Goal: Communication & Community: Answer question/provide support

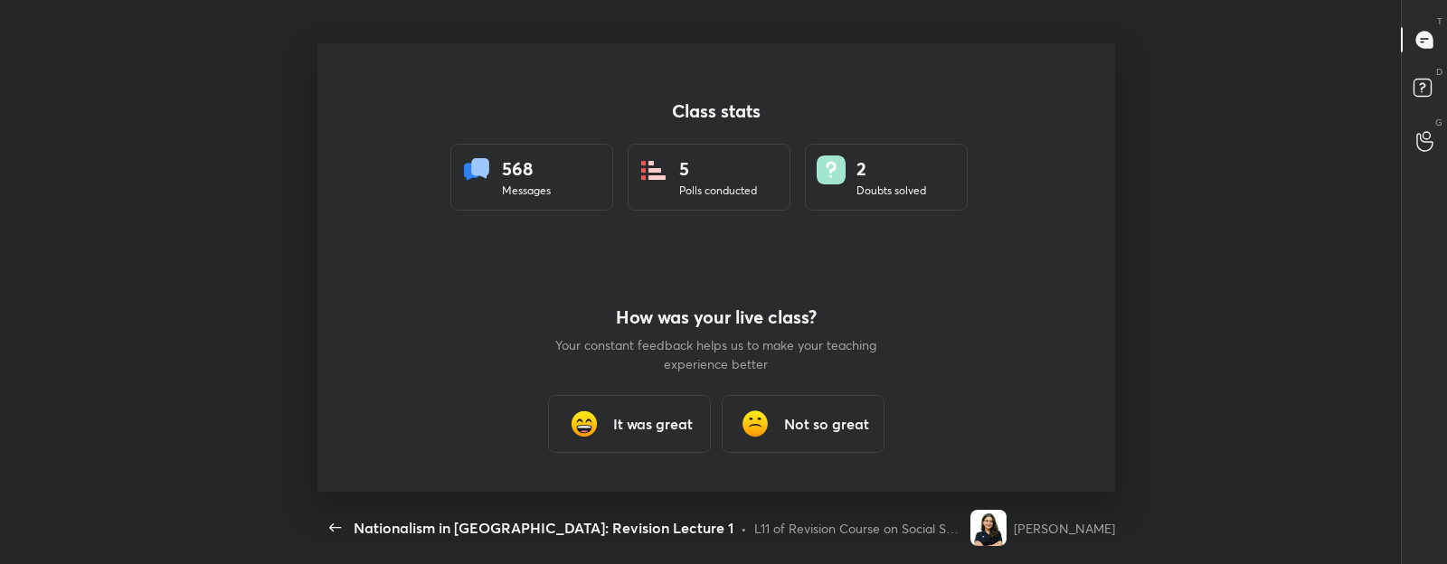
scroll to position [5, 0]
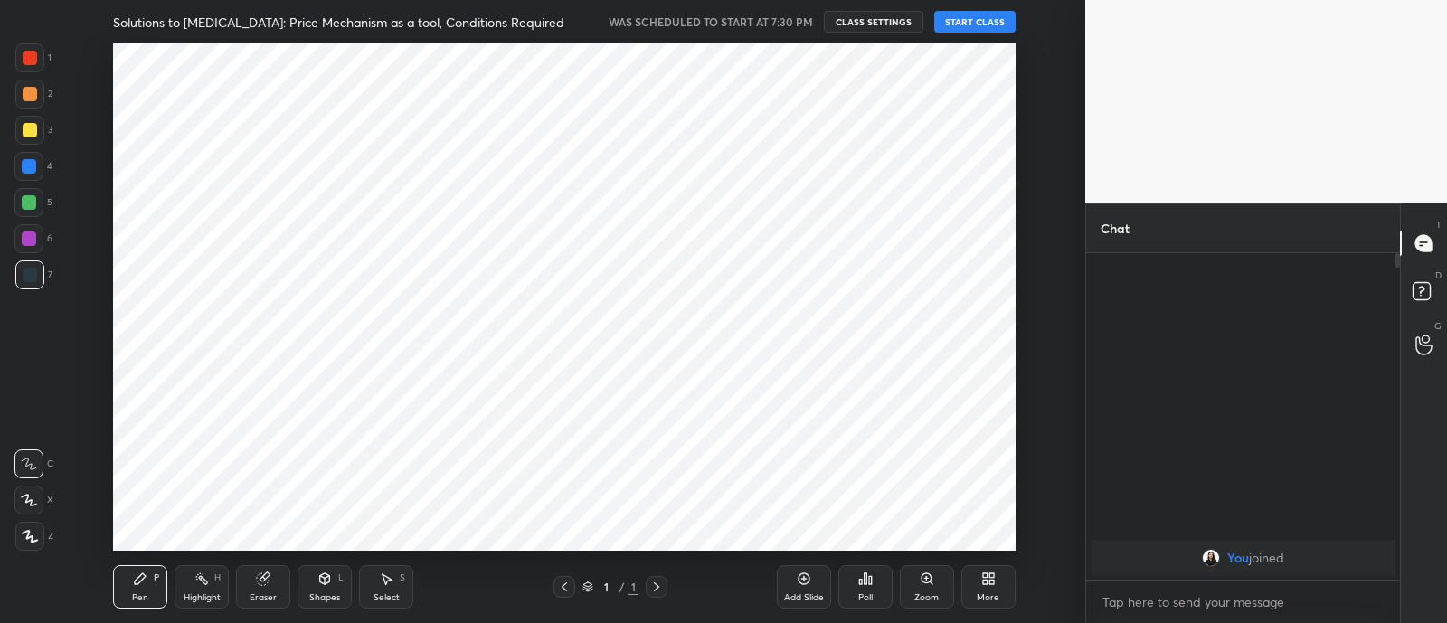
scroll to position [89951, 89444]
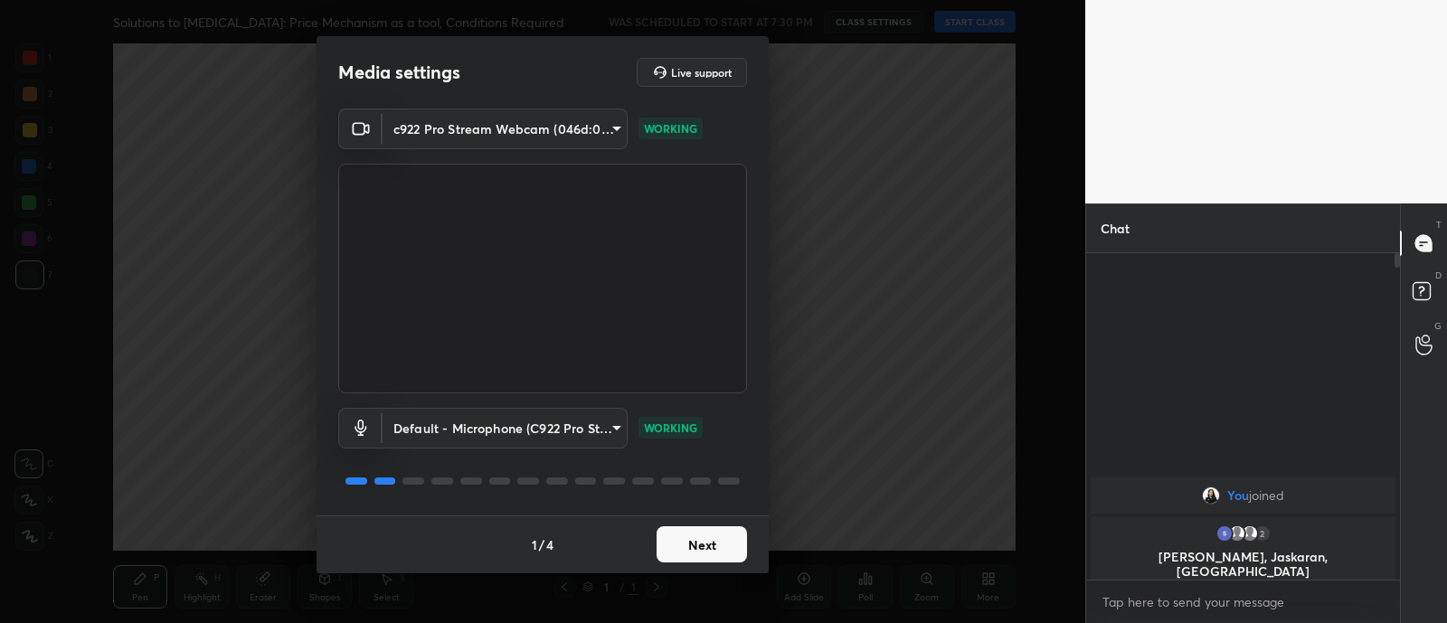
click at [689, 558] on button "Next" at bounding box center [702, 544] width 90 height 36
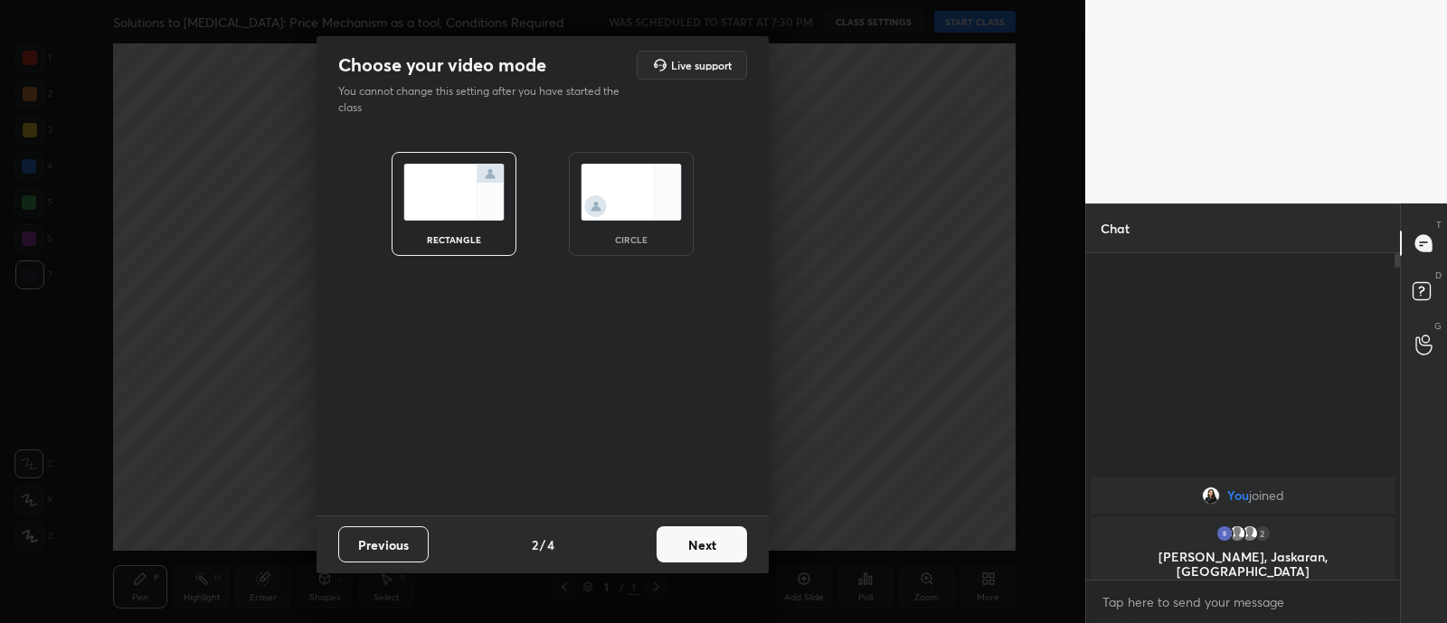
click at [634, 249] on div "circle" at bounding box center [631, 204] width 125 height 104
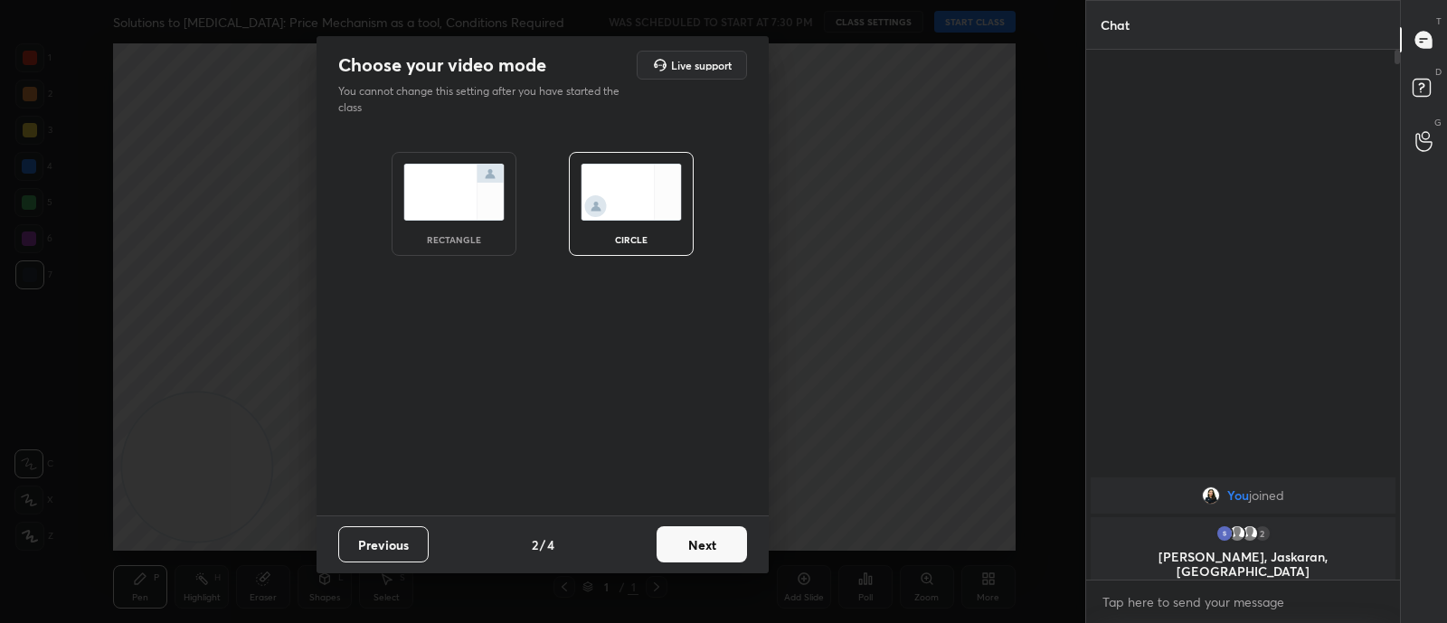
scroll to position [374, 308]
click at [703, 545] on button "Next" at bounding box center [702, 544] width 90 height 36
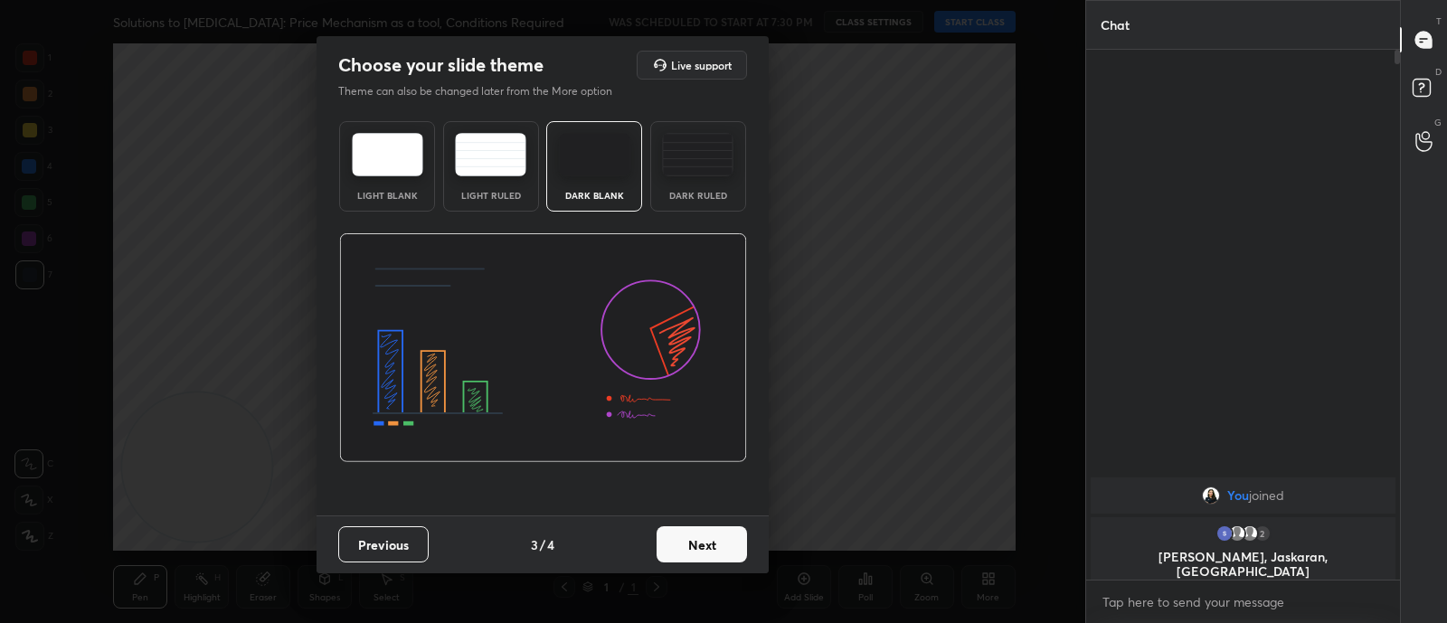
click at [701, 543] on button "Next" at bounding box center [702, 544] width 90 height 36
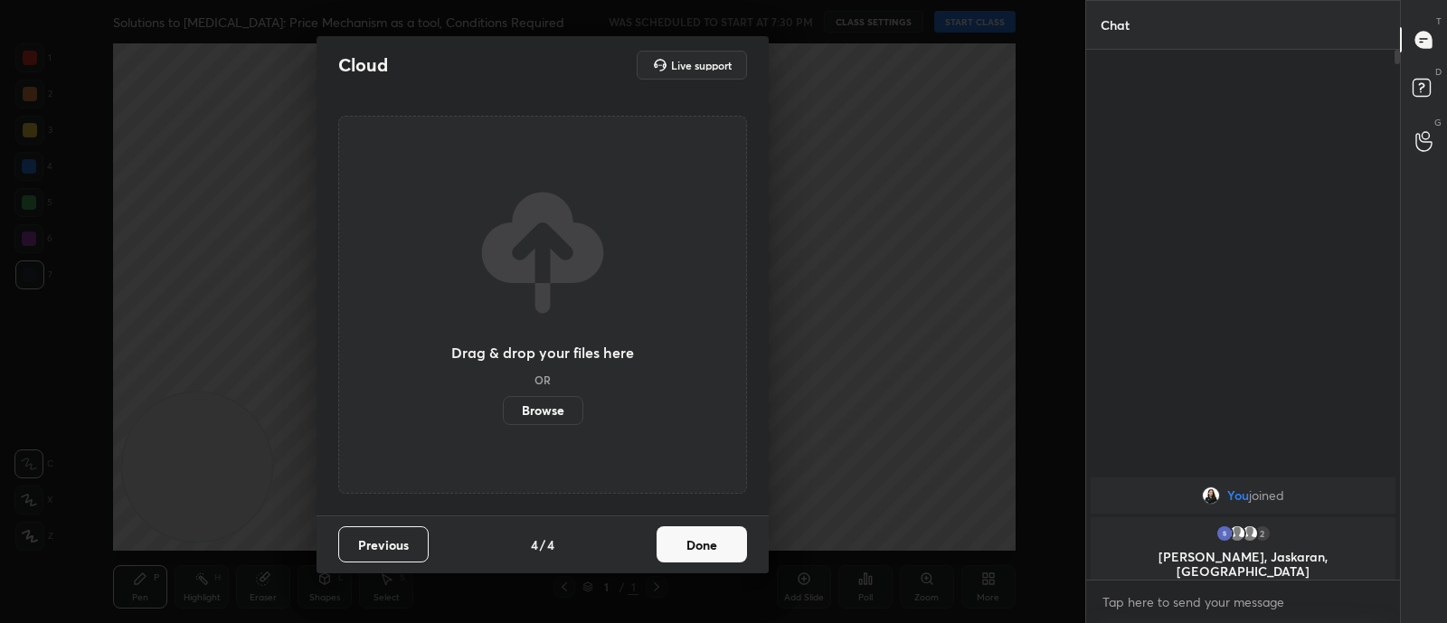
click at [704, 545] on button "Done" at bounding box center [702, 544] width 90 height 36
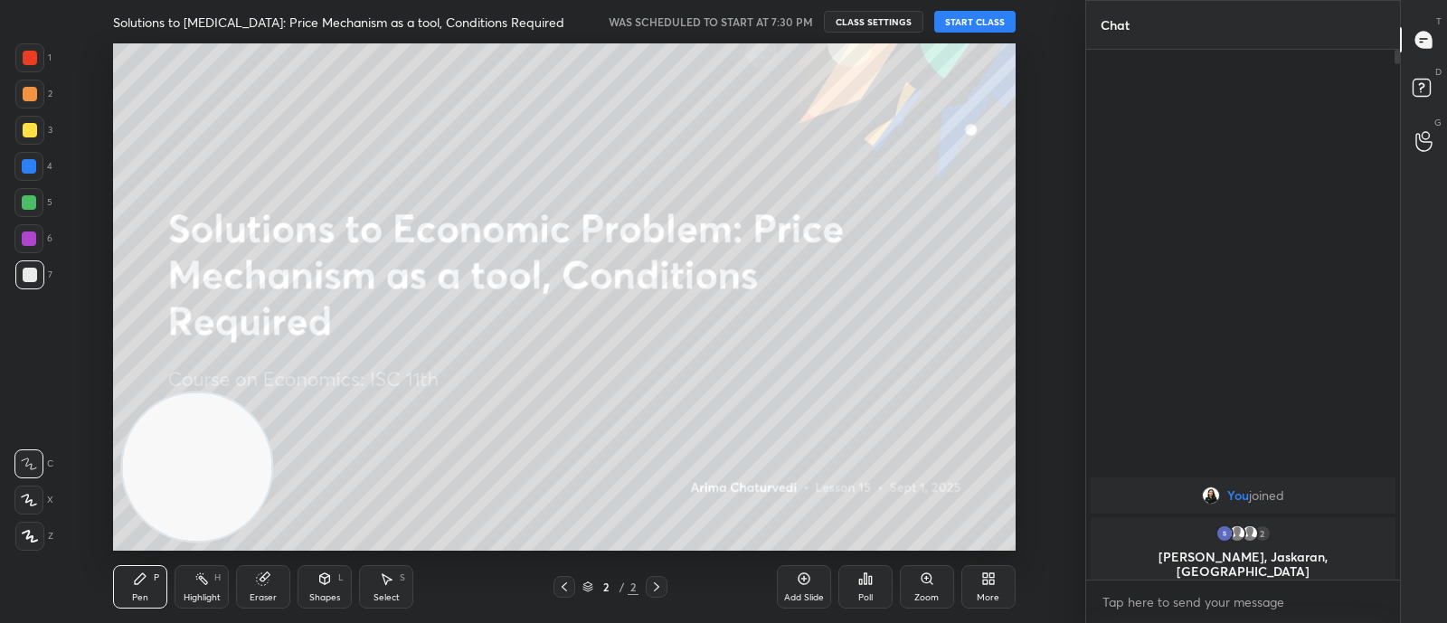
click at [973, 20] on button "START CLASS" at bounding box center [974, 22] width 81 height 22
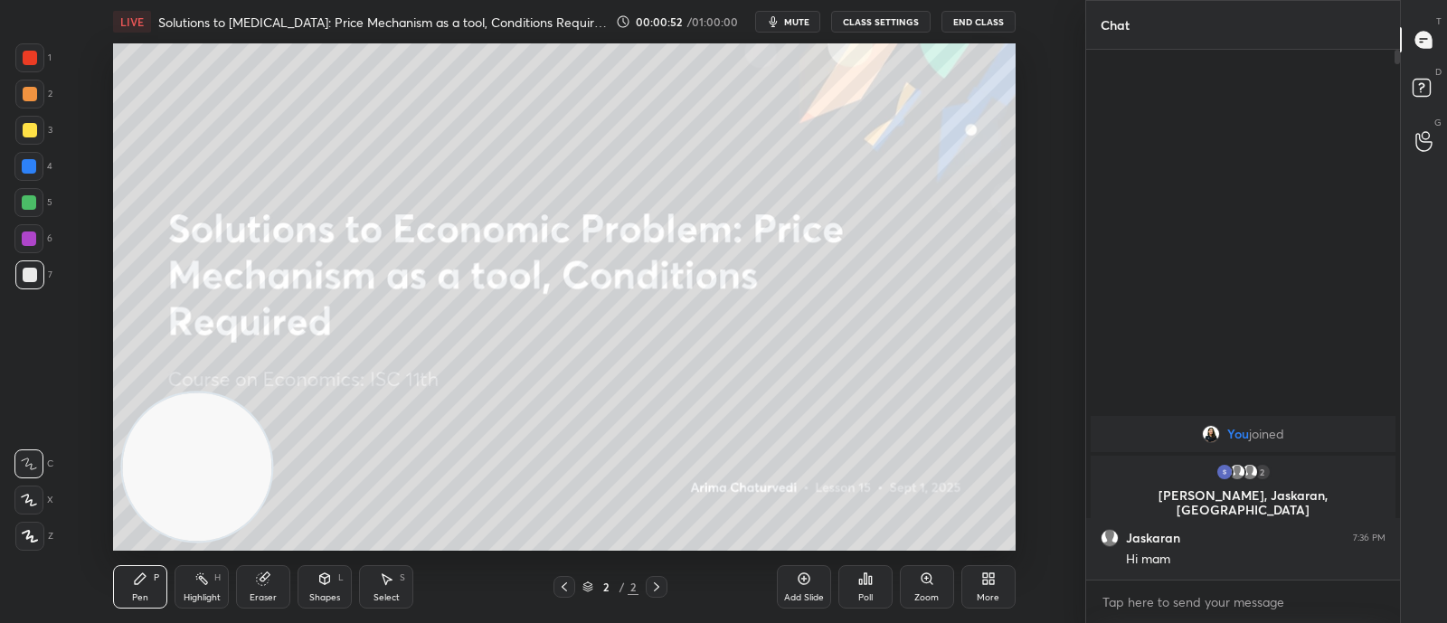
click at [1190, 585] on div "x" at bounding box center [1243, 602] width 314 height 43
type textarea "x"
paste textarea "[URL][DOMAIN_NAME]"
type textarea "[URL][DOMAIN_NAME]"
type textarea "x"
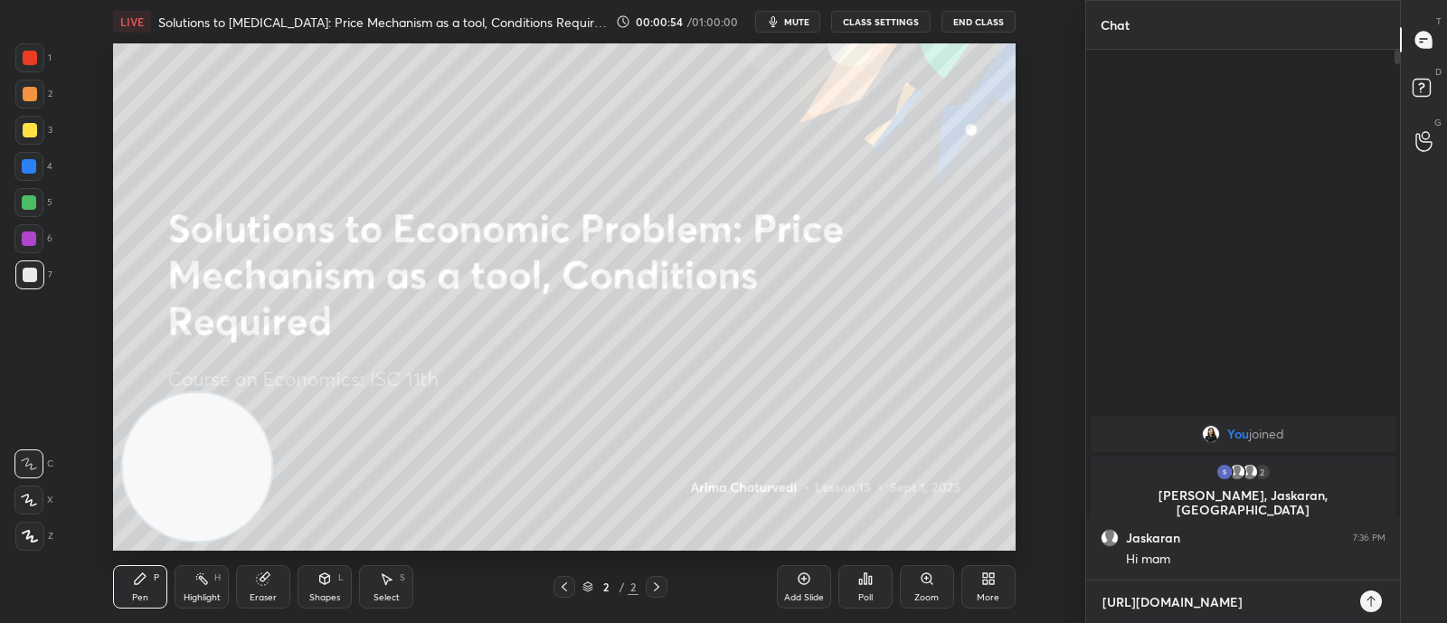
type textarea "[URL][DOMAIN_NAME]"
type textarea "x"
click at [1379, 602] on div at bounding box center [1371, 602] width 22 height 22
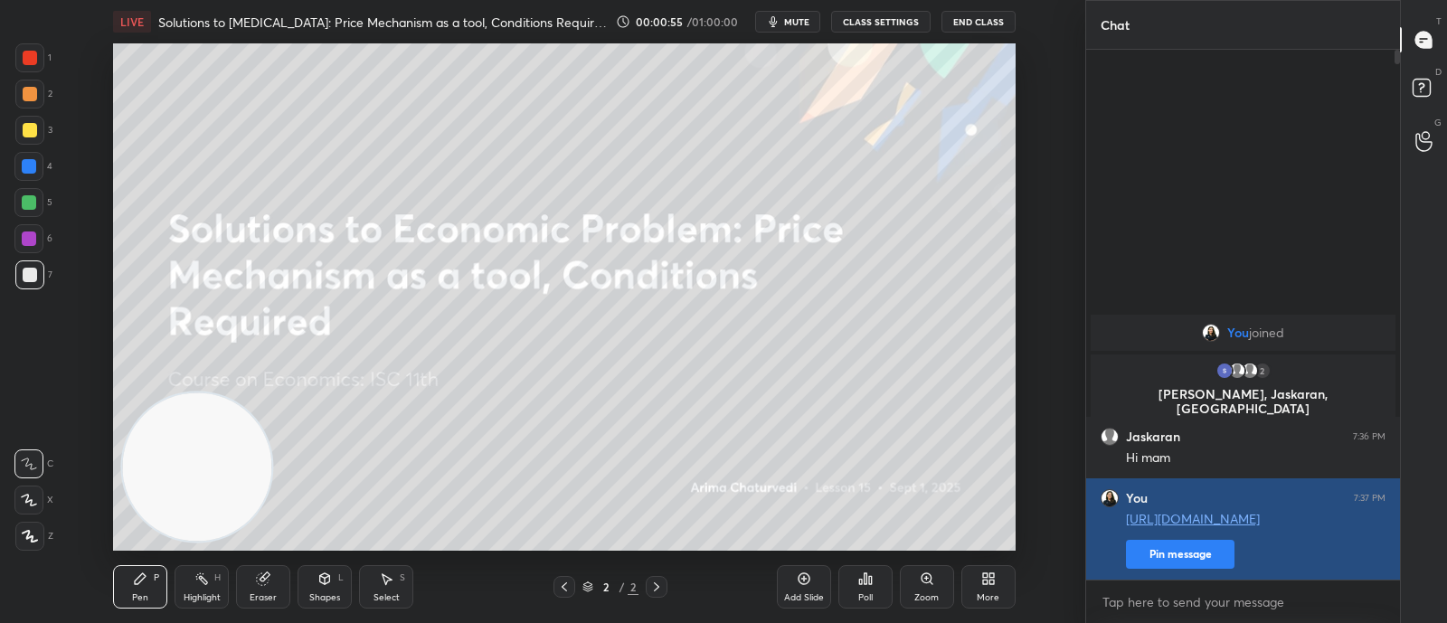
click at [1226, 564] on button "Pin message" at bounding box center [1180, 554] width 109 height 29
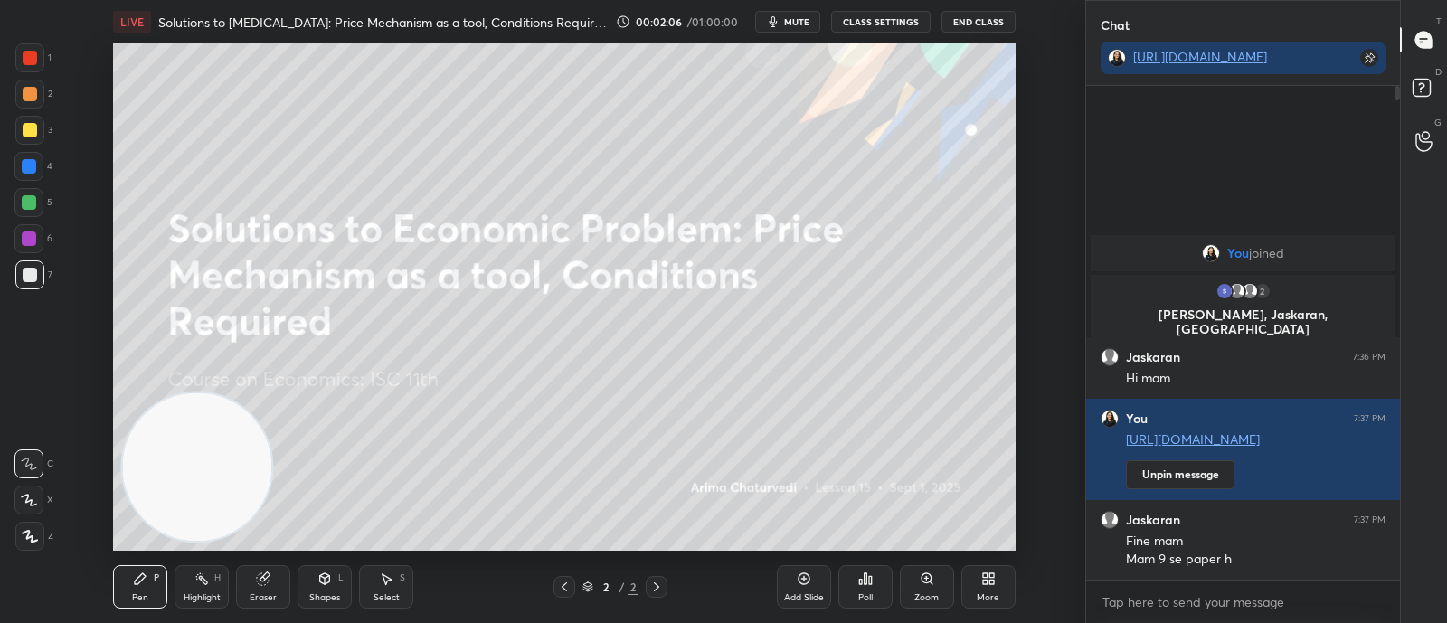
click at [991, 595] on div "More" at bounding box center [988, 597] width 23 height 9
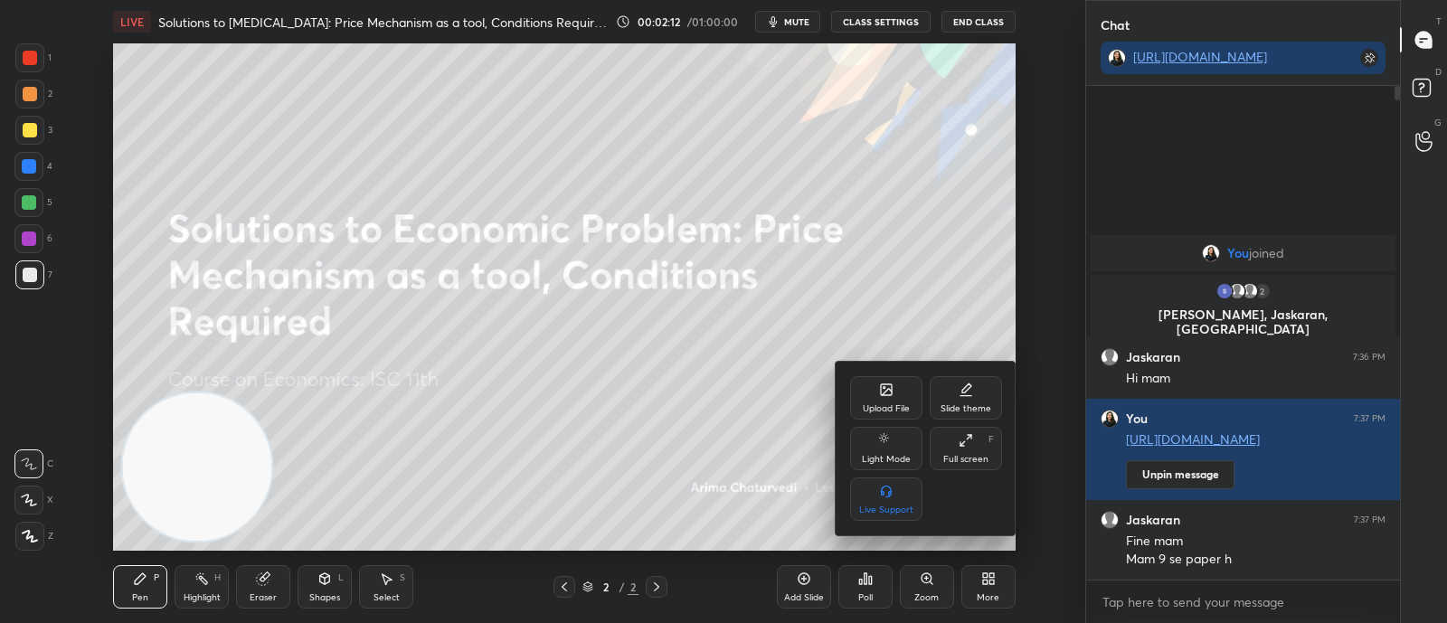
click at [887, 411] on div "Upload File" at bounding box center [886, 408] width 47 height 9
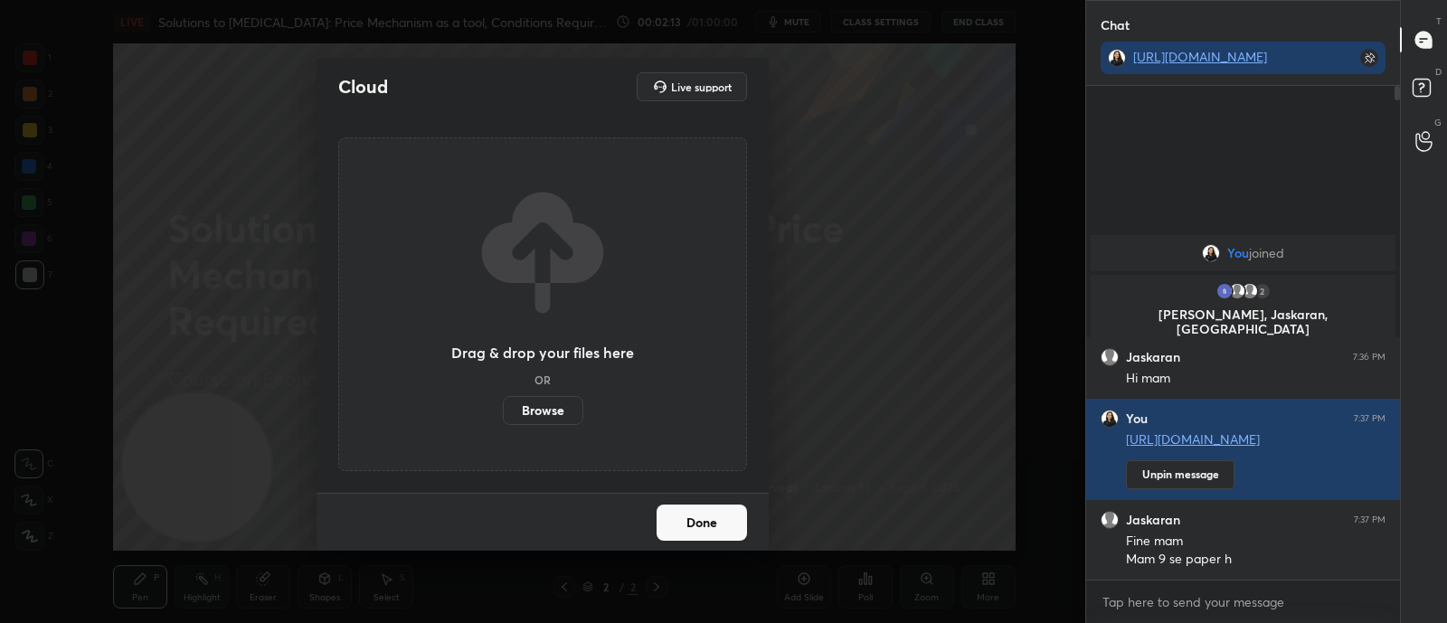
click at [534, 419] on label "Browse" at bounding box center [543, 410] width 81 height 29
click at [503, 419] on input "Browse" at bounding box center [503, 410] width 0 height 29
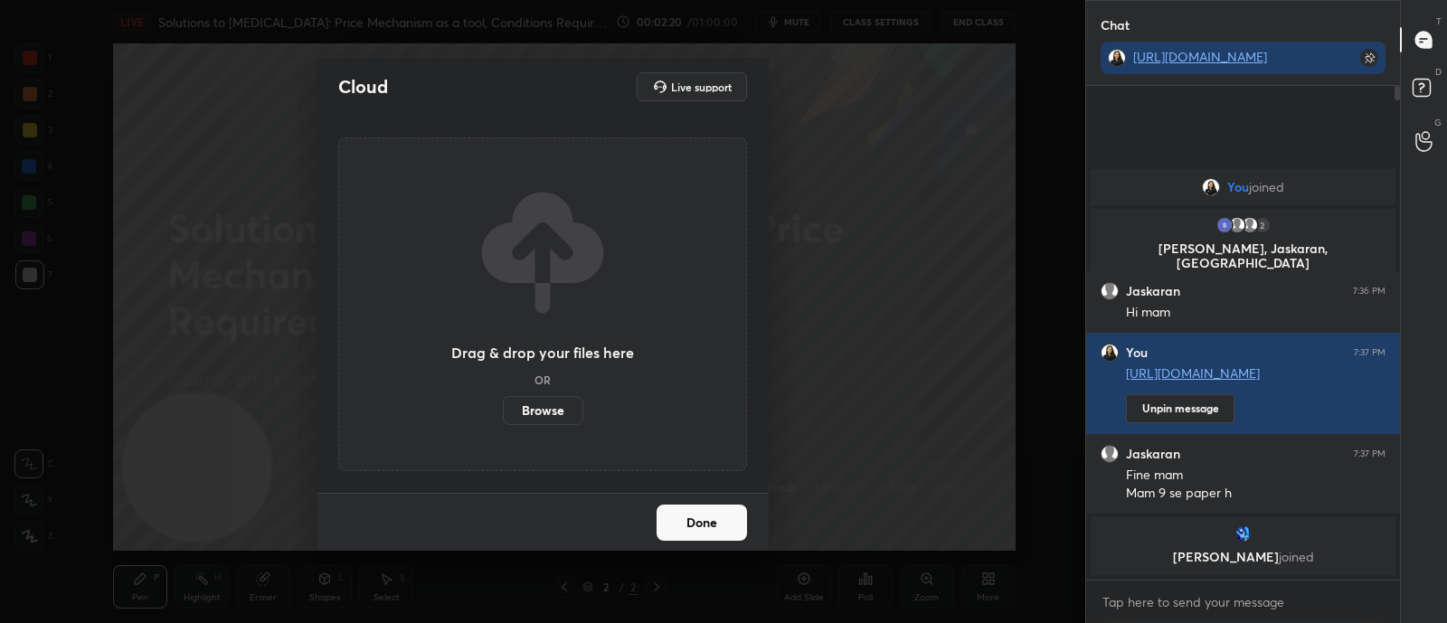
click at [537, 405] on label "Browse" at bounding box center [543, 410] width 81 height 29
click at [503, 405] on input "Browse" at bounding box center [503, 410] width 0 height 29
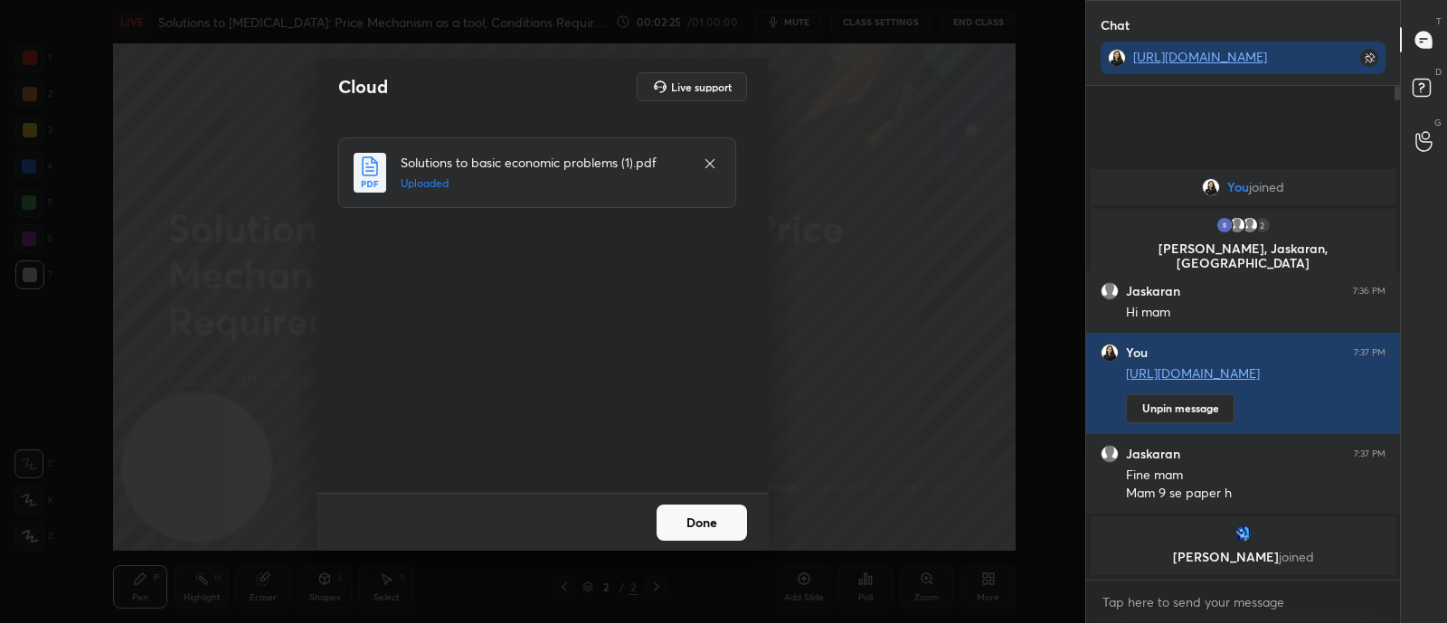
click at [723, 526] on button "Done" at bounding box center [702, 523] width 90 height 36
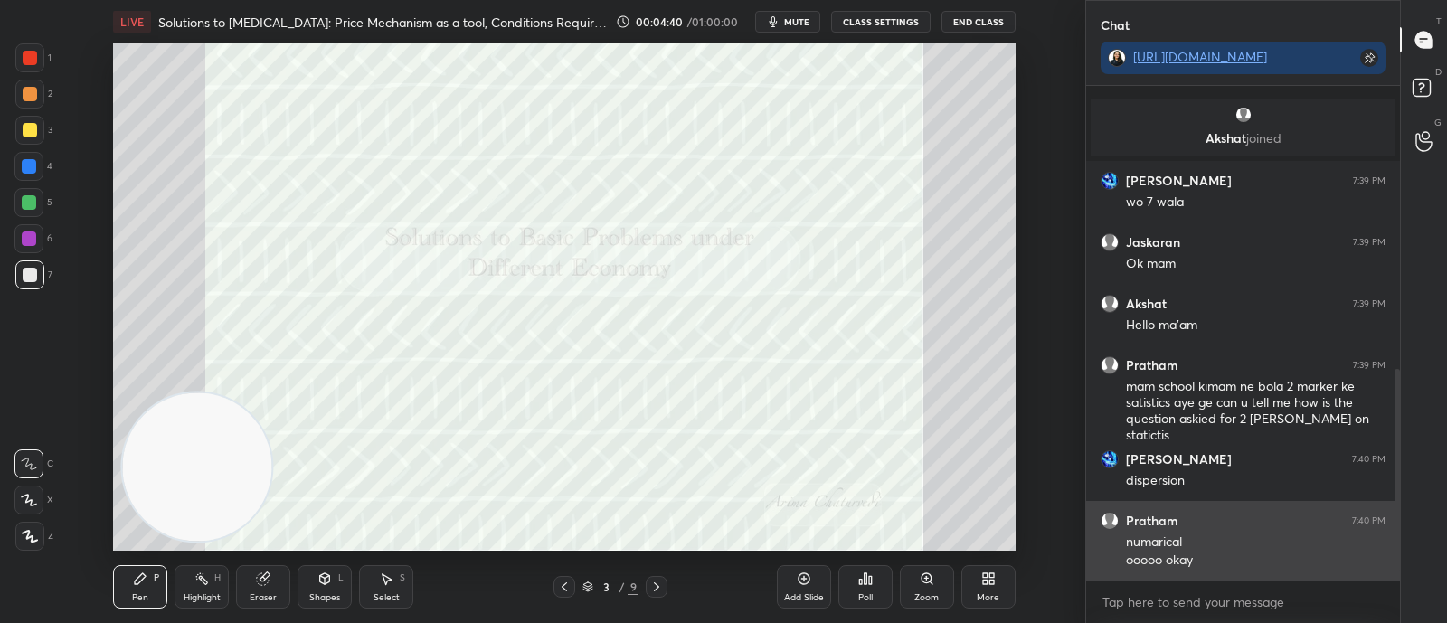
scroll to position [759, 0]
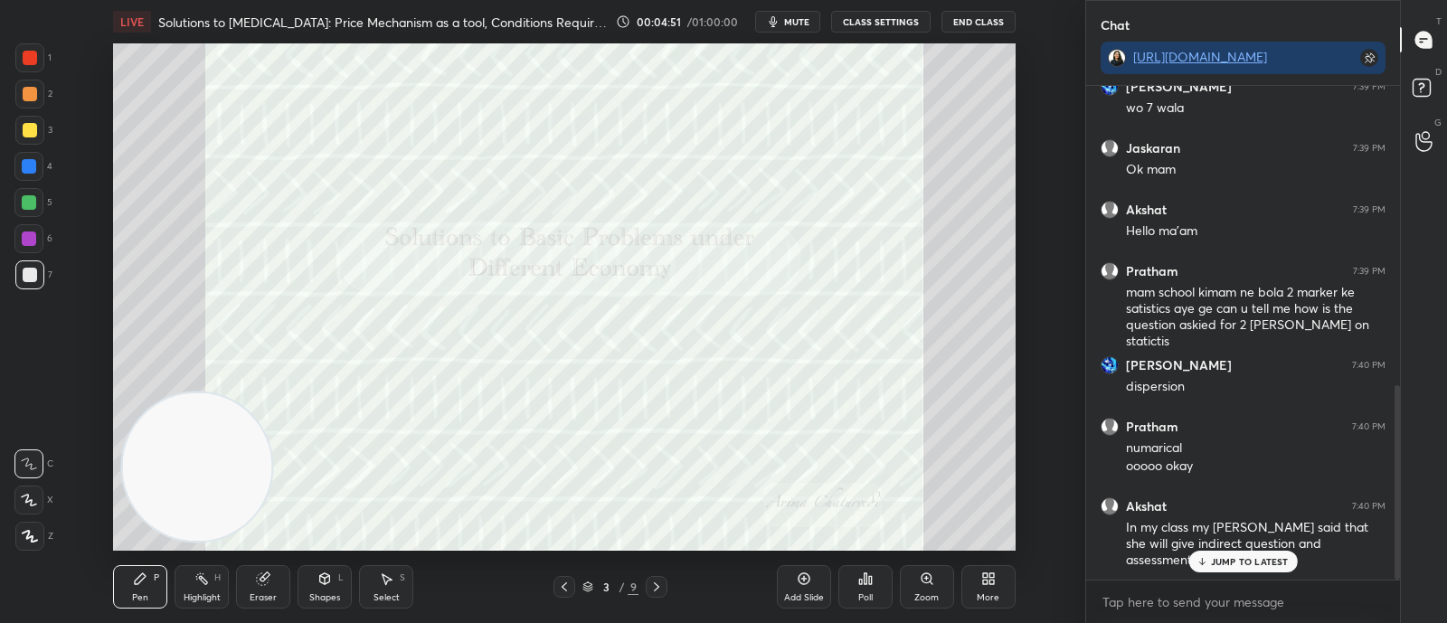
click at [1275, 558] on p "JUMP TO LATEST" at bounding box center [1250, 561] width 78 height 11
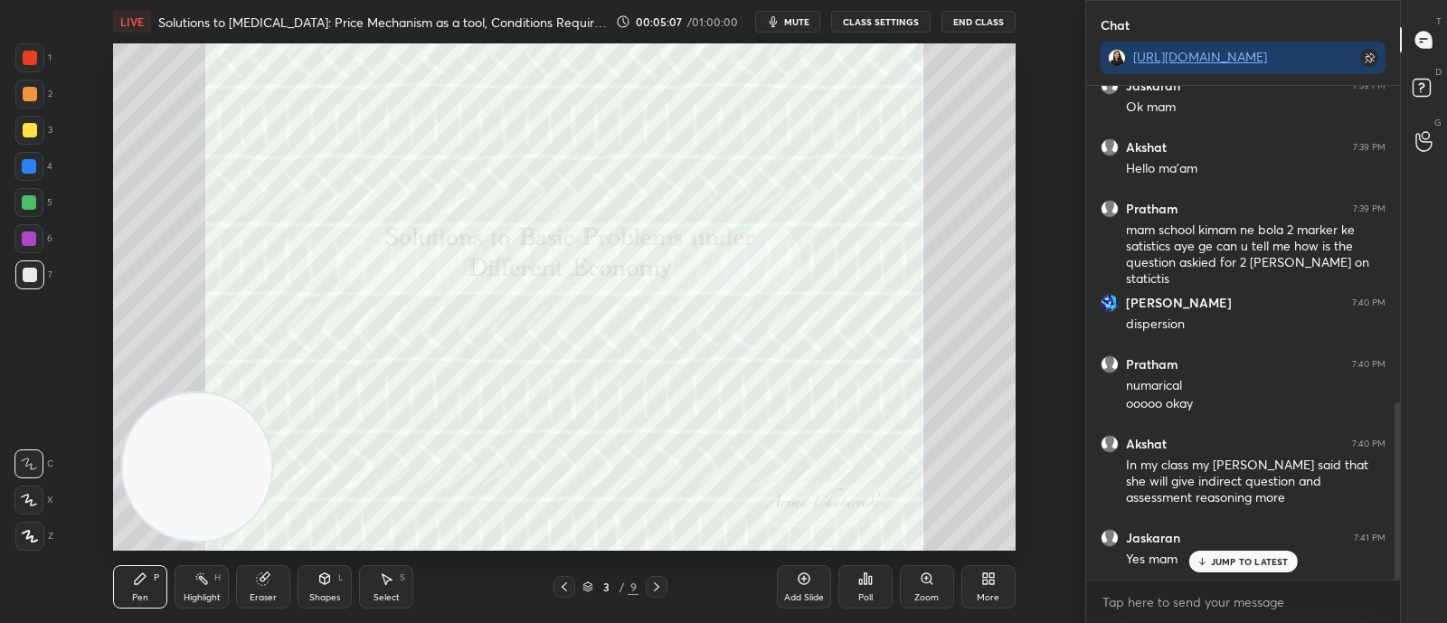
scroll to position [882, 0]
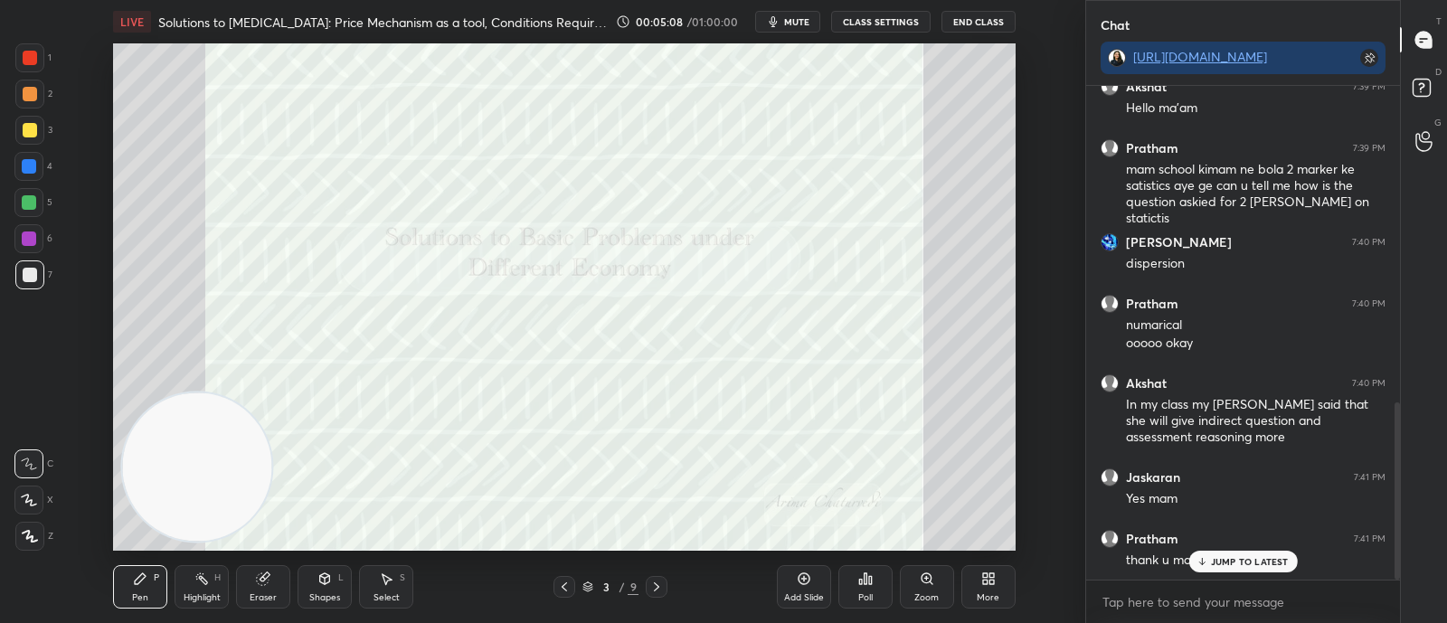
click at [1211, 562] on p "JUMP TO LATEST" at bounding box center [1250, 561] width 78 height 11
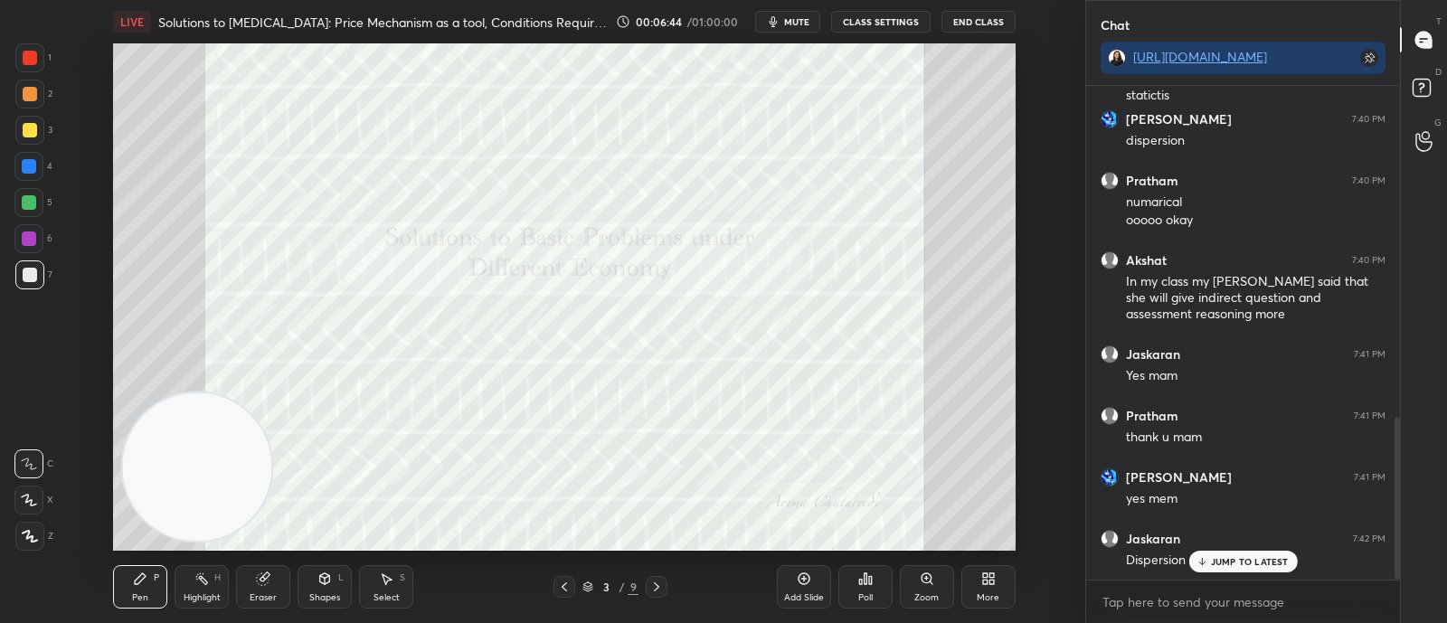
scroll to position [1006, 0]
click at [659, 585] on icon at bounding box center [656, 587] width 14 height 14
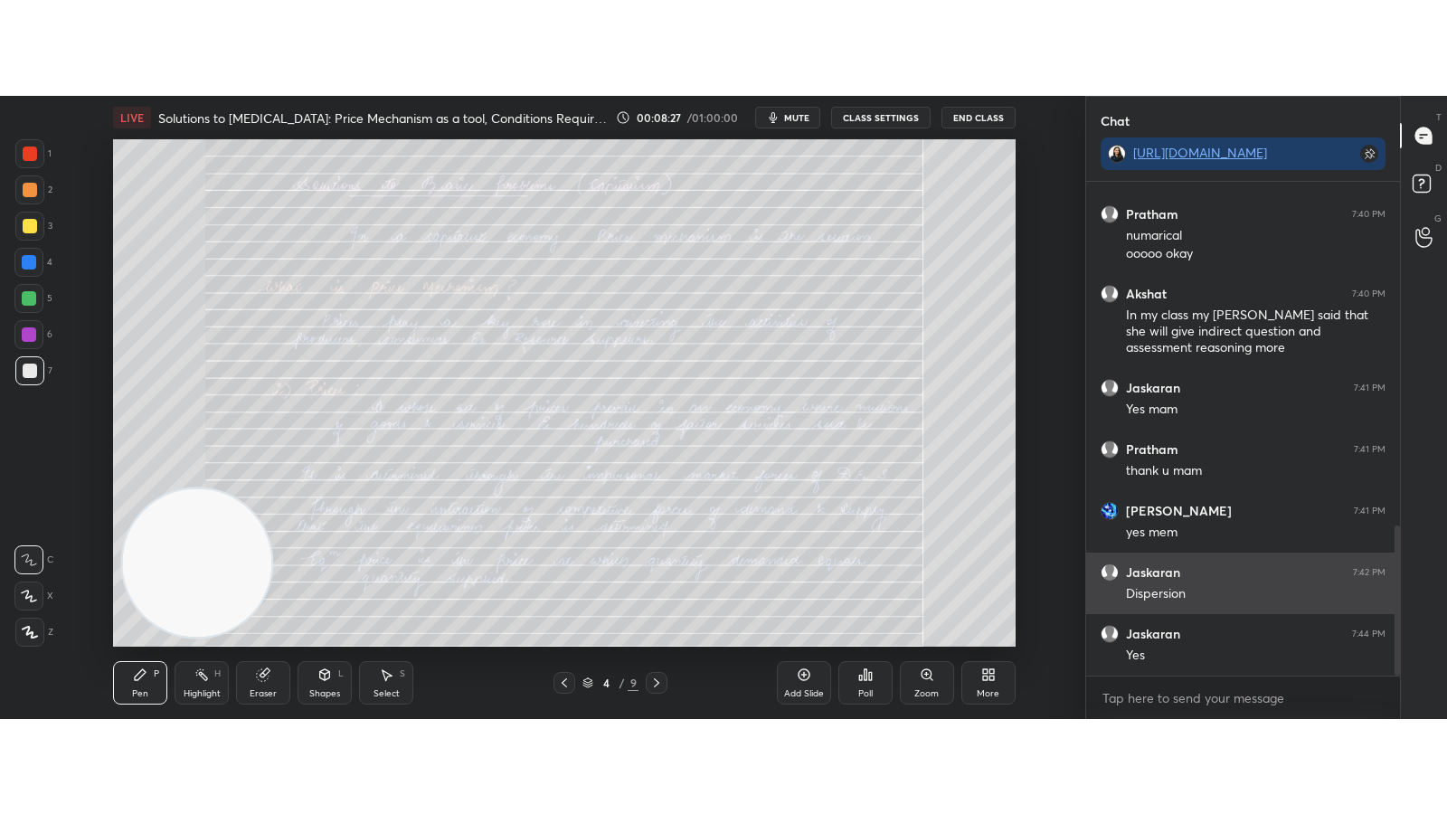
scroll to position [1129, 0]
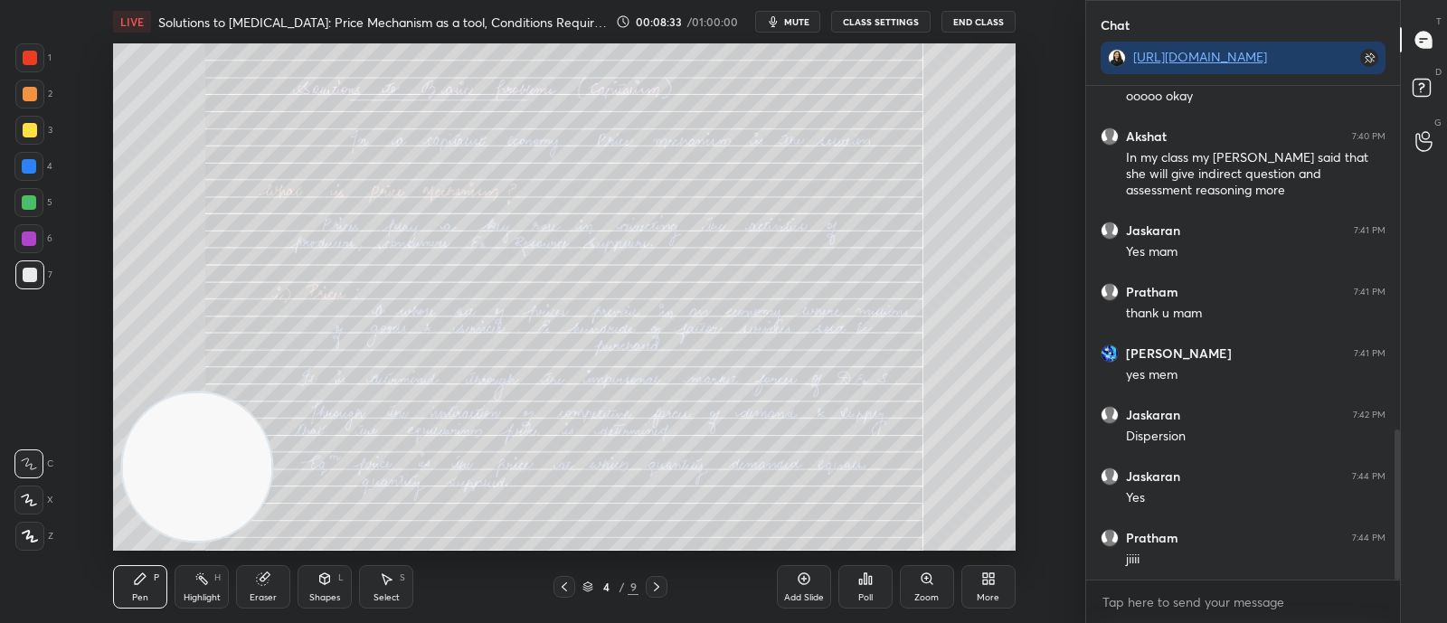
click at [968, 585] on div "More" at bounding box center [989, 586] width 54 height 43
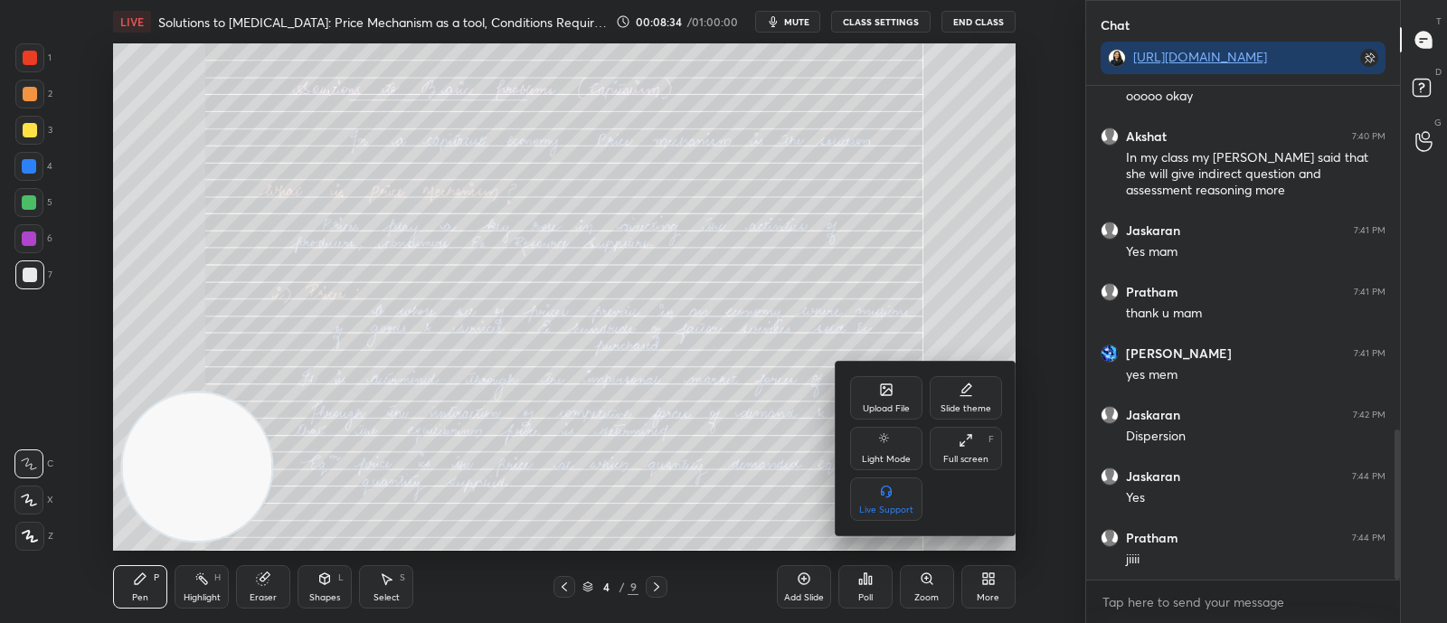
click at [954, 455] on div "Full screen" at bounding box center [965, 459] width 45 height 9
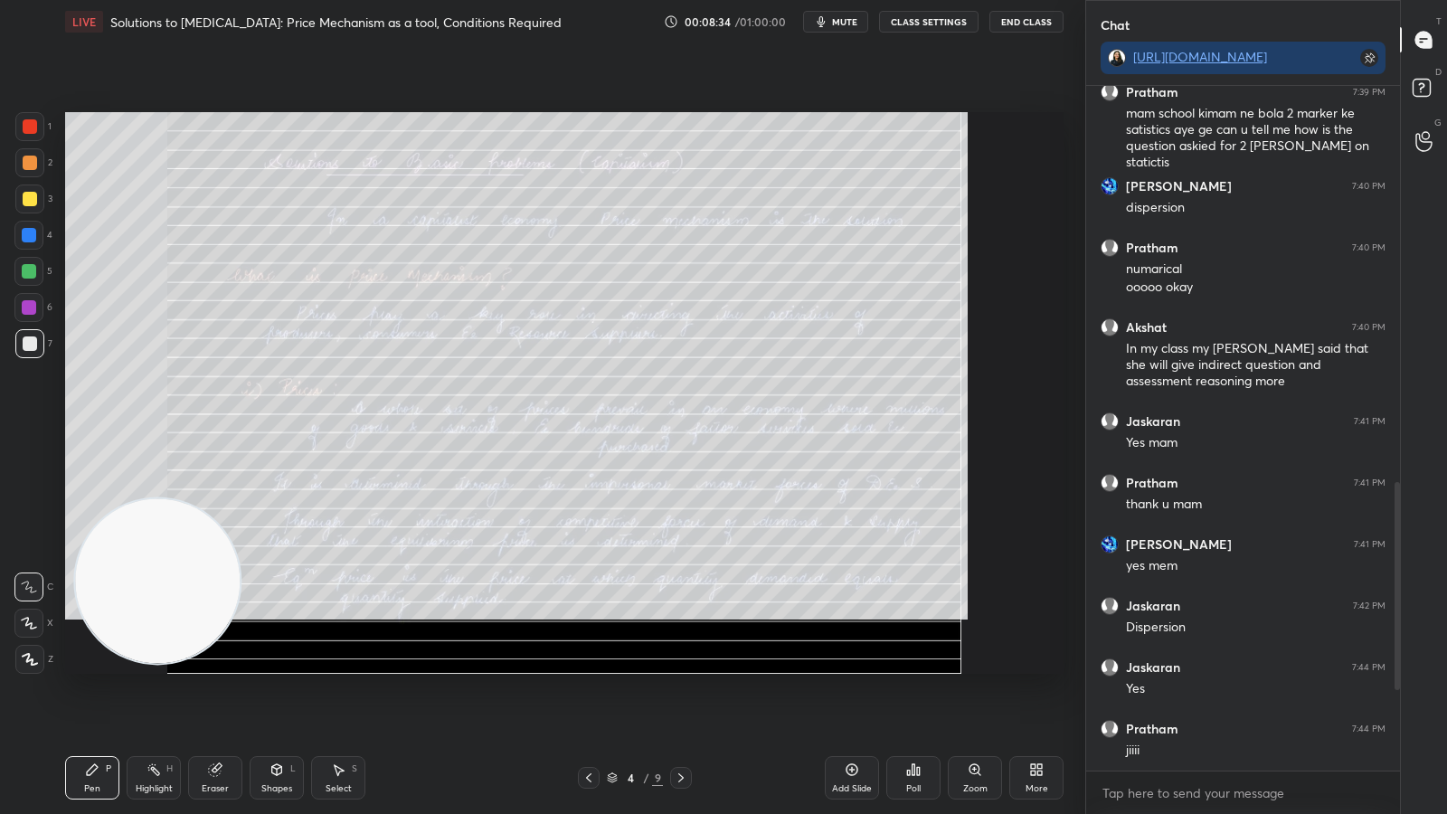
scroll to position [938, 0]
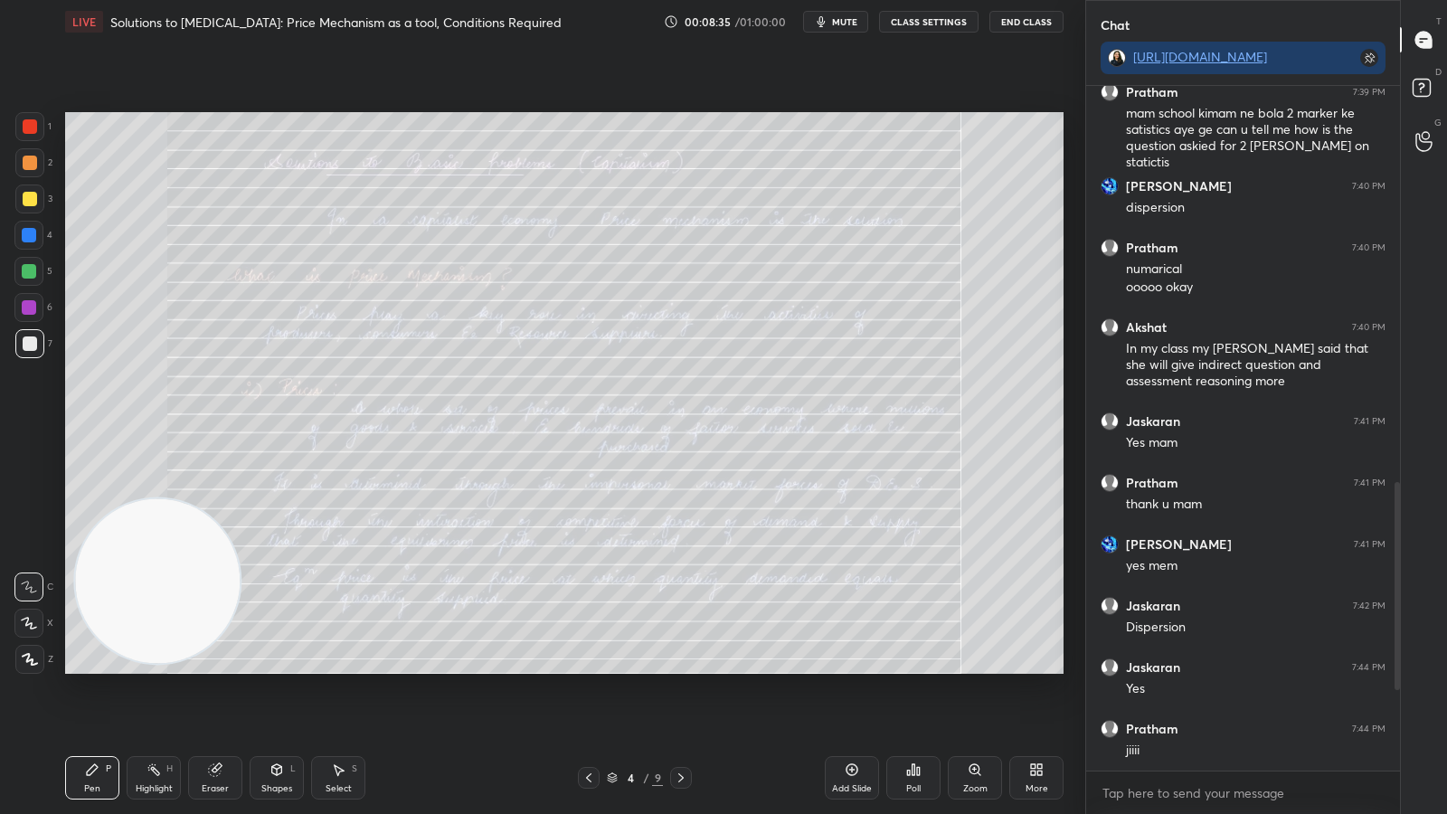
click at [995, 622] on div "Zoom" at bounding box center [975, 777] width 54 height 43
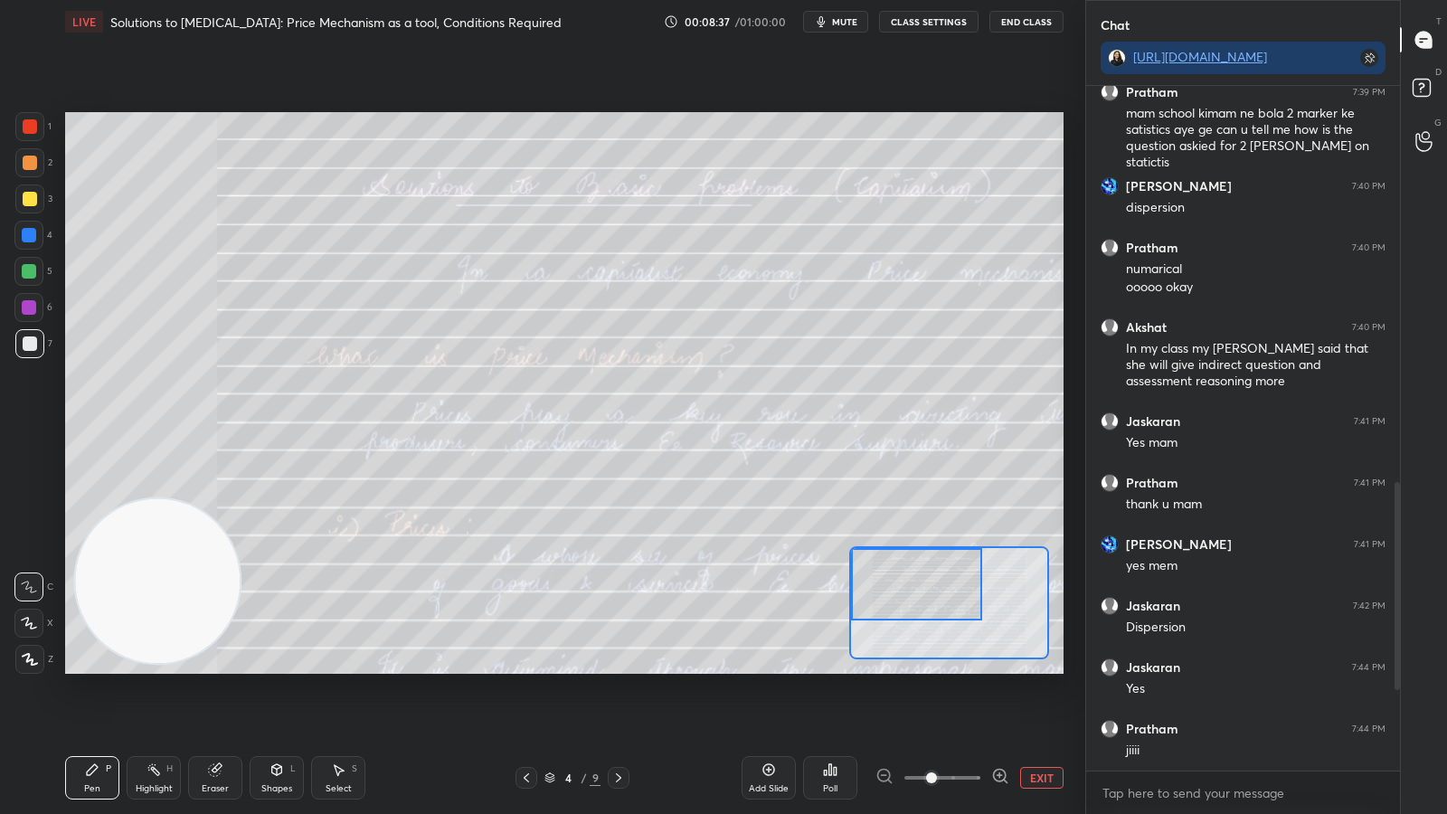
drag, startPoint x: 900, startPoint y: 596, endPoint x: 875, endPoint y: 564, distance: 40.5
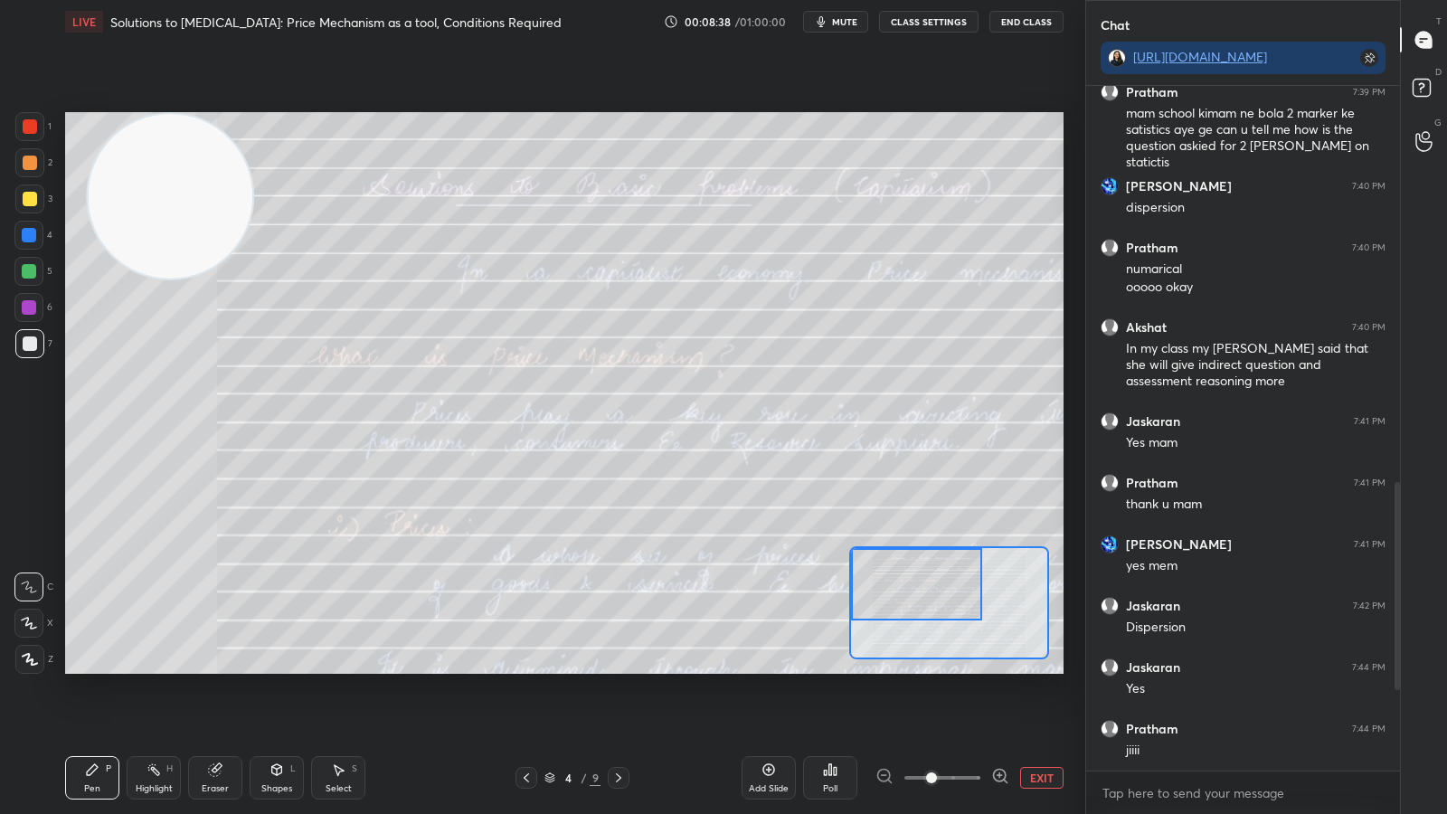
drag, startPoint x: 137, startPoint y: 586, endPoint x: 152, endPoint y: 156, distance: 429.9
click at [152, 156] on video at bounding box center [170, 195] width 165 height 165
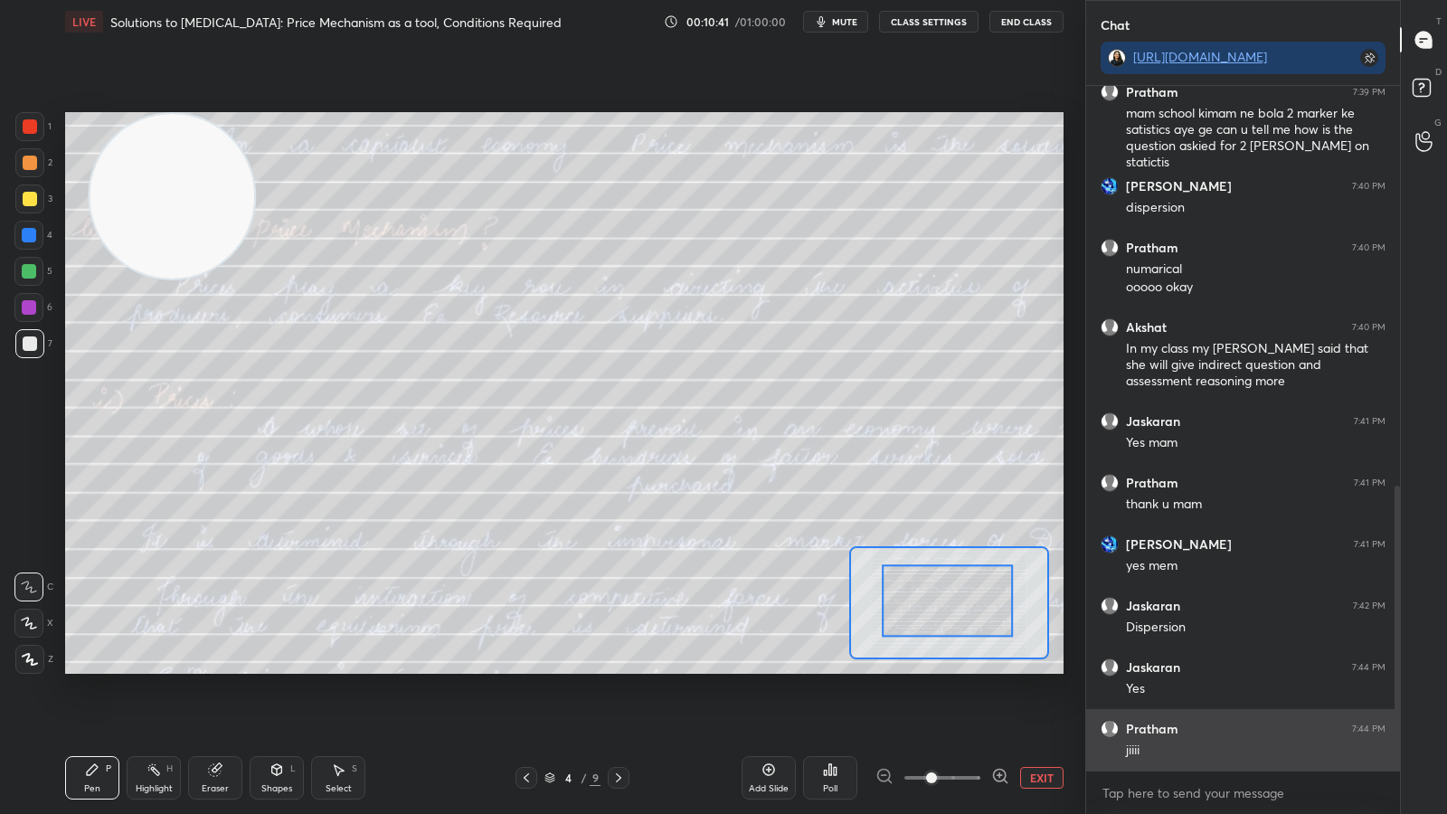
scroll to position [5, 5]
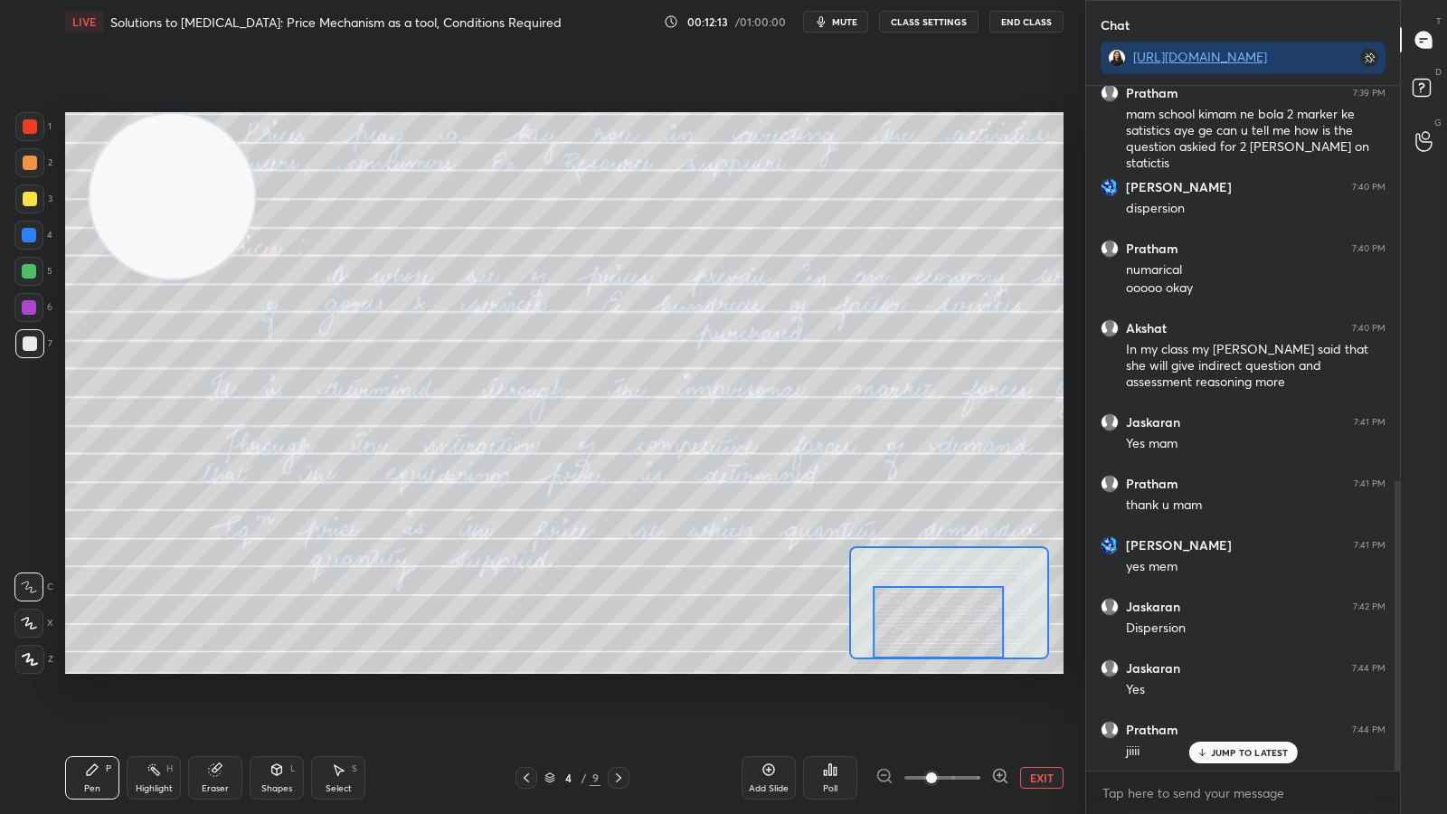
drag, startPoint x: 1009, startPoint y: 593, endPoint x: 1000, endPoint y: 645, distance: 52.3
click at [1000, 622] on div at bounding box center [939, 622] width 131 height 72
drag, startPoint x: 984, startPoint y: 630, endPoint x: 997, endPoint y: 630, distance: 12.7
click at [997, 622] on div at bounding box center [951, 621] width 131 height 72
click at [615, 622] on div at bounding box center [619, 778] width 22 height 22
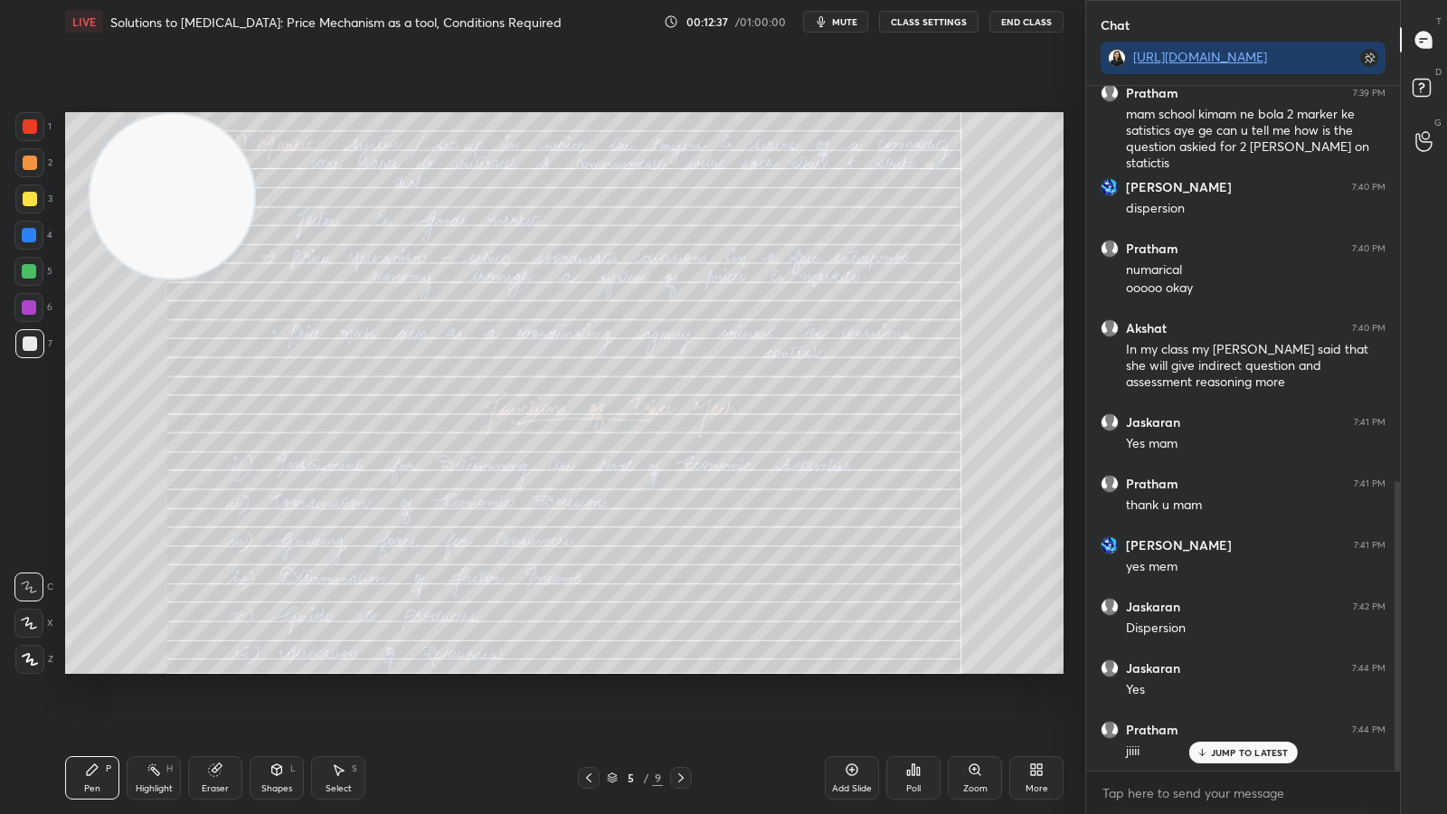
click at [986, 622] on div "Zoom" at bounding box center [975, 777] width 54 height 43
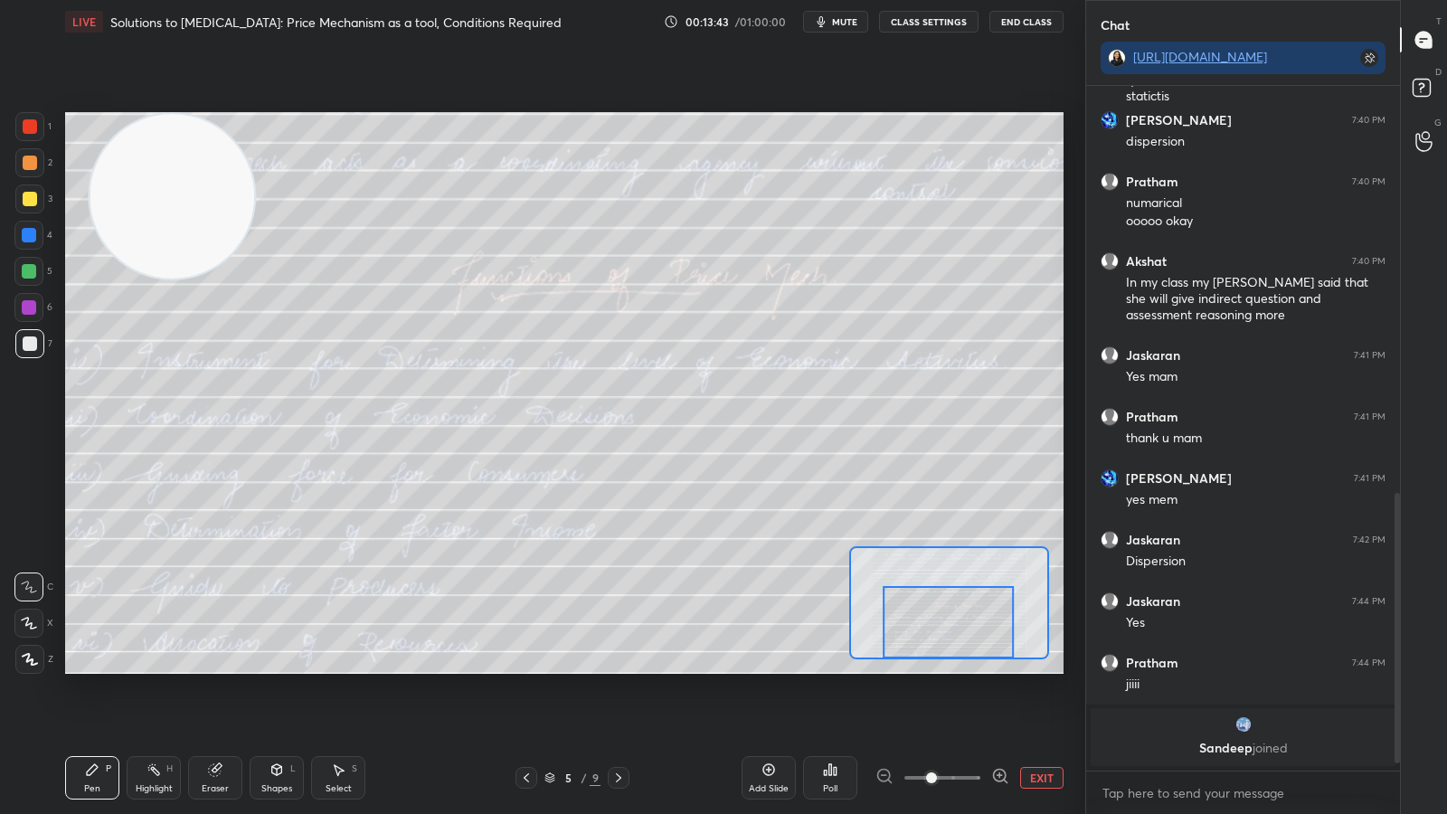
scroll to position [1066, 0]
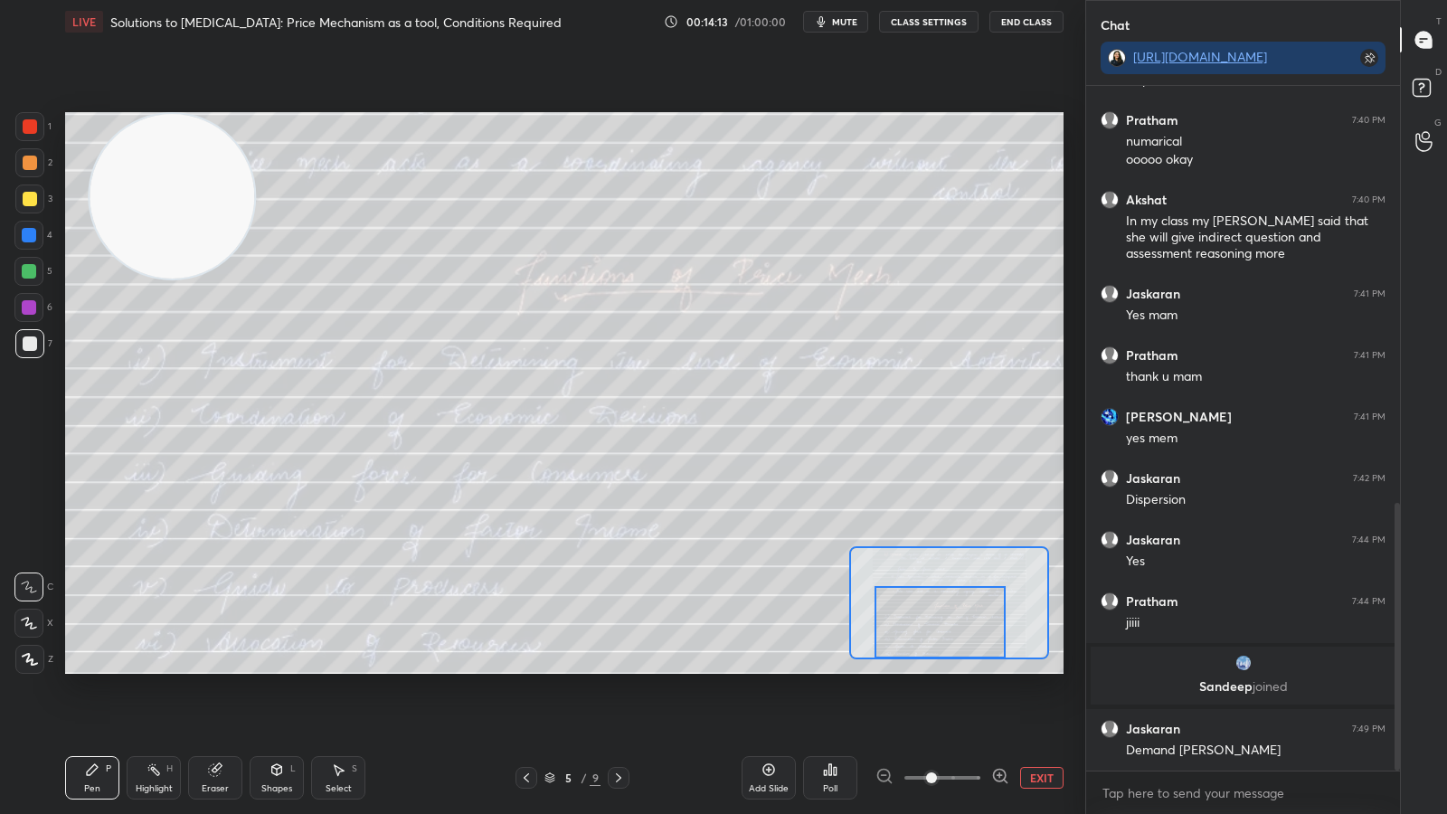
click at [617, 622] on icon at bounding box center [618, 778] width 14 height 14
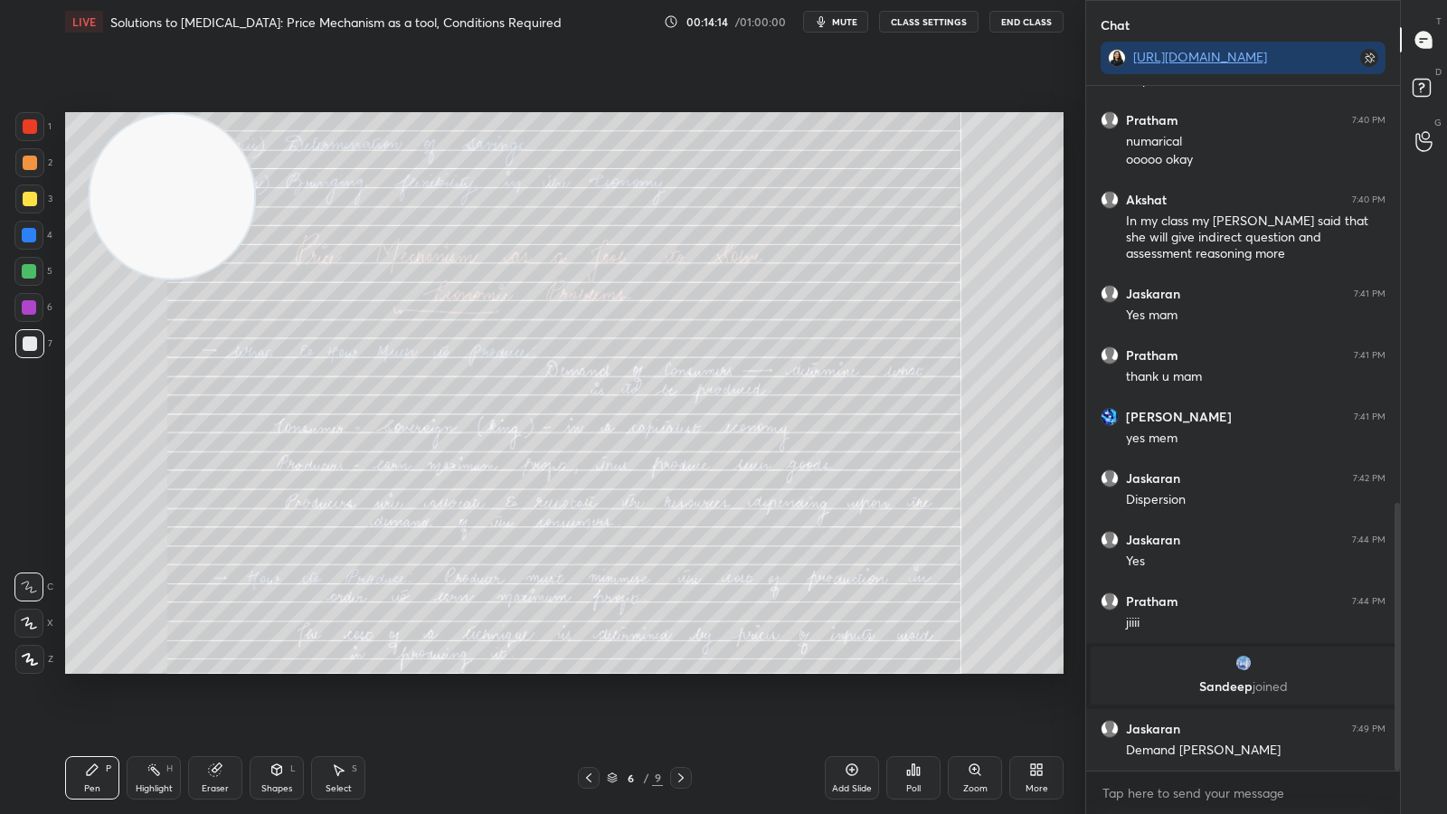
click at [972, 622] on div "Zoom" at bounding box center [975, 777] width 54 height 43
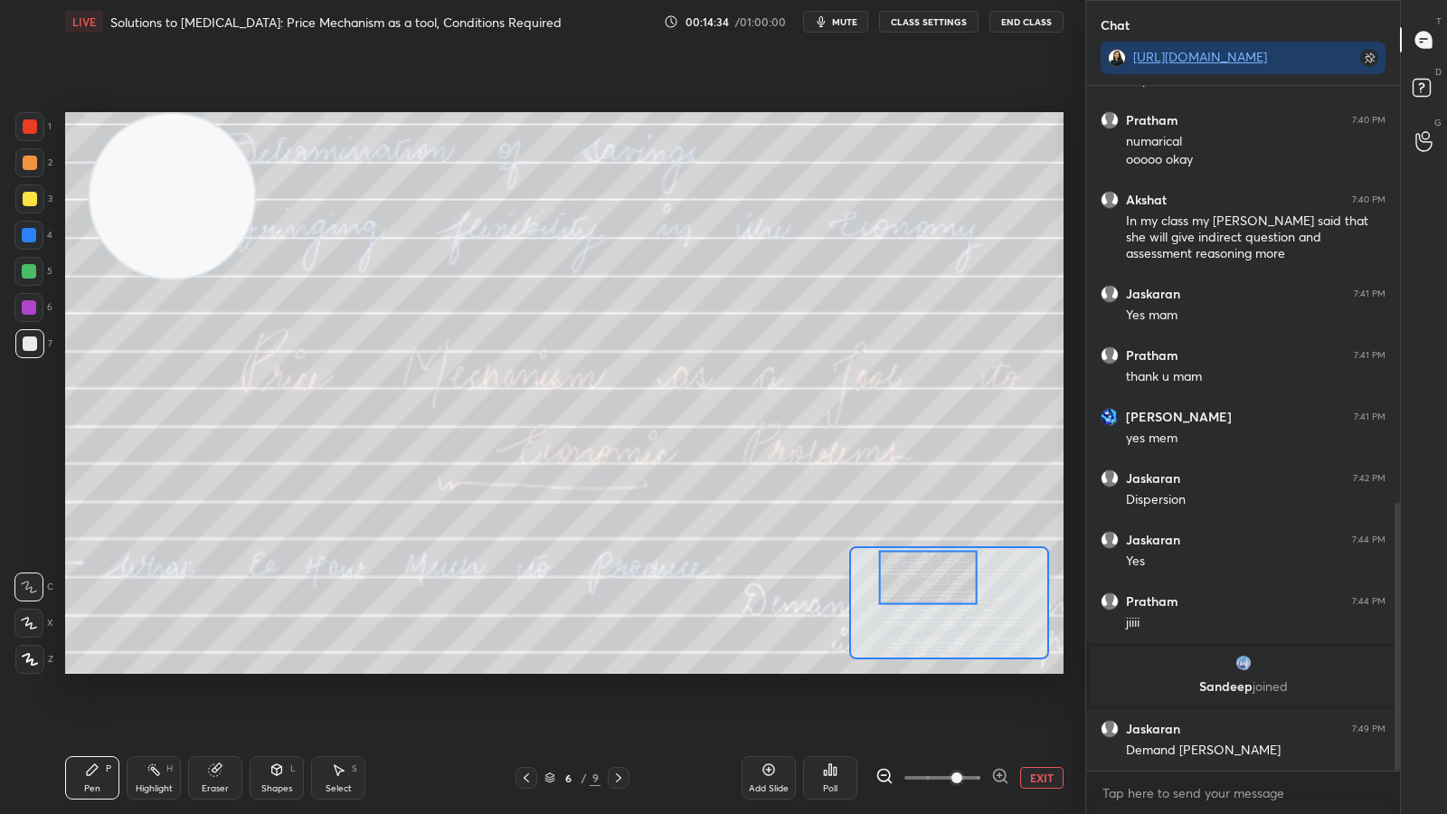
click at [1035, 622] on button "EXIT" at bounding box center [1041, 778] width 43 height 22
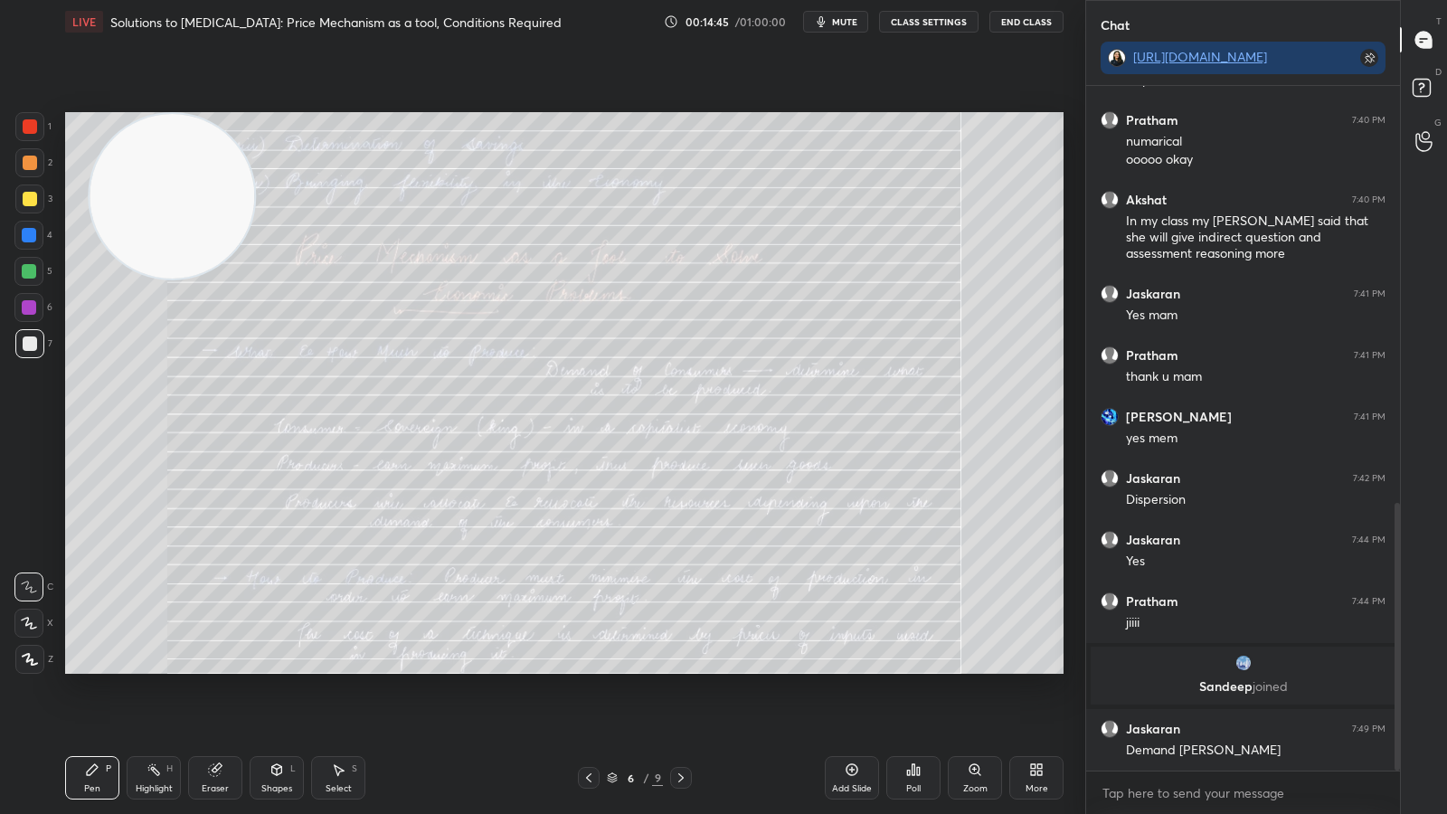
click at [983, 622] on div "Zoom" at bounding box center [975, 777] width 54 height 43
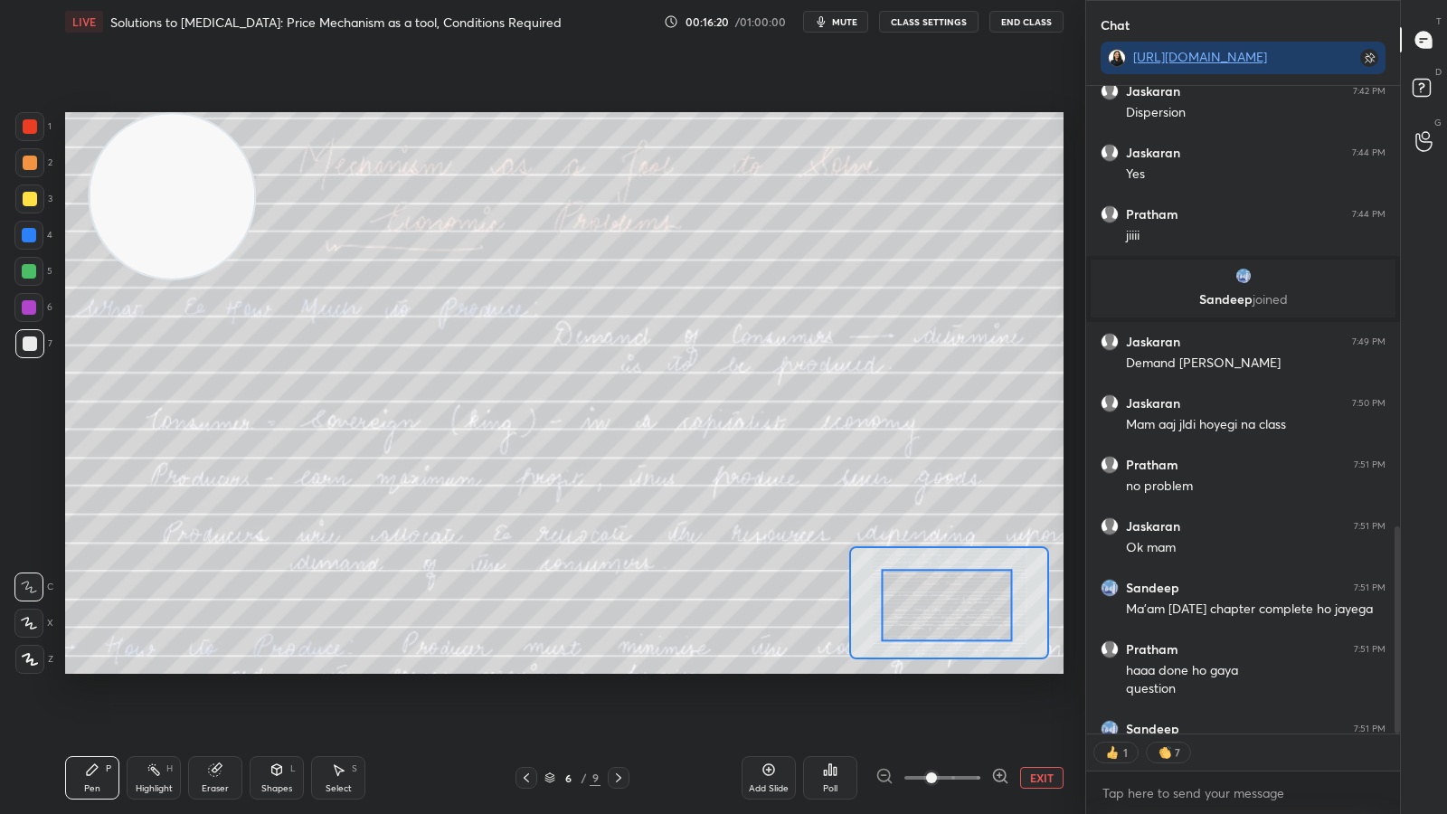
scroll to position [1550, 0]
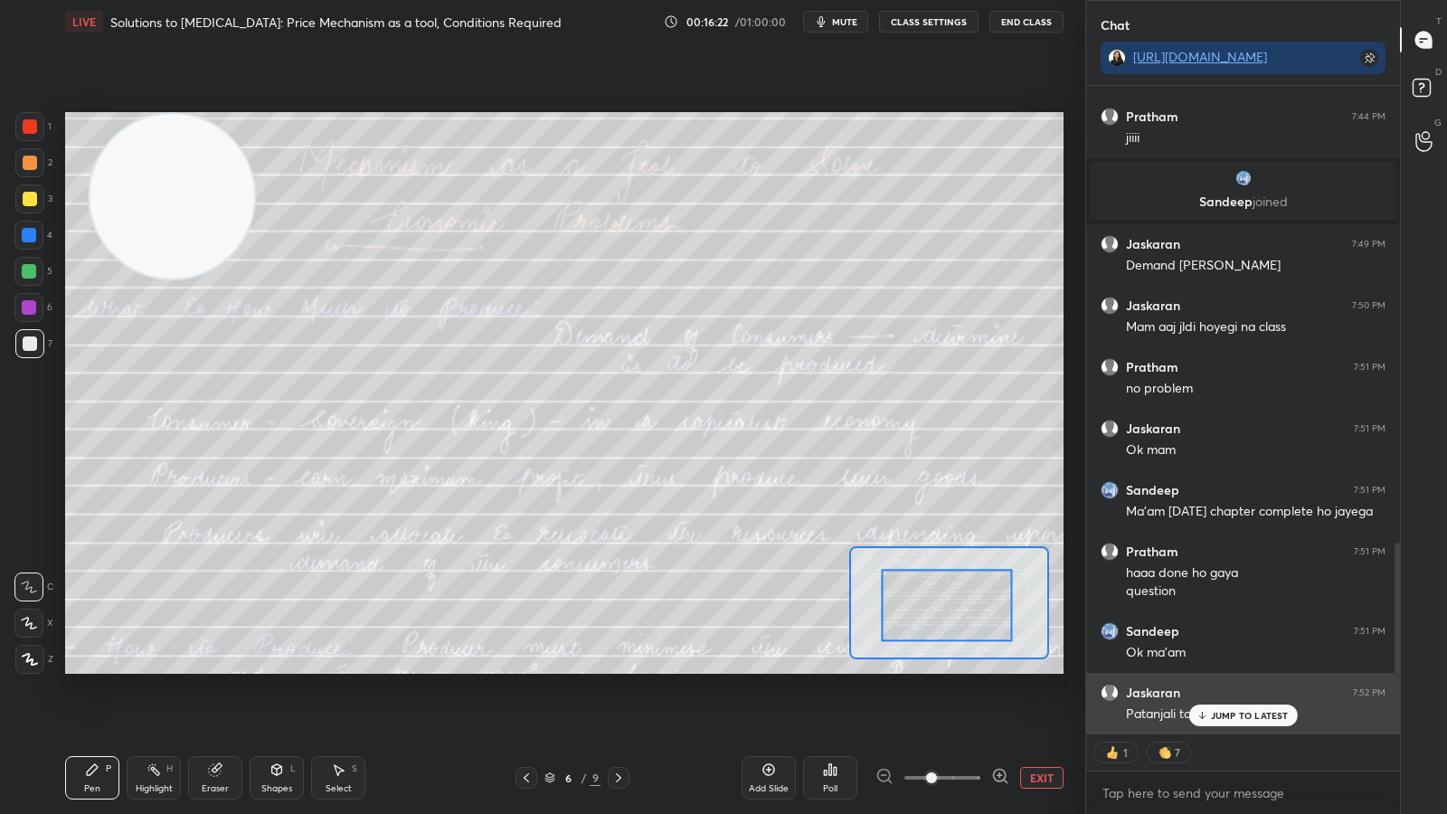
click at [1220, 622] on p "JUMP TO LATEST" at bounding box center [1250, 715] width 78 height 11
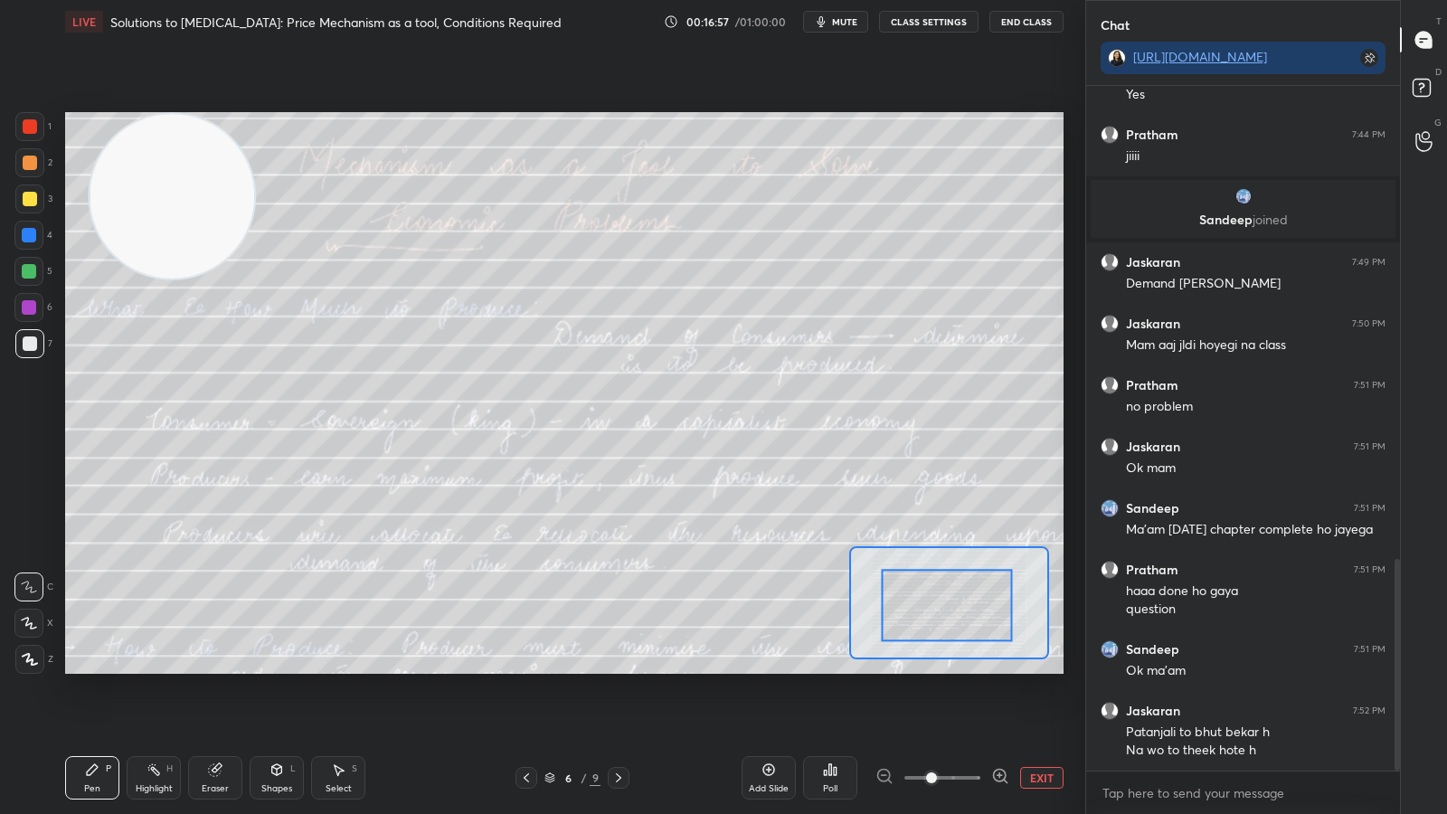
scroll to position [1597, 0]
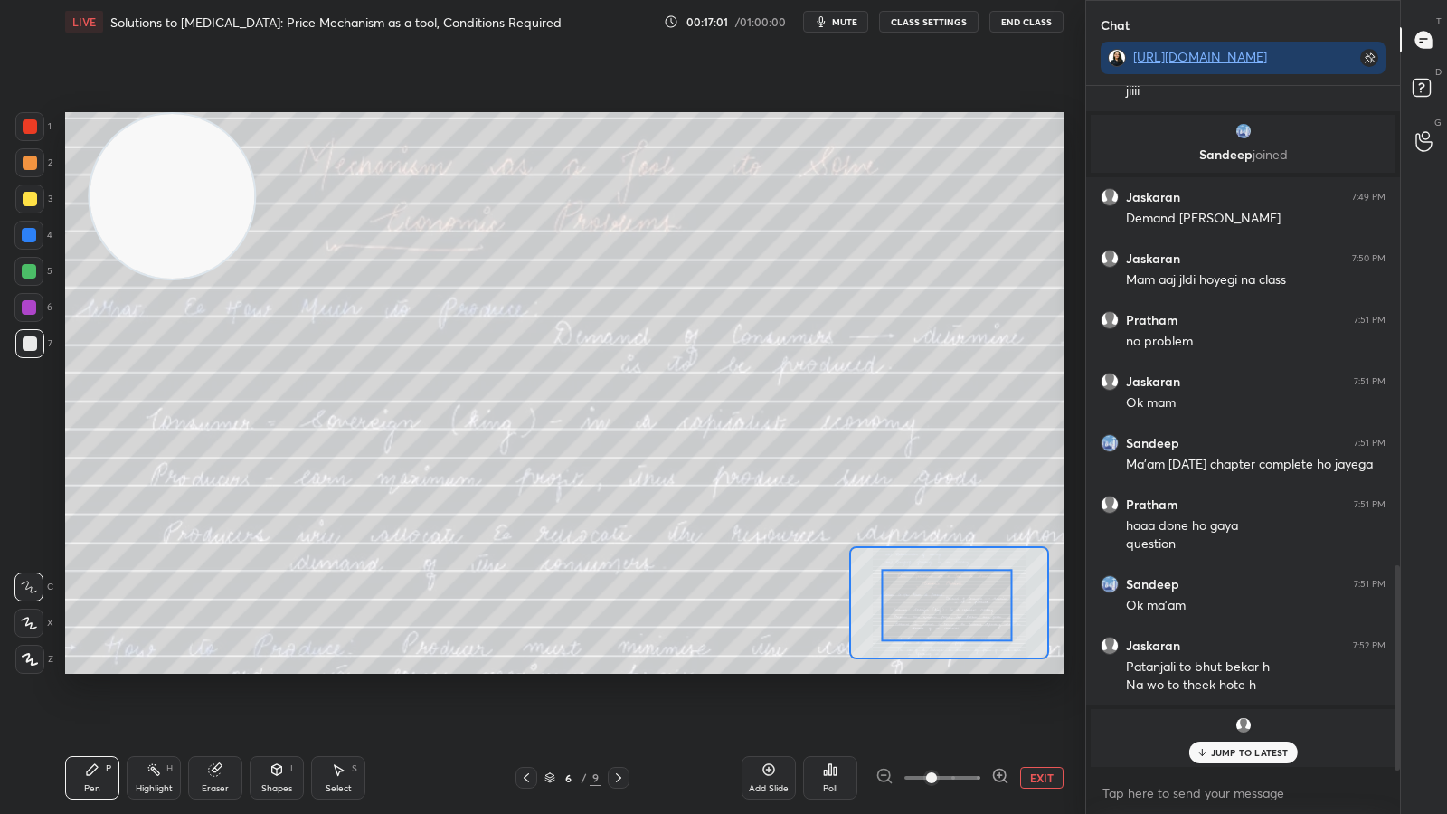
click at [1268, 622] on p "JUMP TO LATEST" at bounding box center [1250, 752] width 78 height 11
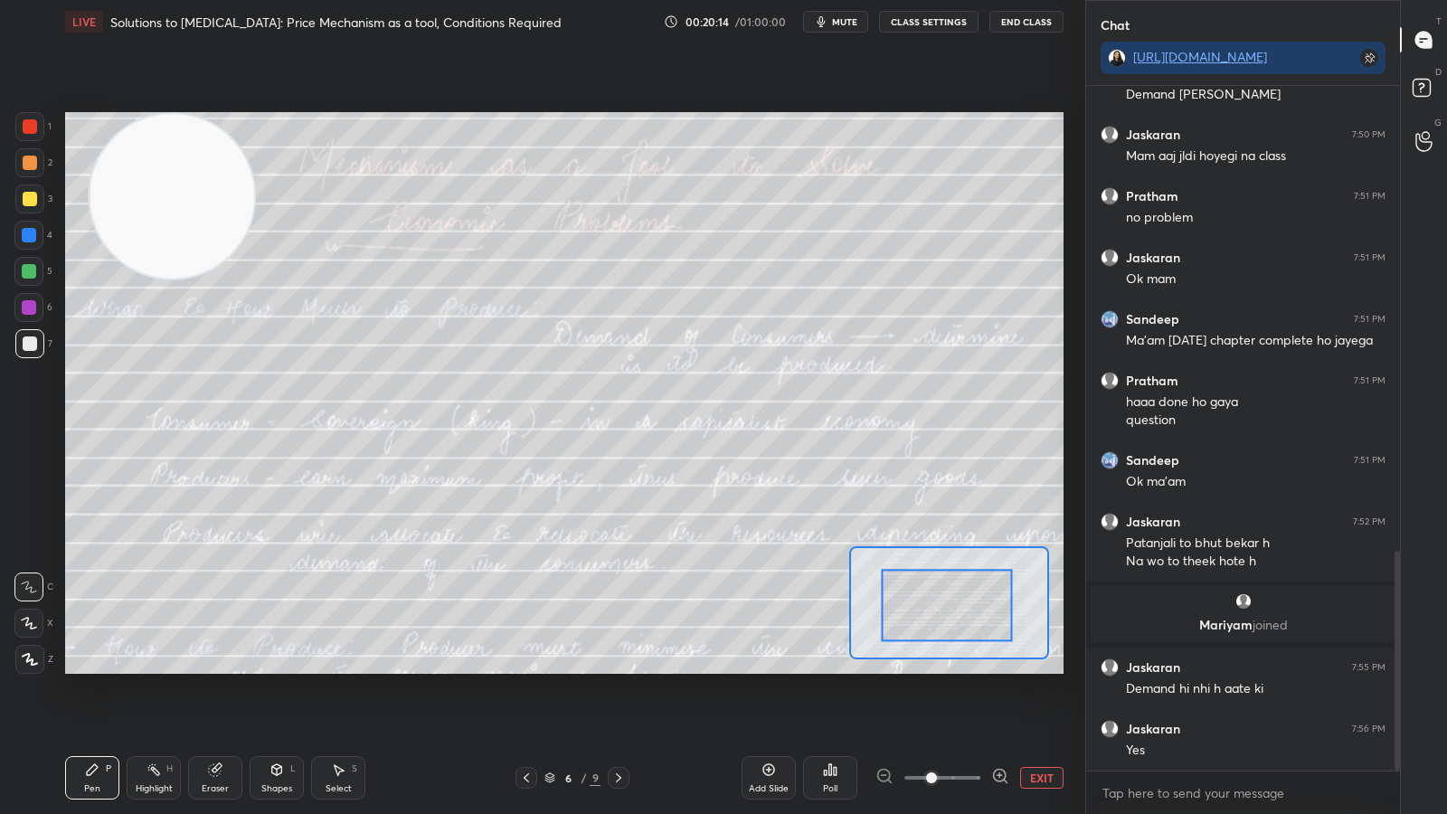
scroll to position [1512, 0]
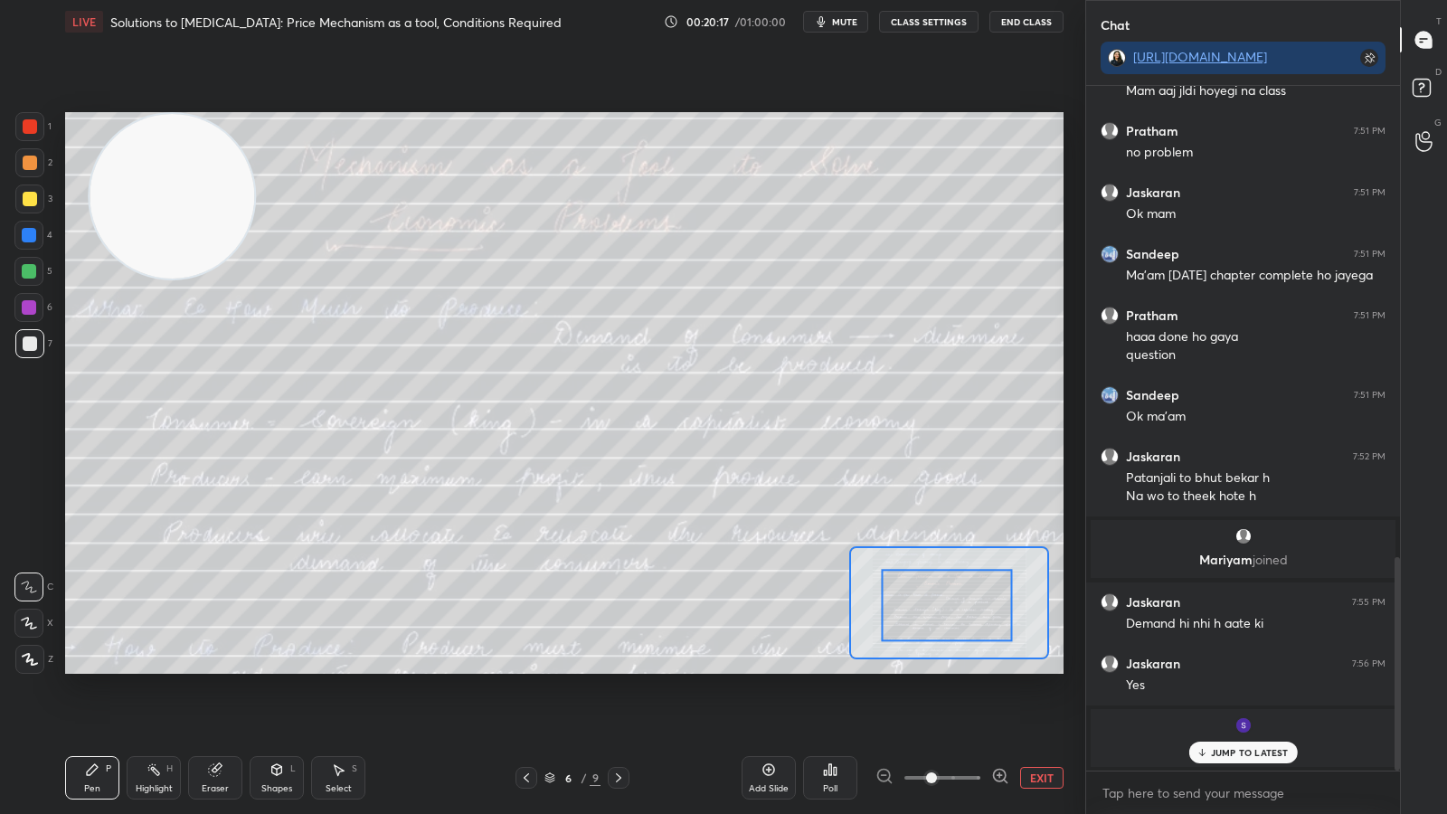
click at [1275, 622] on p "JUMP TO LATEST" at bounding box center [1250, 752] width 78 height 11
click at [34, 261] on div at bounding box center [28, 271] width 29 height 29
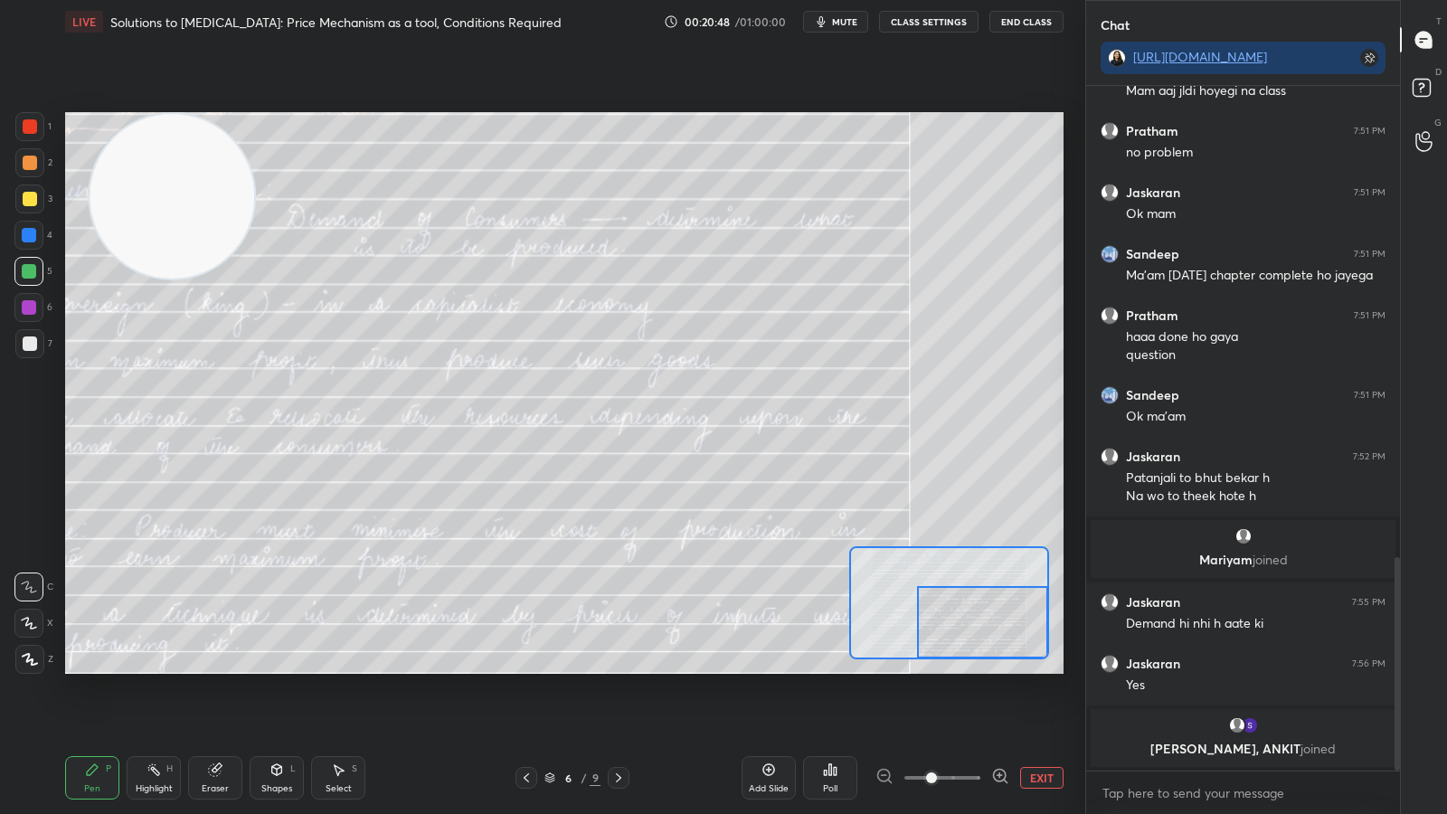
click at [217, 622] on icon at bounding box center [215, 770] width 12 height 12
click at [20, 622] on span "Erase all" at bounding box center [28, 658] width 27 height 13
click at [42, 622] on div "Z" at bounding box center [34, 659] width 38 height 29
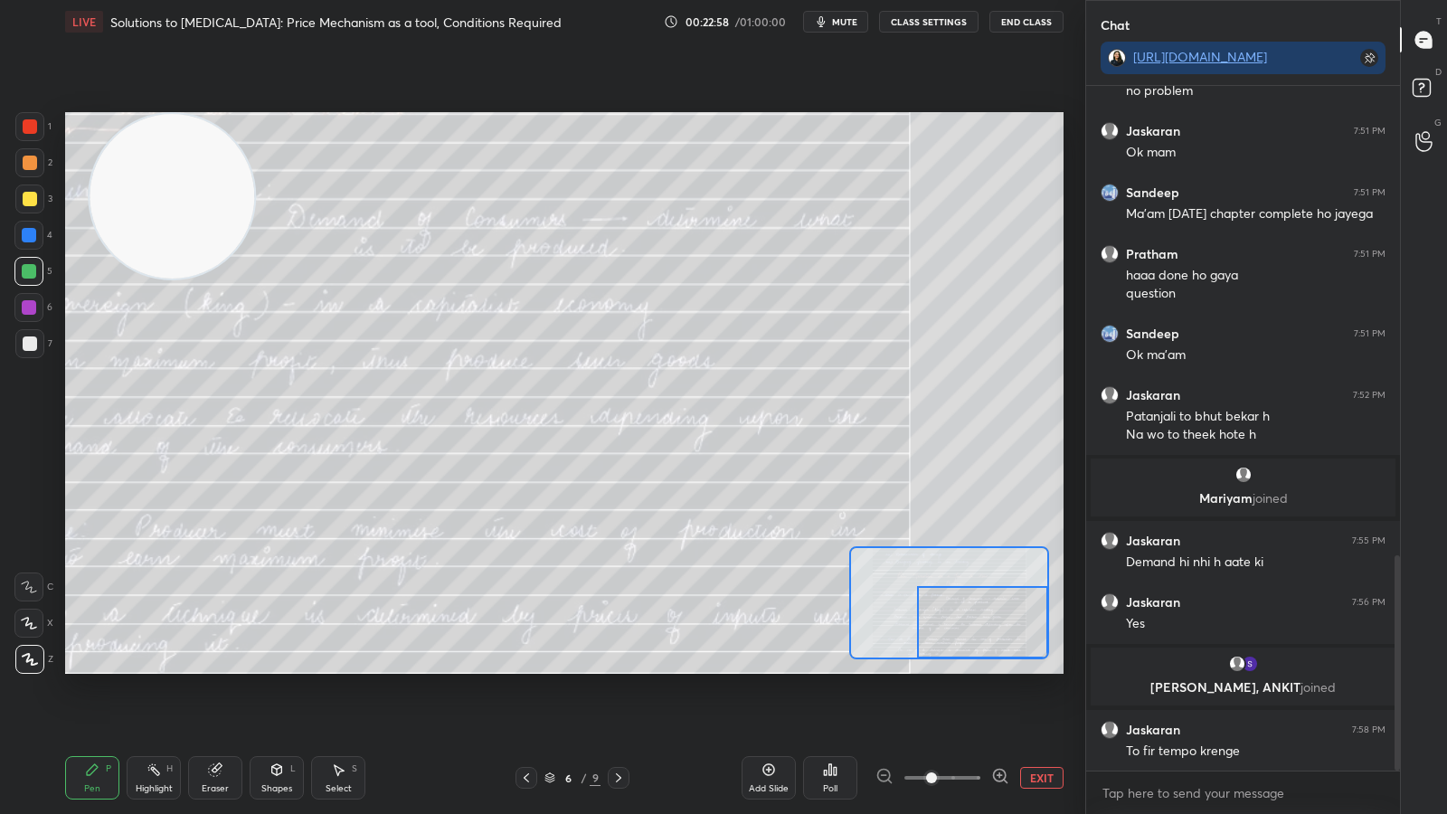
click at [163, 622] on div "Pen P Highlight H Eraser Shapes L Select S 6 / 9 Add Slide Poll EXIT" at bounding box center [564, 778] width 999 height 72
click at [207, 622] on div "Eraser" at bounding box center [215, 788] width 27 height 9
click at [28, 622] on span "Erase all" at bounding box center [28, 658] width 27 height 13
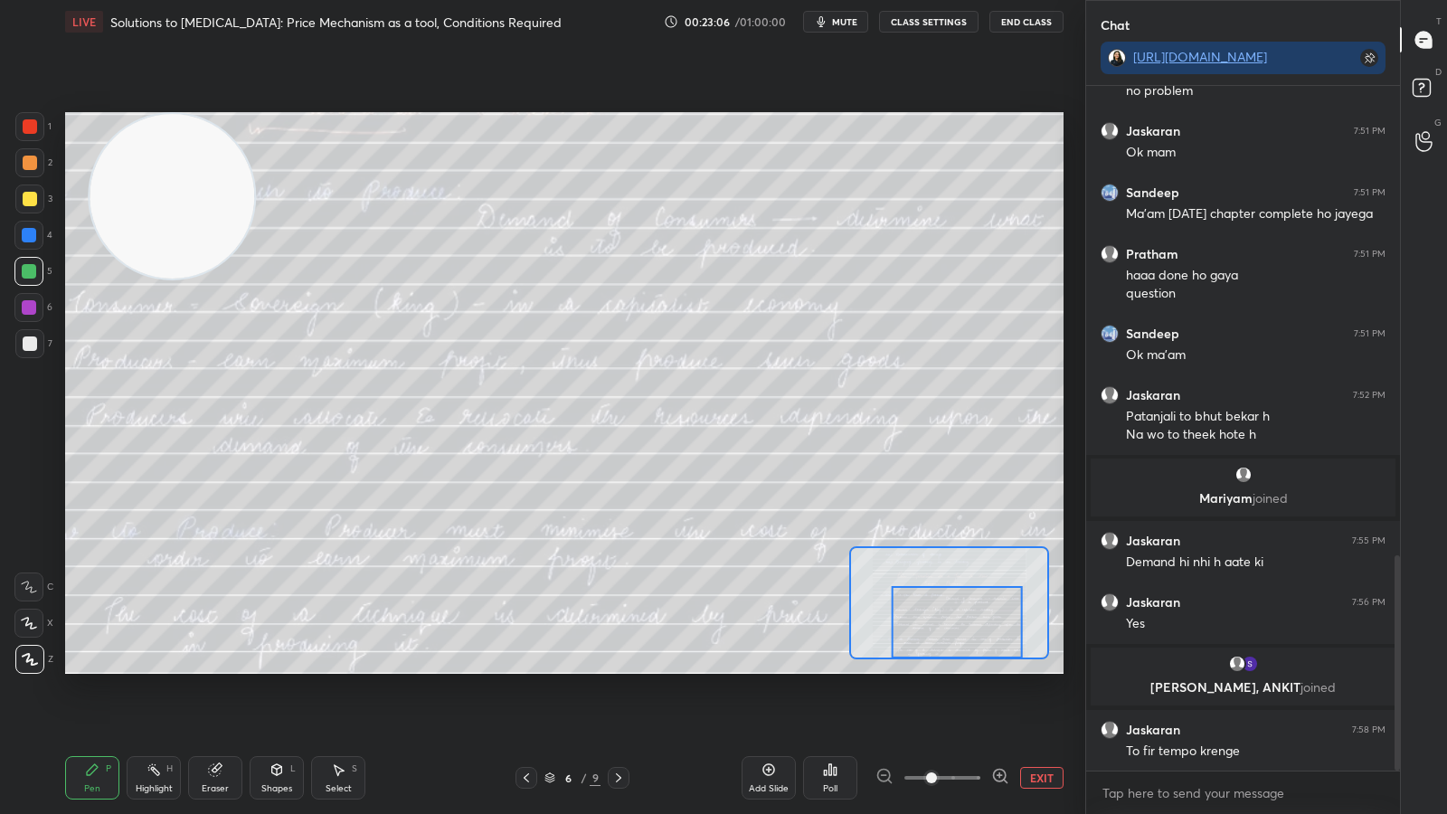
click at [1038, 622] on button "EXIT" at bounding box center [1041, 778] width 43 height 22
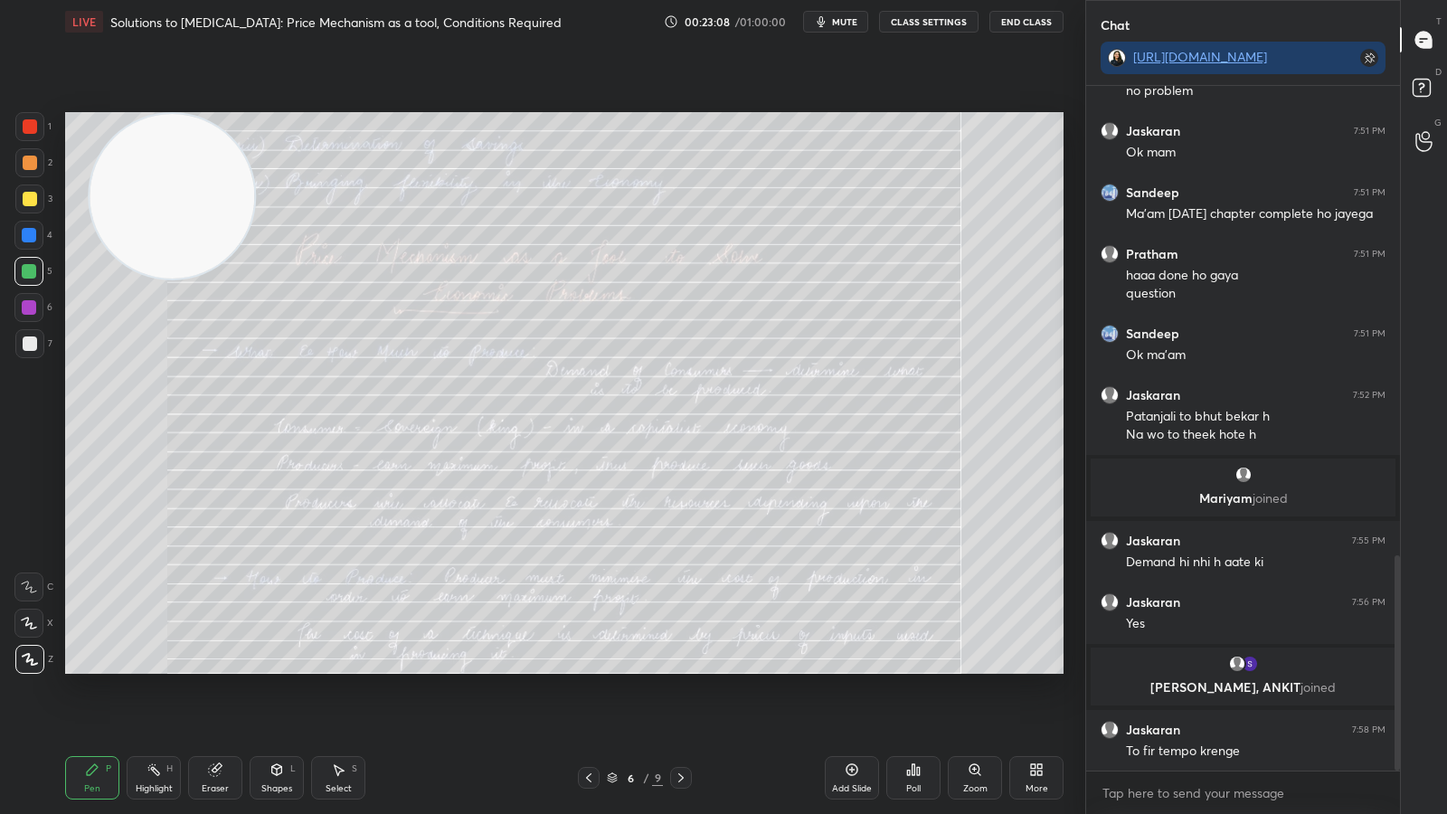
click at [679, 622] on icon at bounding box center [680, 777] width 5 height 9
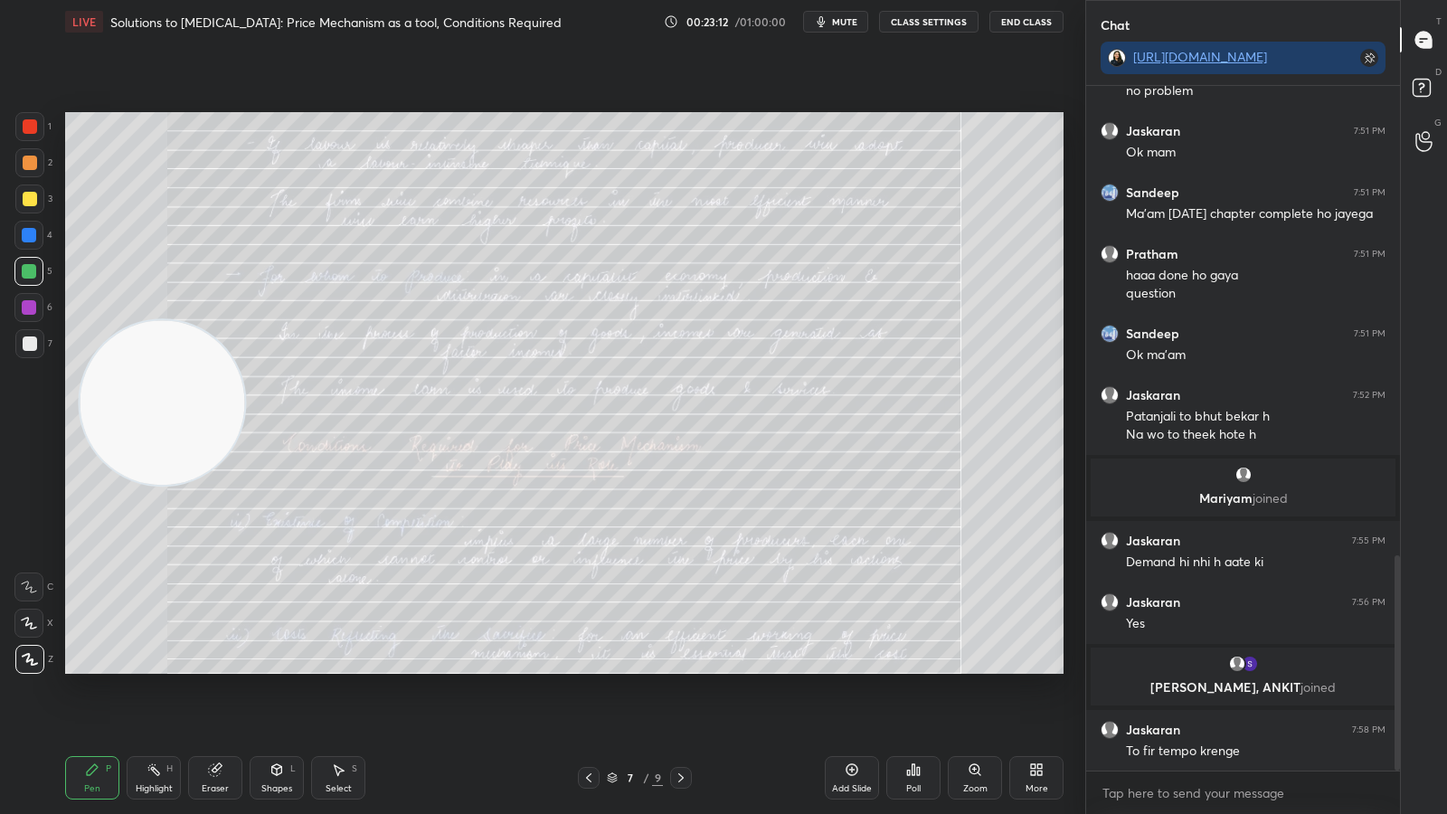
click at [980, 622] on icon at bounding box center [975, 770] width 14 height 14
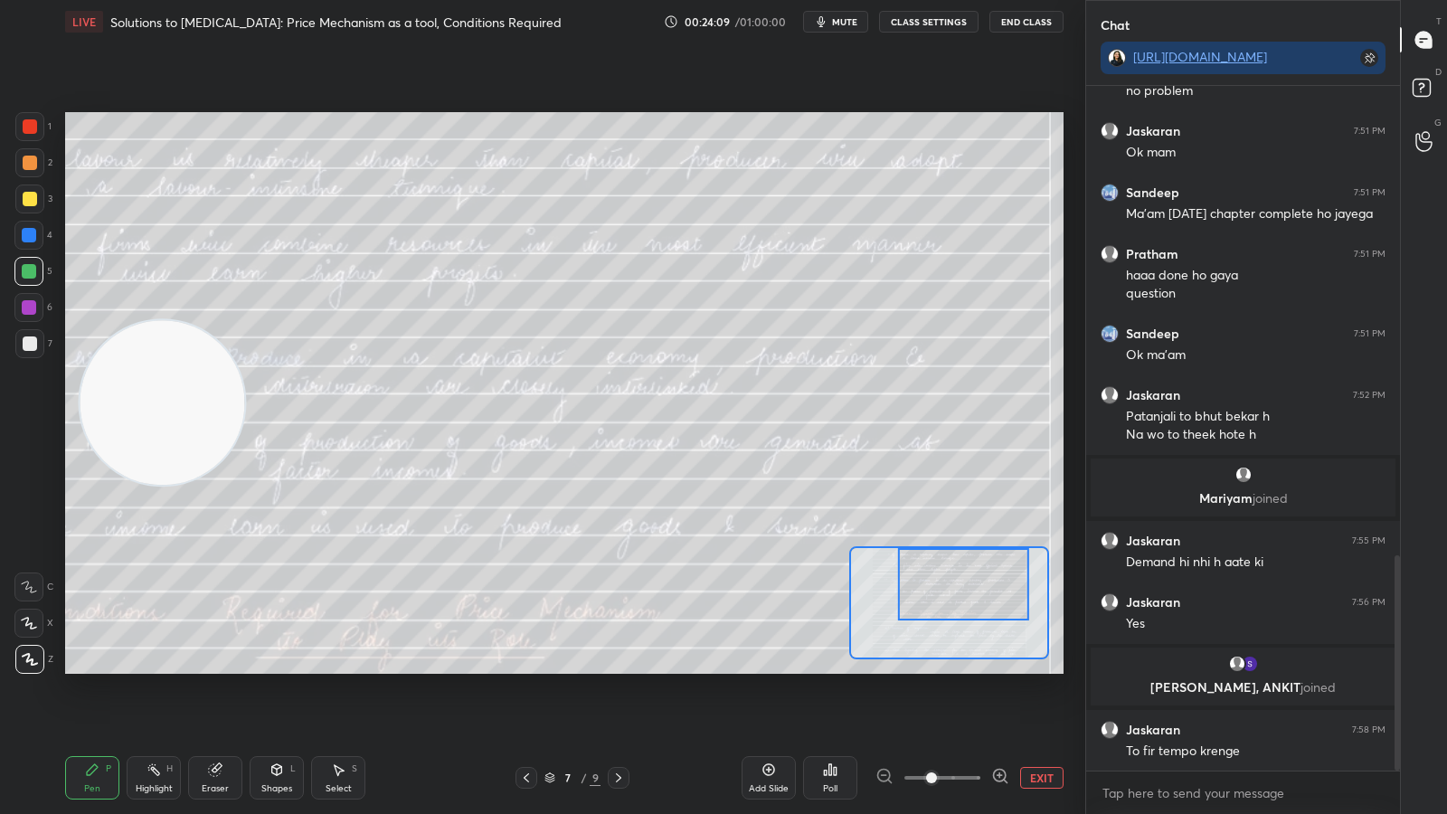
click at [207, 622] on div "Eraser" at bounding box center [215, 788] width 27 height 9
click at [25, 622] on div "Erase all" at bounding box center [28, 659] width 29 height 29
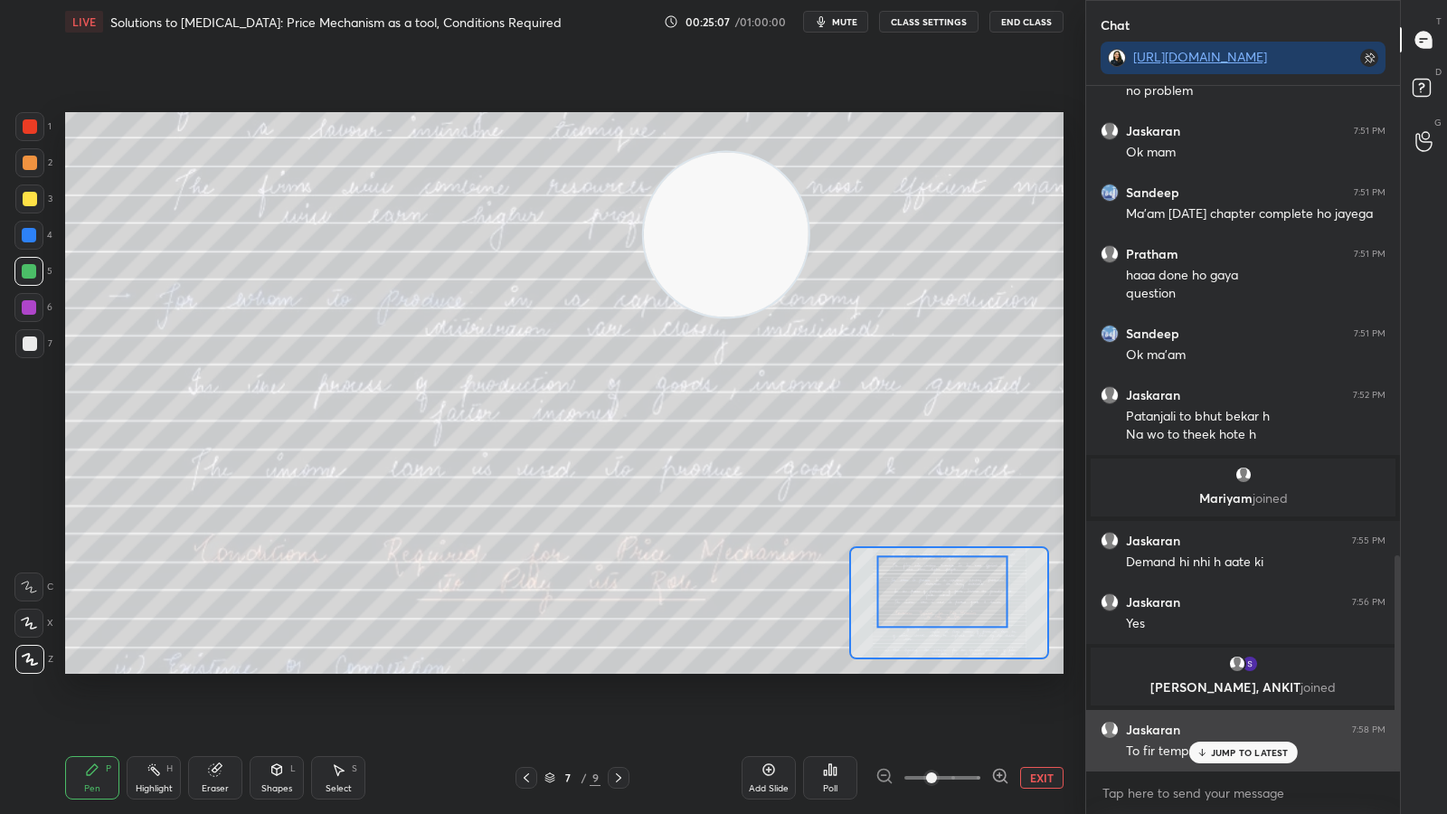
click at [1216, 622] on p "JUMP TO LATEST" at bounding box center [1250, 752] width 78 height 11
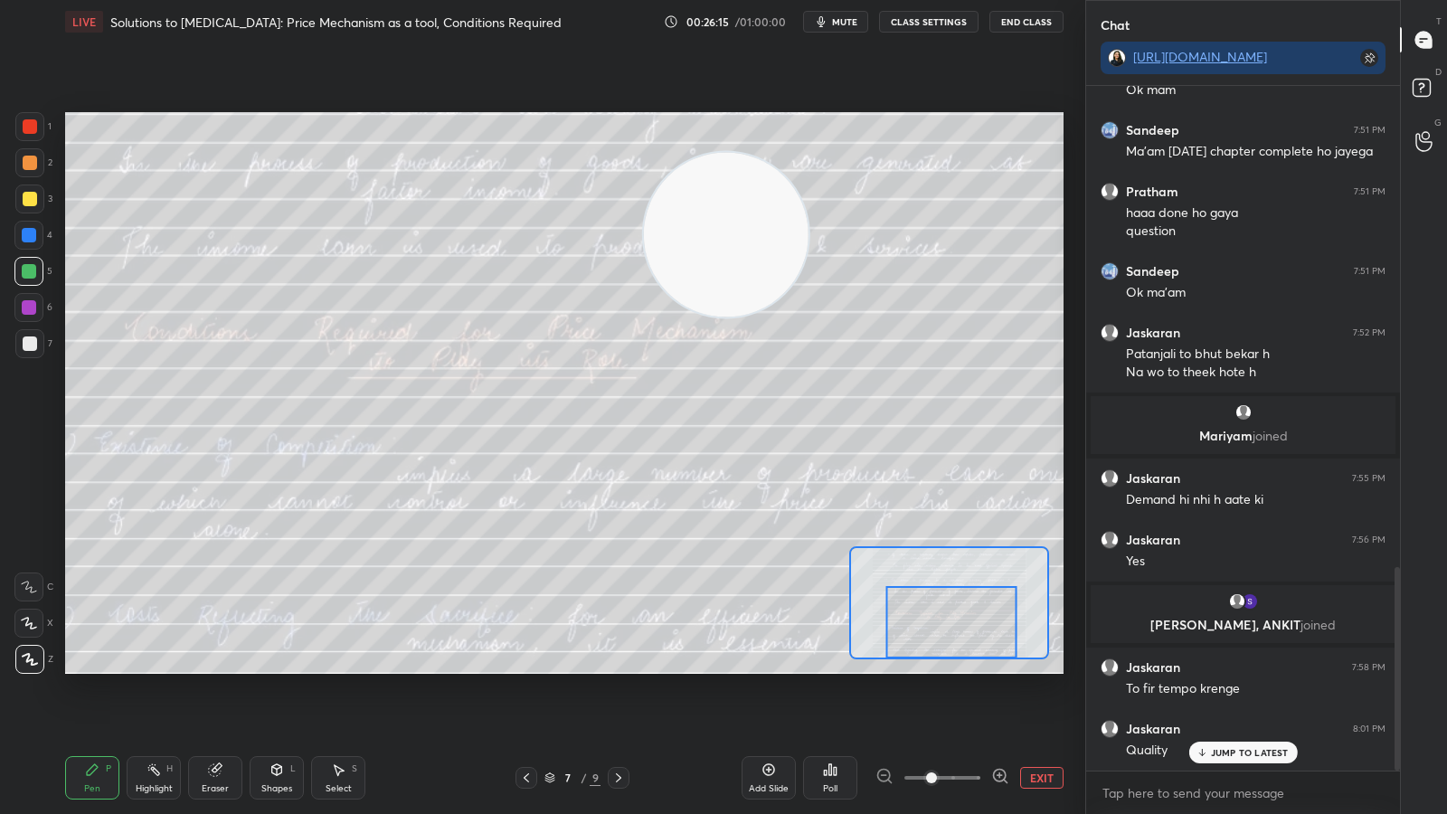
scroll to position [1615, 0]
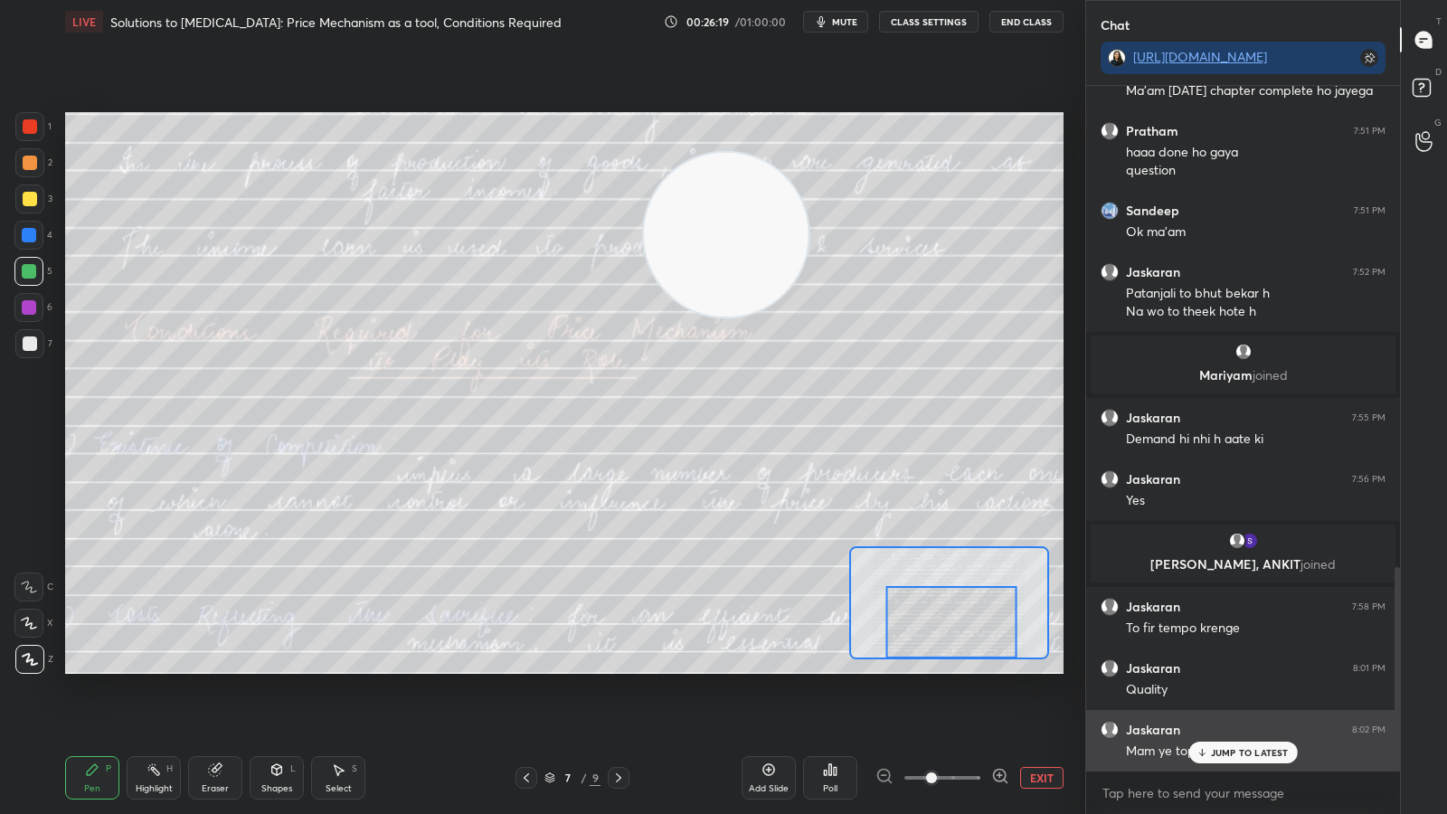
click at [1221, 622] on p "JUMP TO LATEST" at bounding box center [1250, 752] width 78 height 11
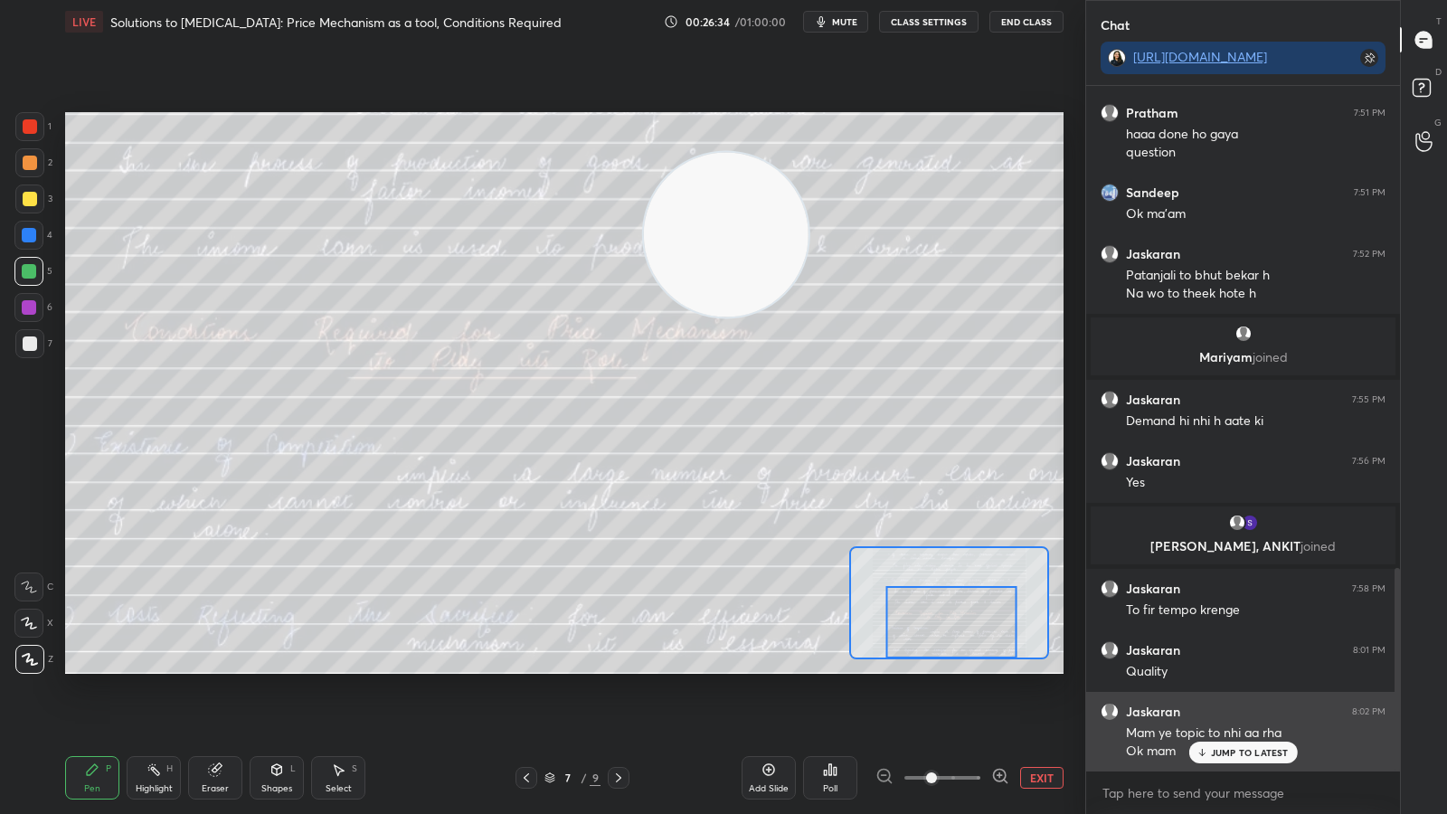
click at [1252, 622] on p "JUMP TO LATEST" at bounding box center [1250, 752] width 78 height 11
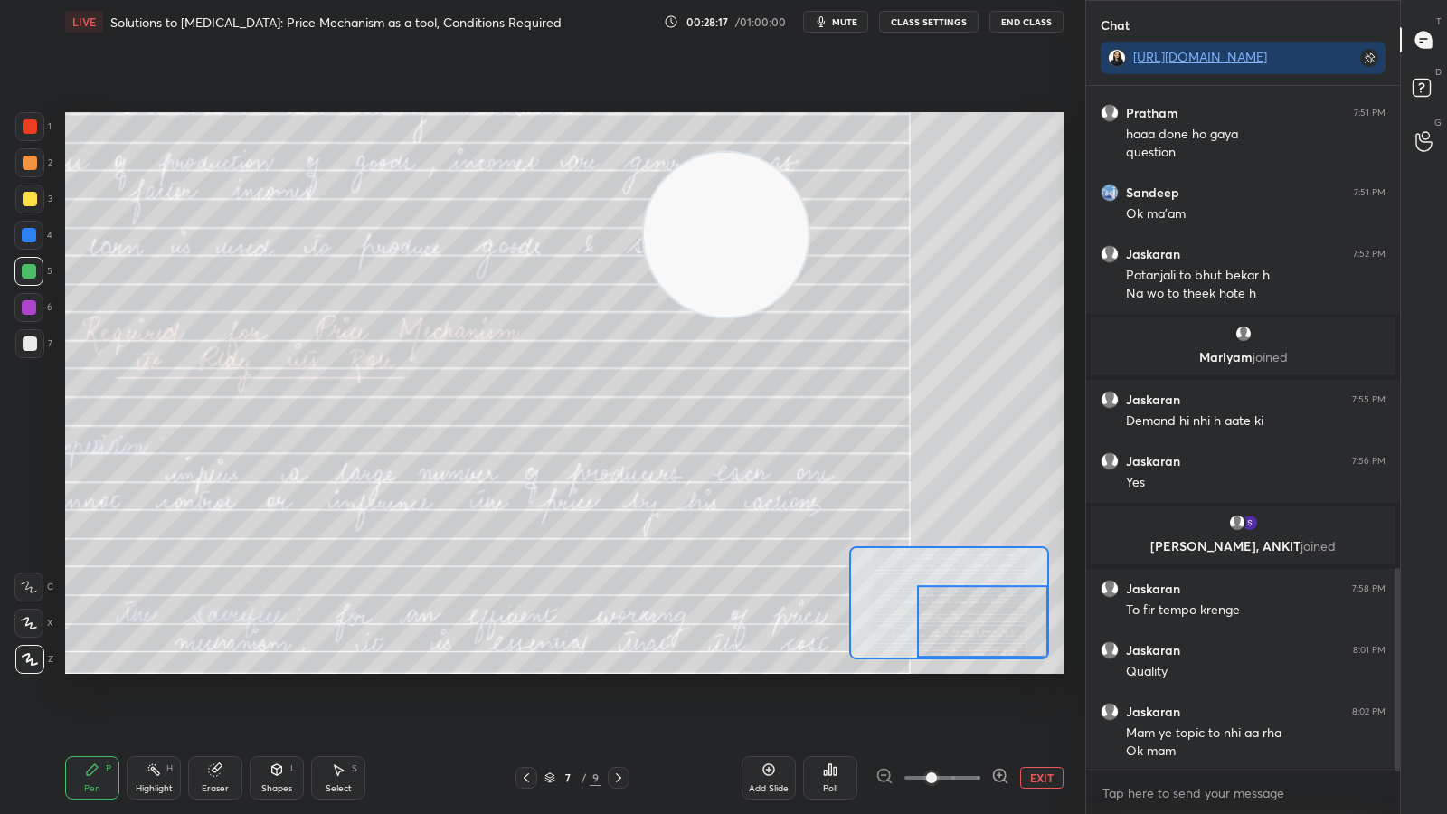
click at [617, 622] on icon at bounding box center [618, 778] width 14 height 14
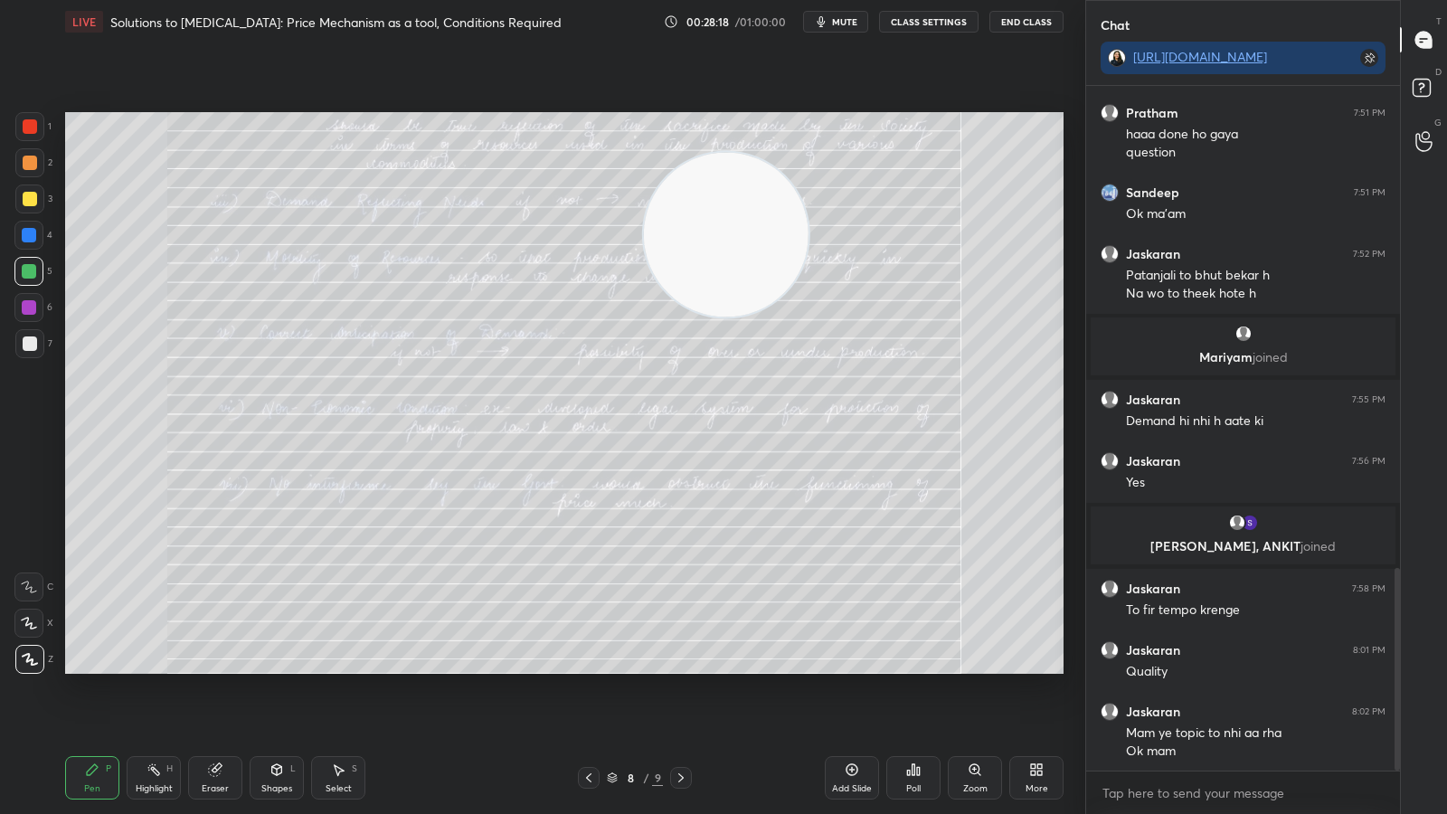
click at [972, 622] on div "Zoom" at bounding box center [975, 788] width 24 height 9
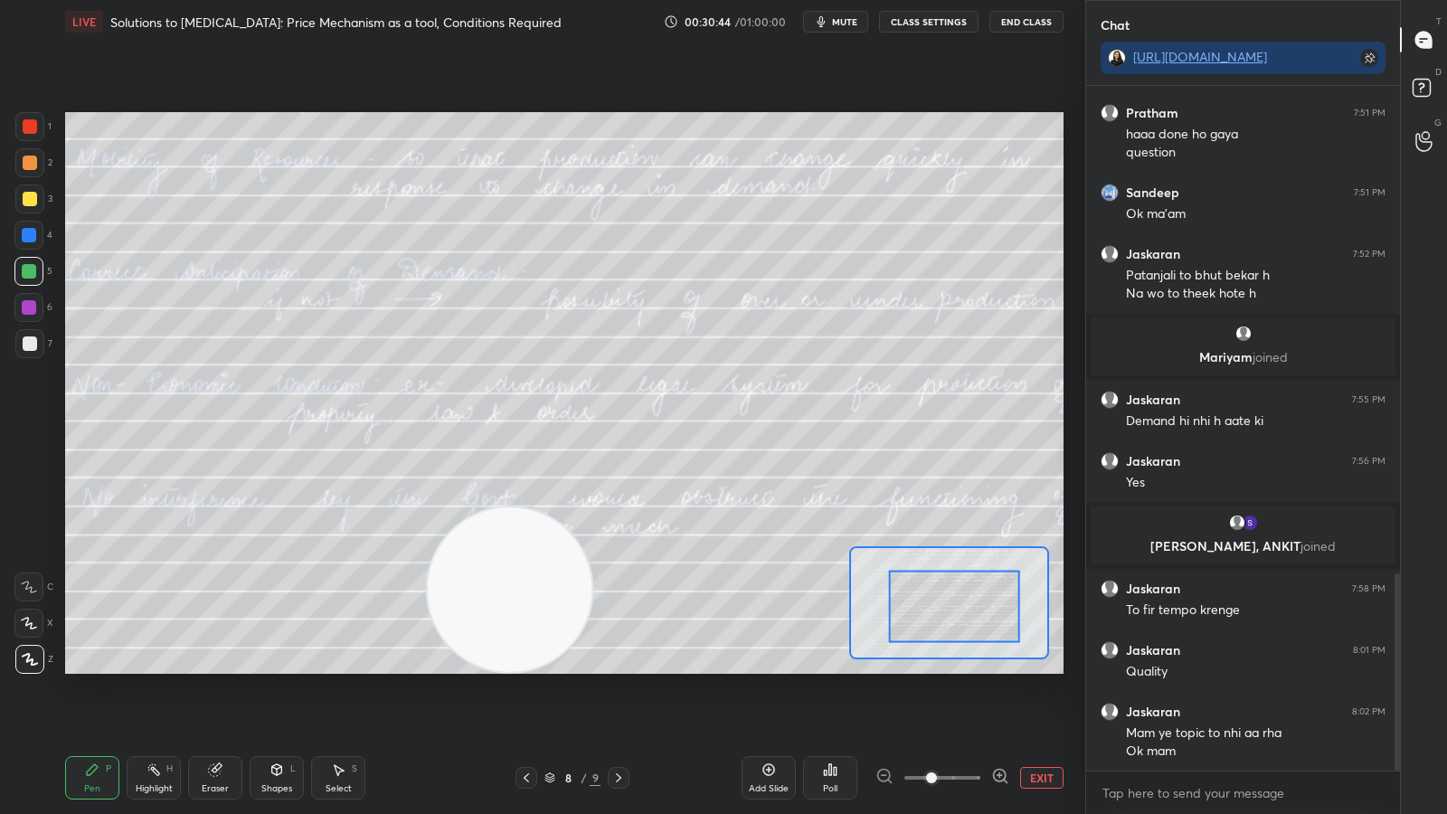
scroll to position [1695, 0]
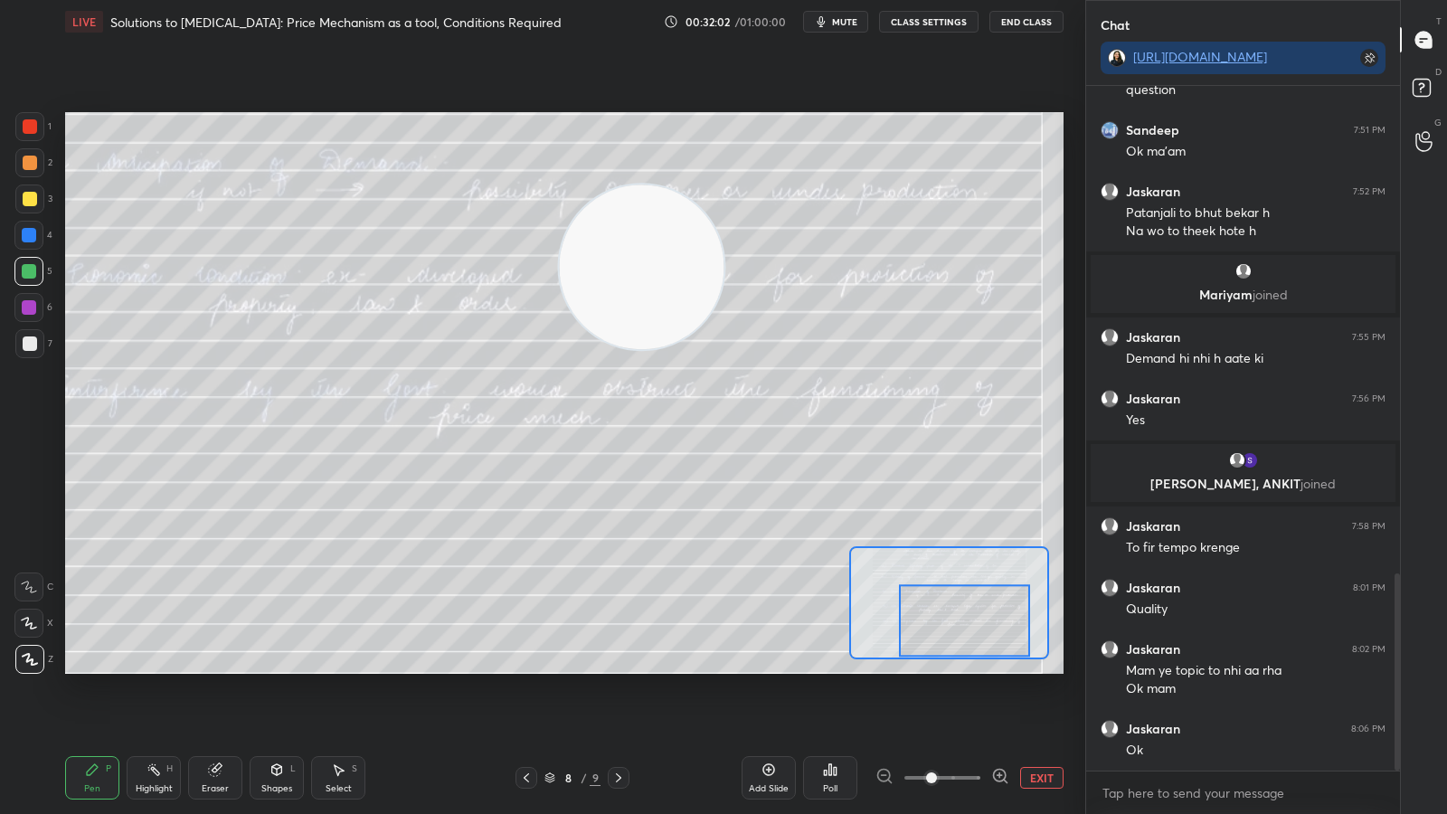
click at [1041, 622] on button "EXIT" at bounding box center [1041, 778] width 43 height 22
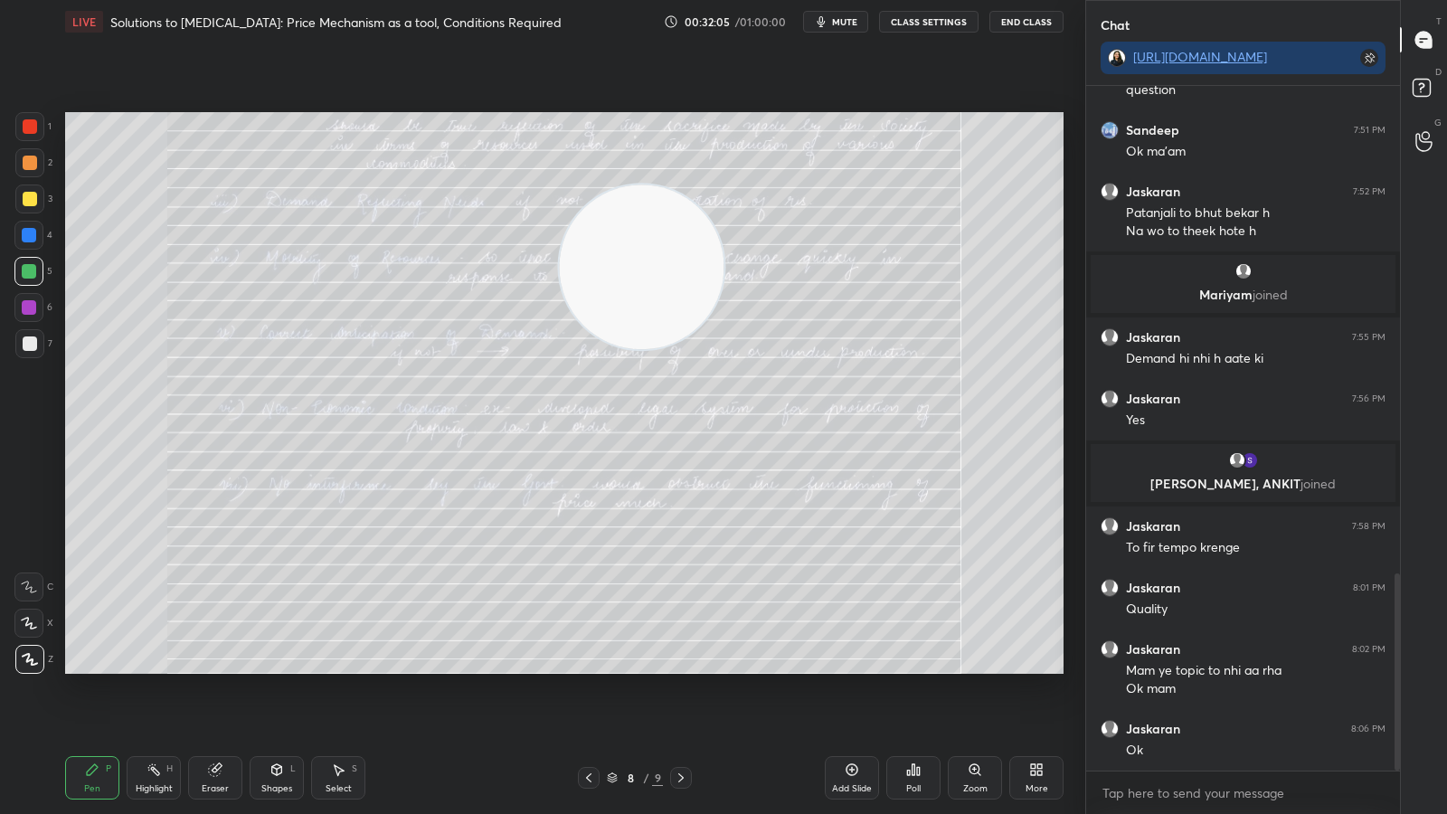
click at [674, 622] on icon at bounding box center [681, 778] width 14 height 14
click at [592, 622] on icon at bounding box center [589, 778] width 14 height 14
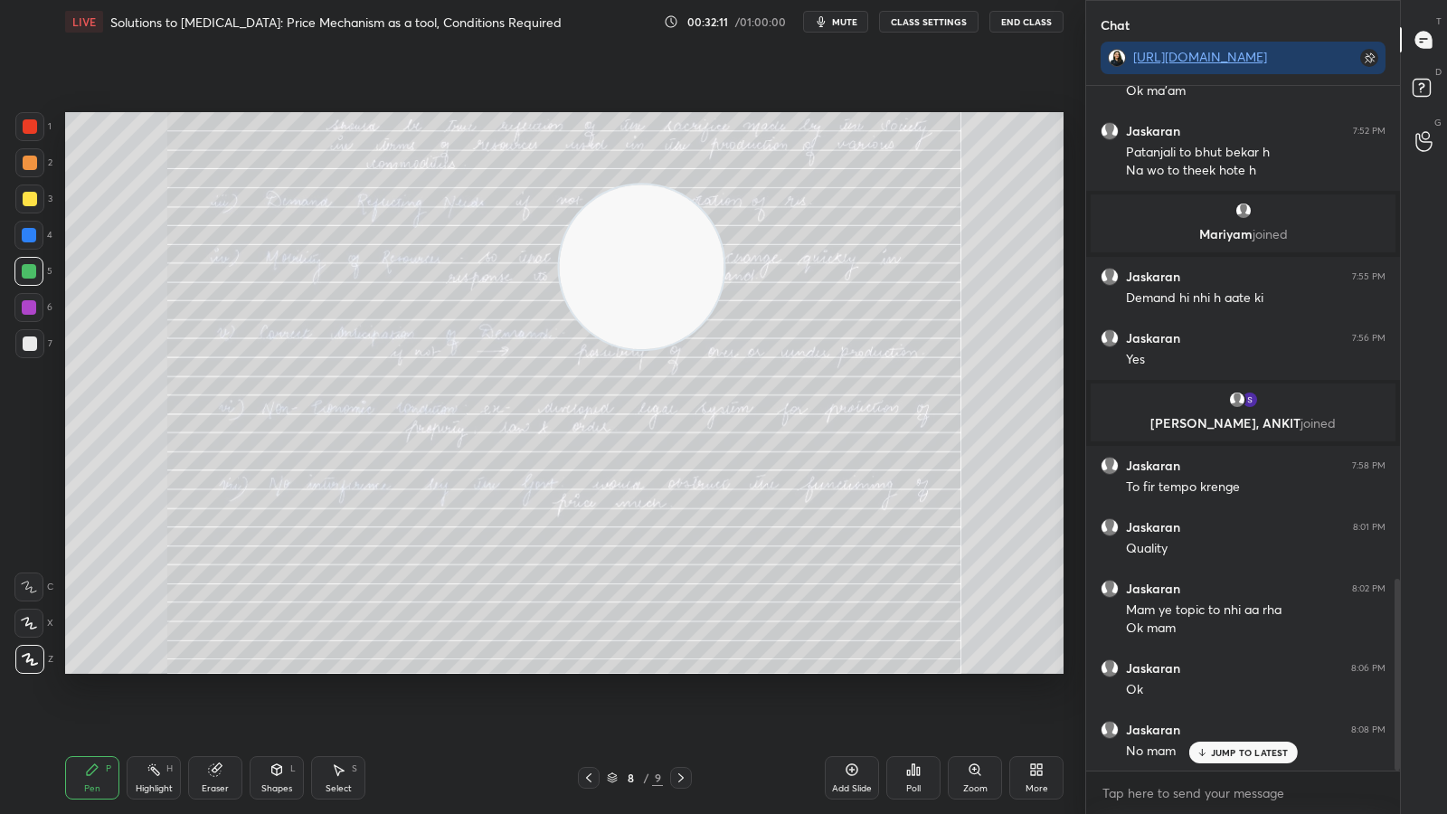
click at [1249, 622] on p "JUMP TO LATEST" at bounding box center [1250, 752] width 78 height 11
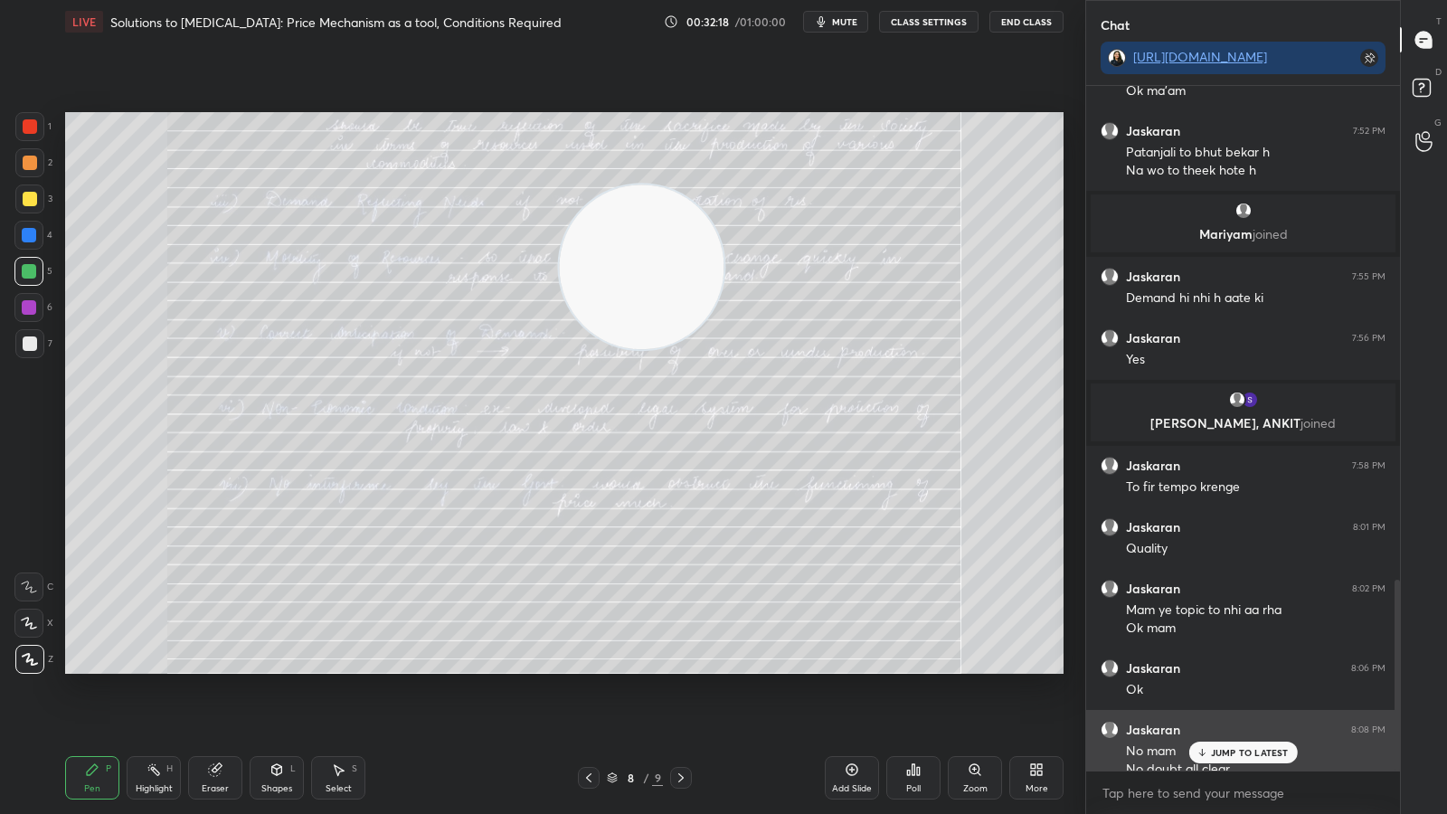
scroll to position [1774, 0]
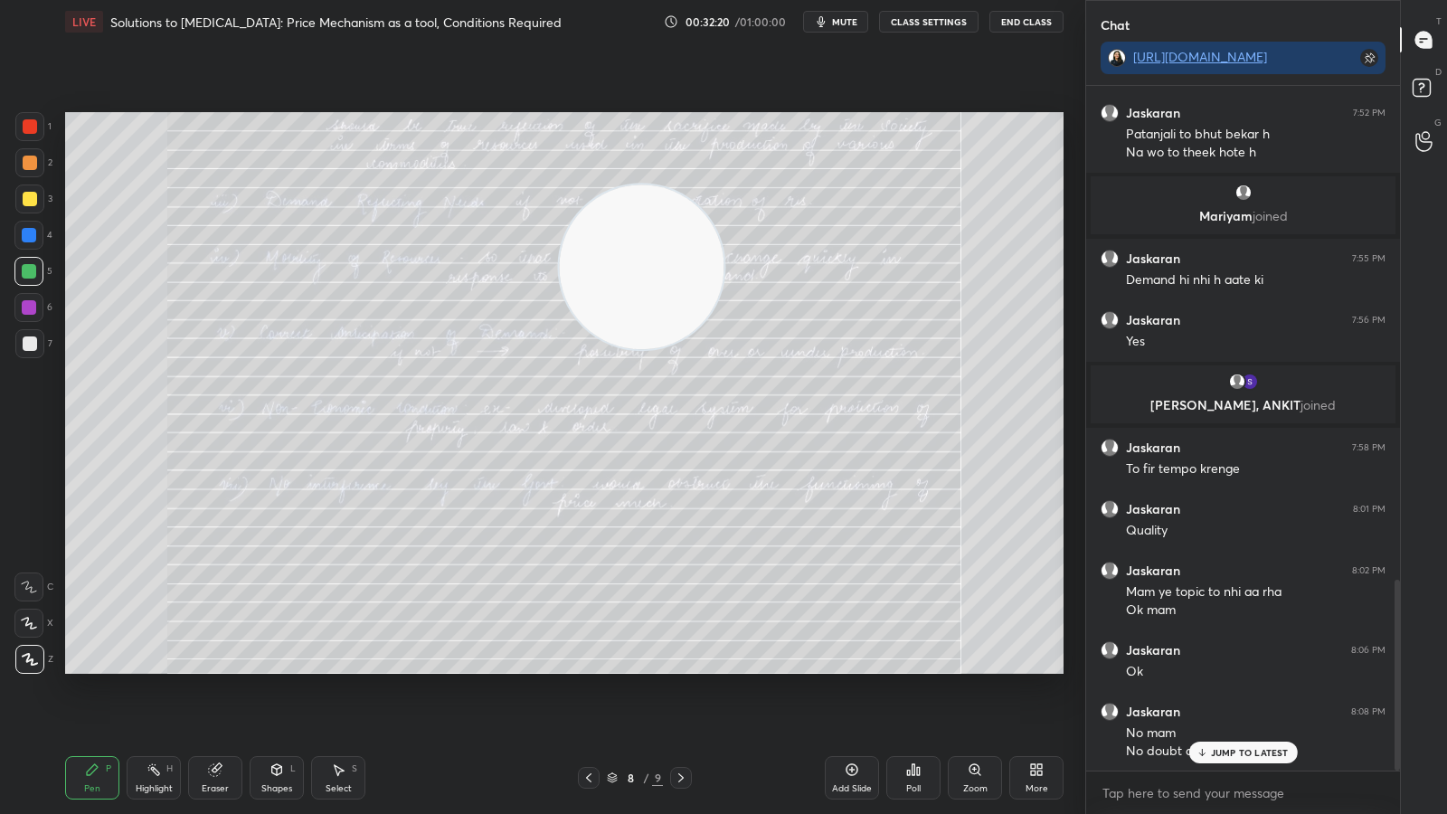
click at [1252, 622] on p "JUMP TO LATEST" at bounding box center [1250, 752] width 78 height 11
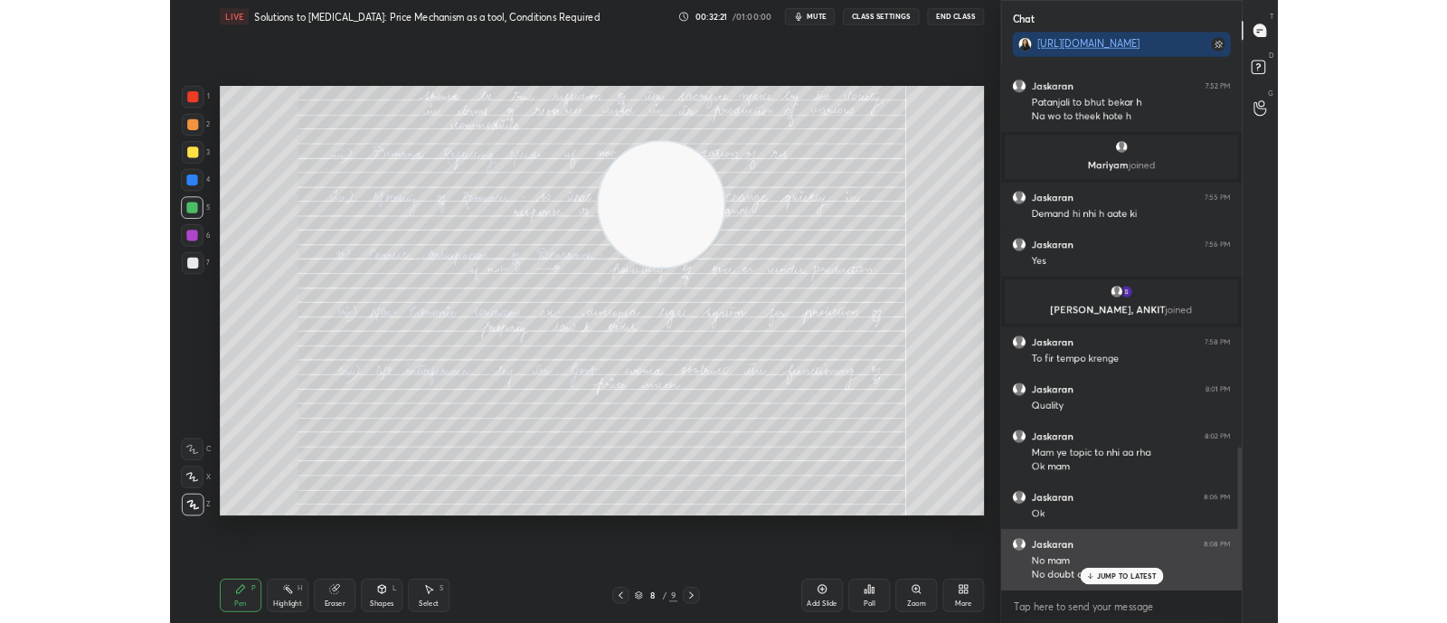
scroll to position [1835, 0]
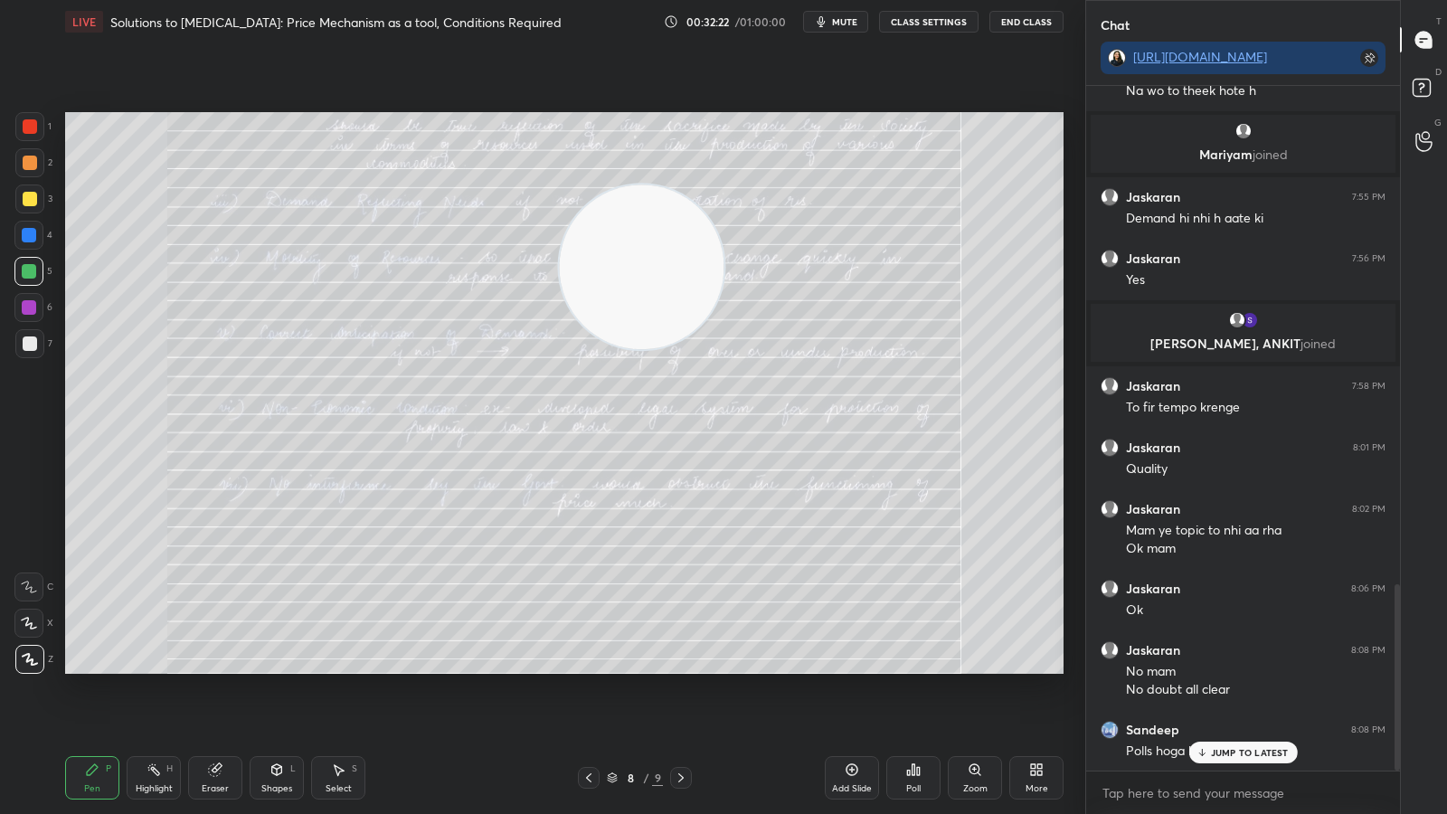
click at [1252, 622] on p "JUMP TO LATEST" at bounding box center [1250, 752] width 78 height 11
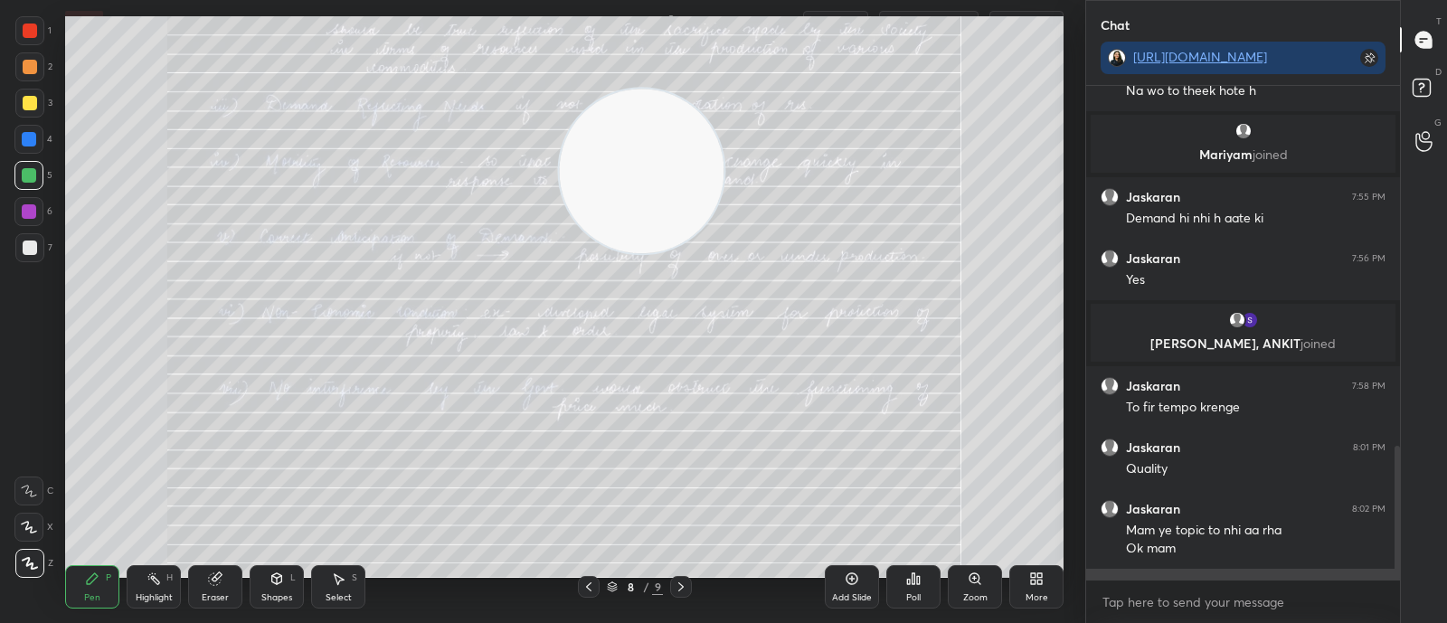
scroll to position [5, 5]
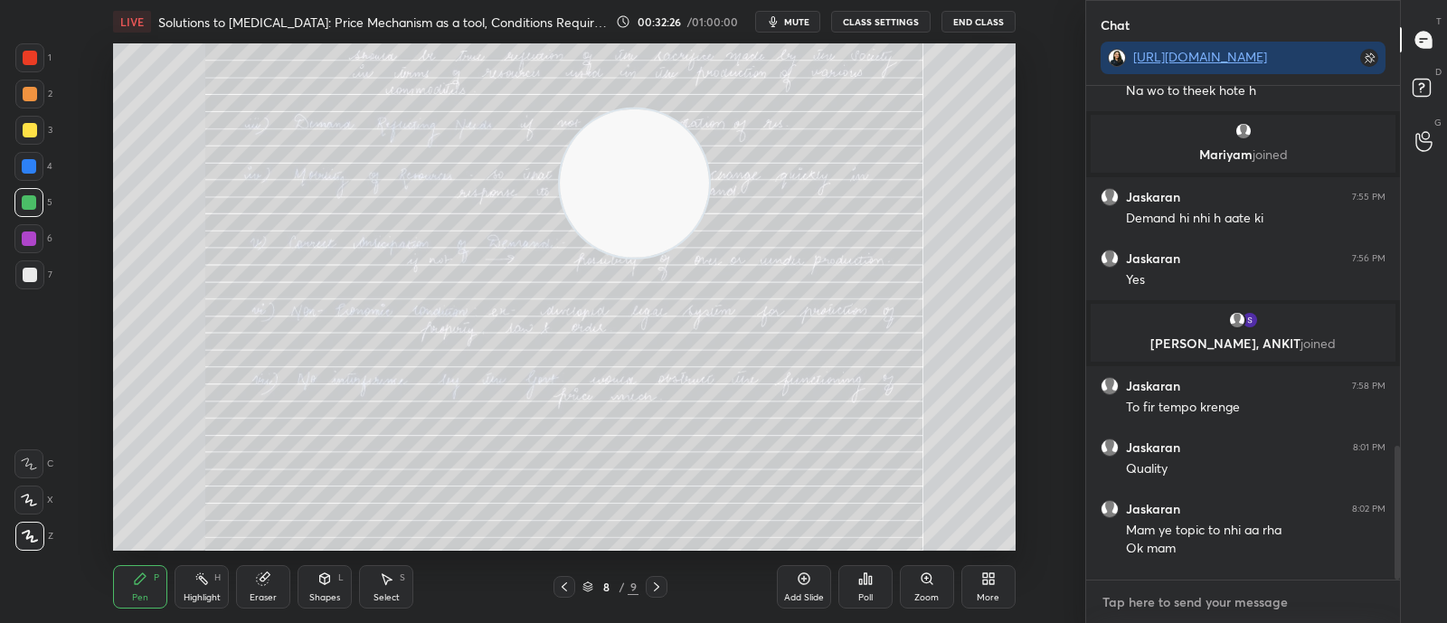
drag, startPoint x: 1249, startPoint y: 616, endPoint x: 772, endPoint y: -35, distance: 807.7
click at [772, 0] on html "1 2 3 4 5 6 7 C X Z C X Z E E Erase all H H LIVE Solutions to [MEDICAL_DATA]: P…" at bounding box center [723, 0] width 1447 height 0
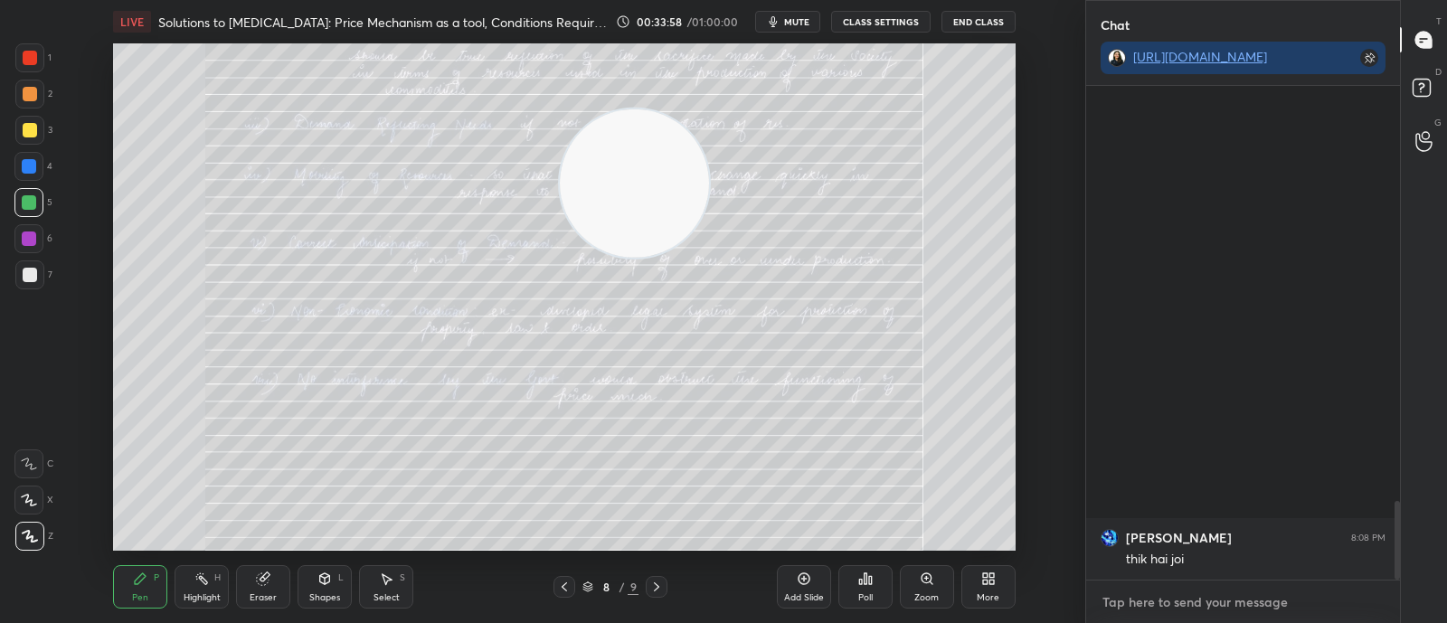
scroll to position [2599, 0]
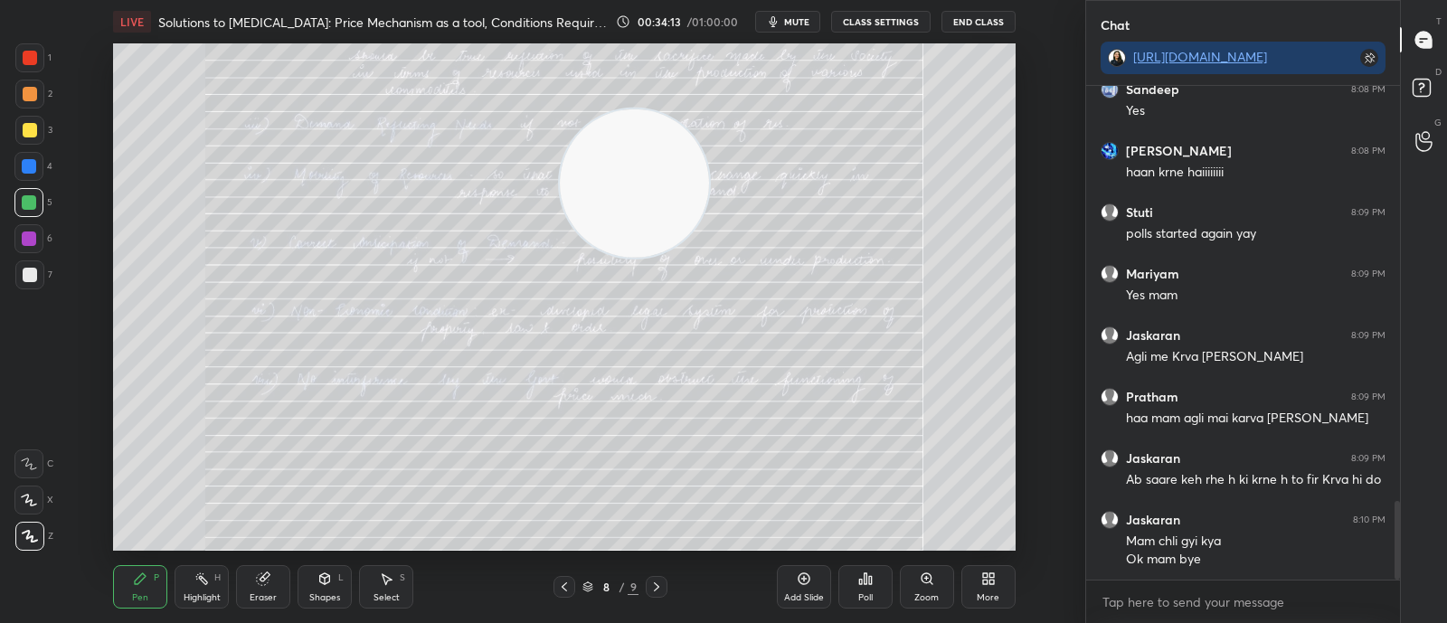
click at [789, 585] on div "Add Slide" at bounding box center [804, 586] width 54 height 43
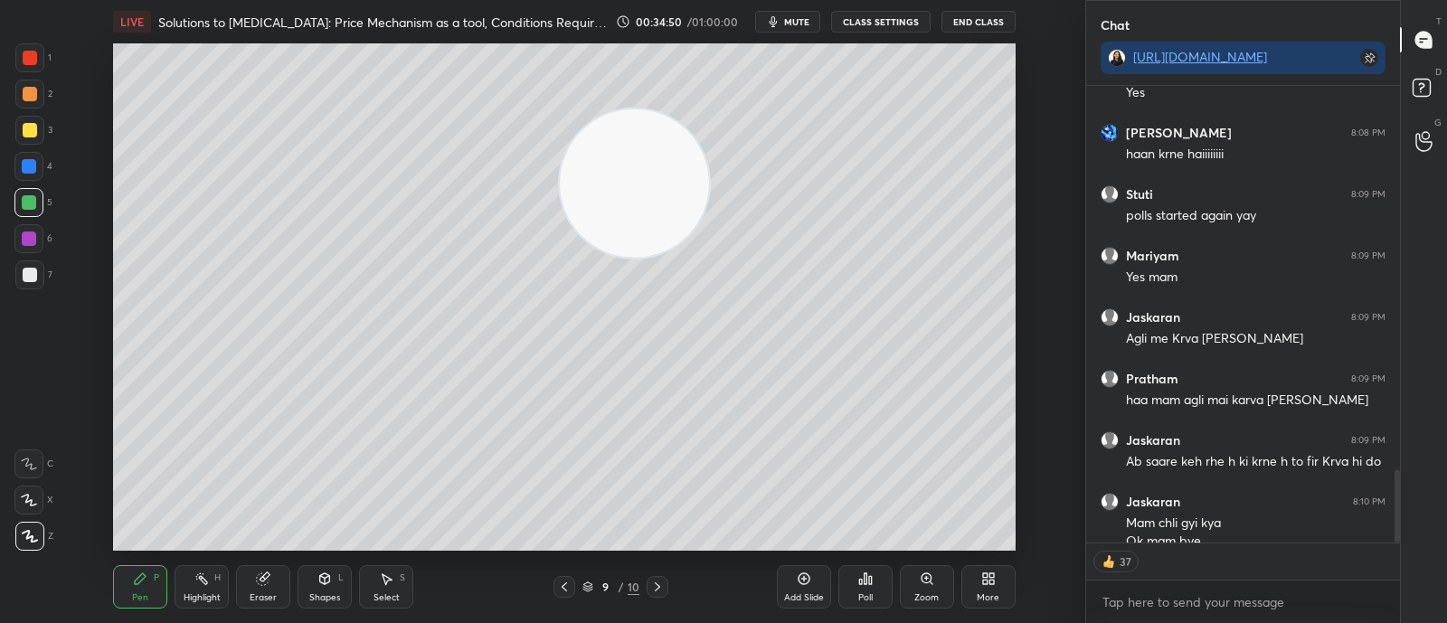
scroll to position [5, 5]
type textarea "x"
click at [1303, 604] on textarea at bounding box center [1243, 602] width 285 height 29
paste textarea "In a capitalist economy, the basic economic problems are solved by: a) Governme…"
type textarea "In a capitalist economy, the basic economic problems are solved by: a) Governme…"
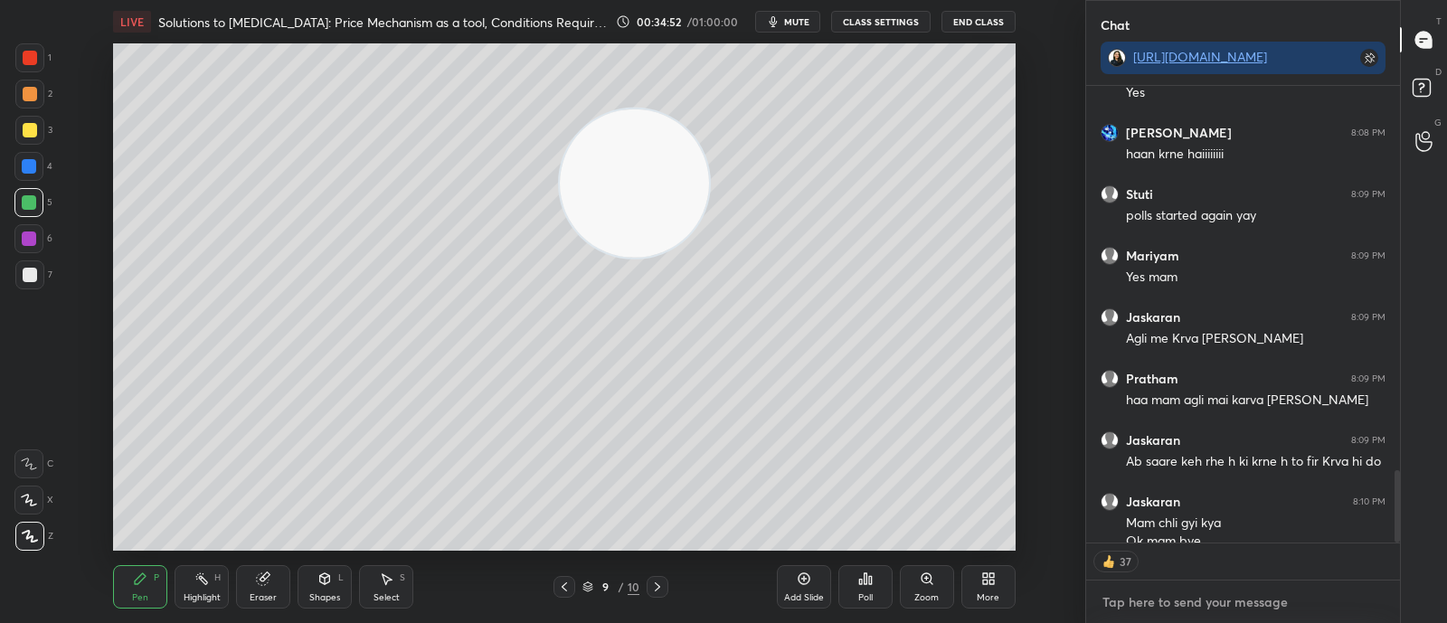
type textarea "x"
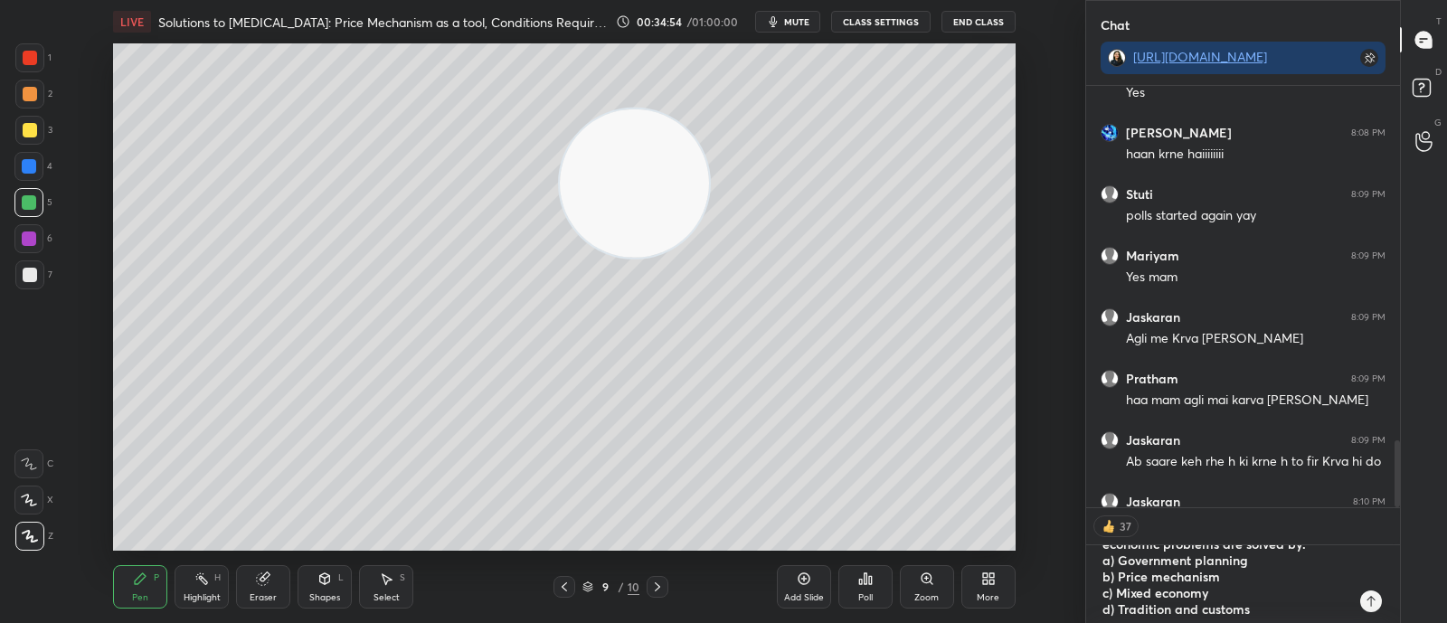
type textarea "In a capitalist economy, the basic economic problems are solved by: a) Governme…"
type textarea "x"
click at [1375, 602] on icon at bounding box center [1371, 601] width 14 height 14
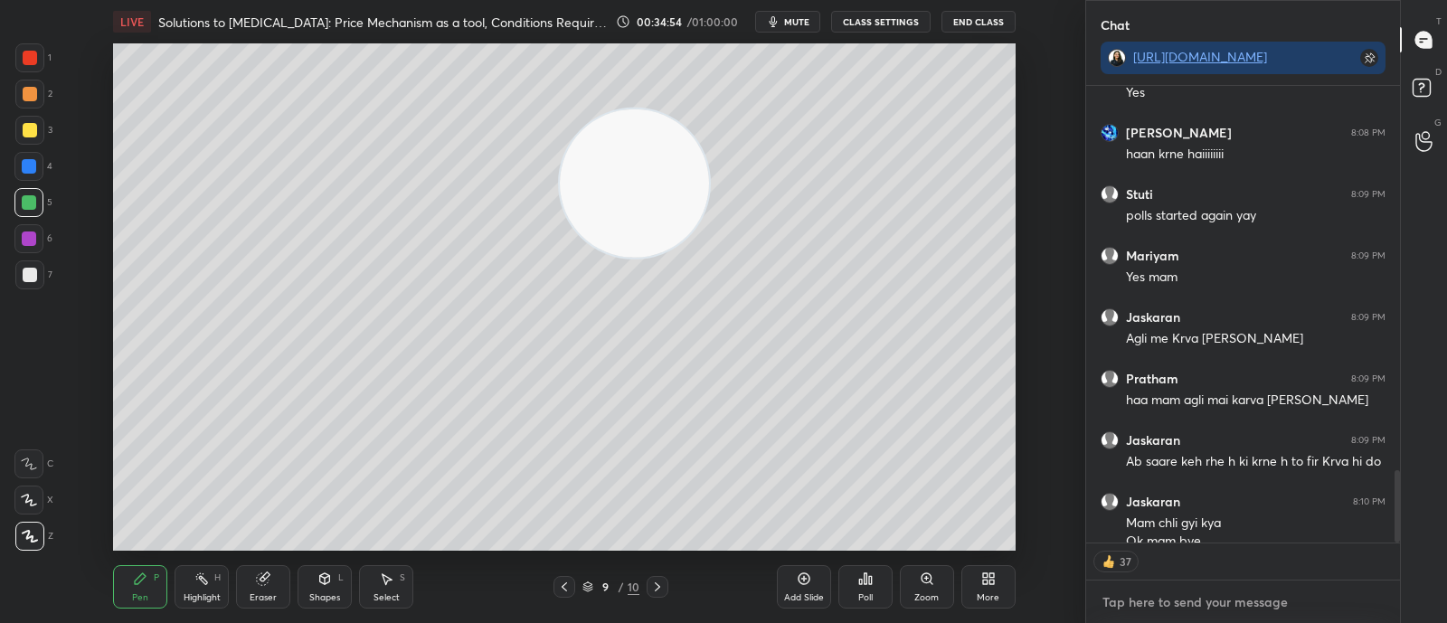
scroll to position [2836, 0]
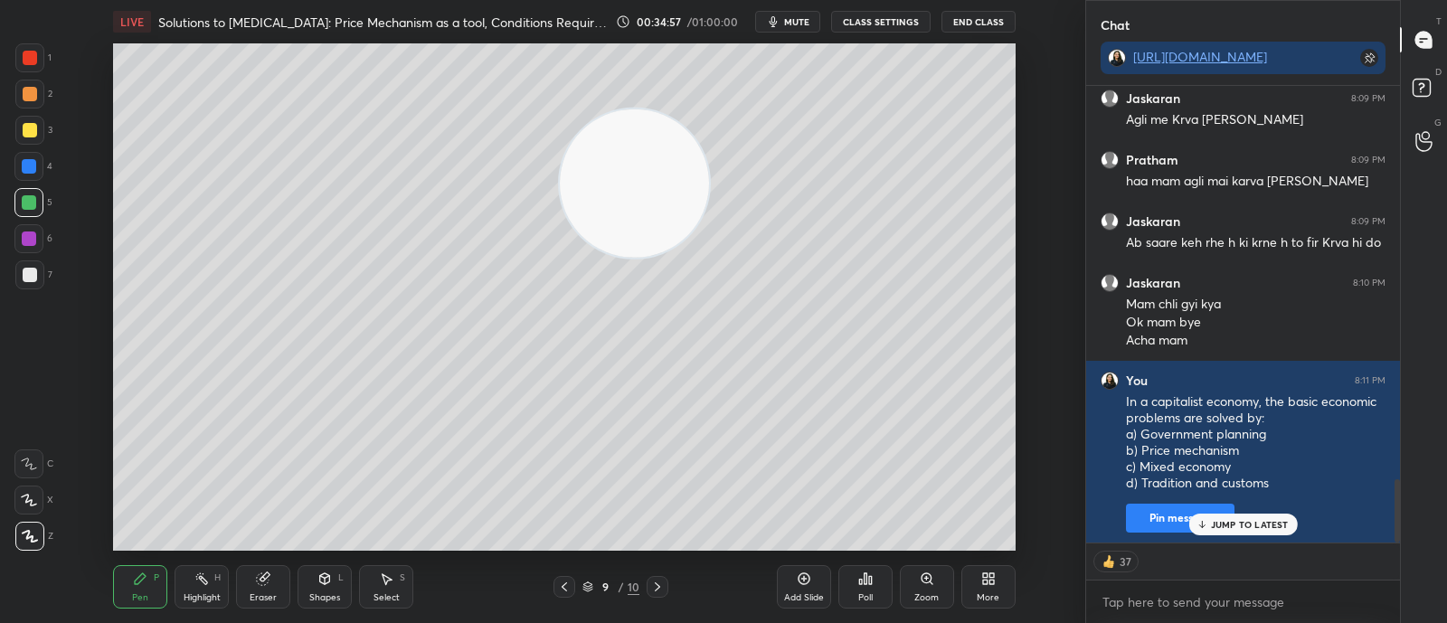
click at [859, 583] on icon at bounding box center [860, 582] width 3 height 5
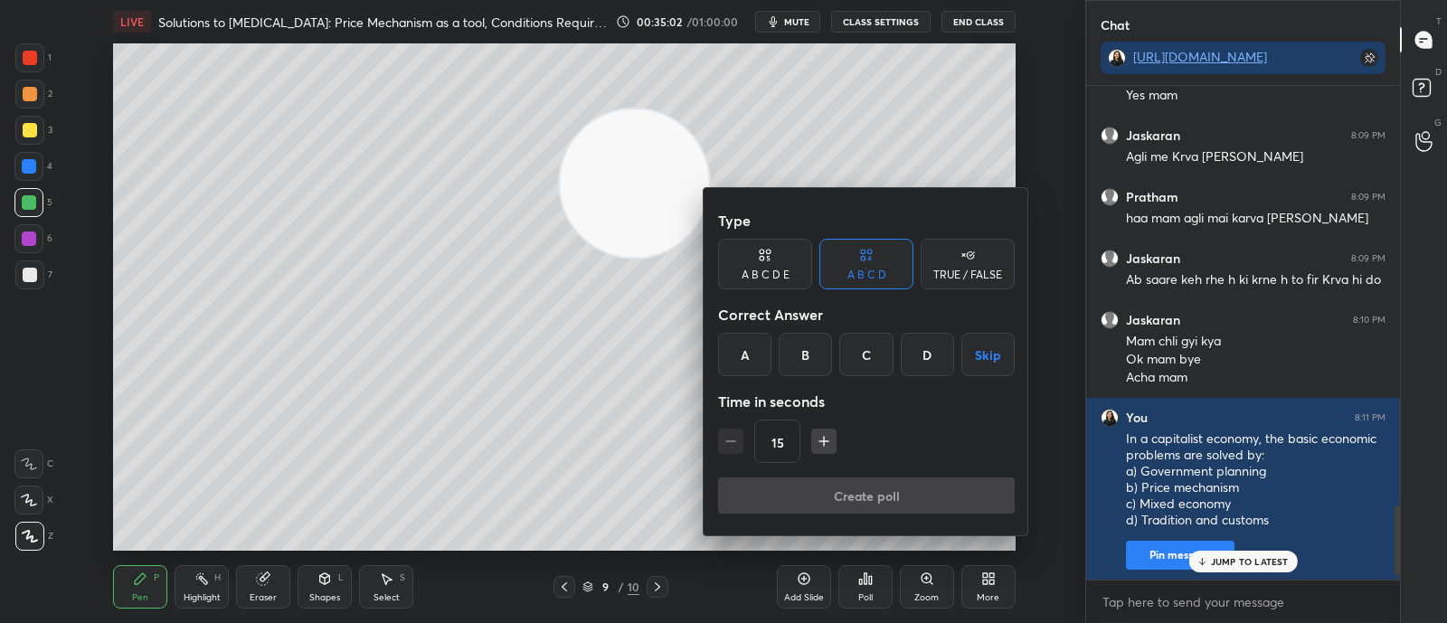
click at [801, 360] on div "B" at bounding box center [805, 354] width 53 height 43
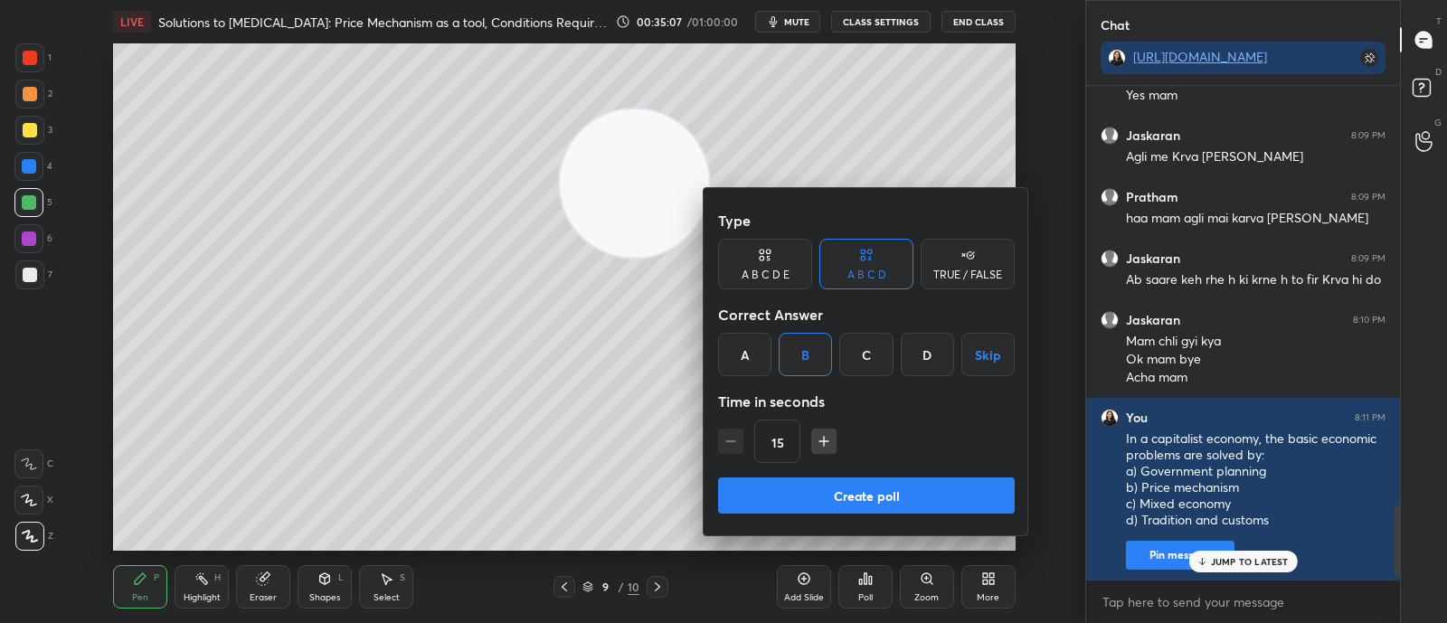
click at [863, 499] on button "Create poll" at bounding box center [866, 496] width 297 height 36
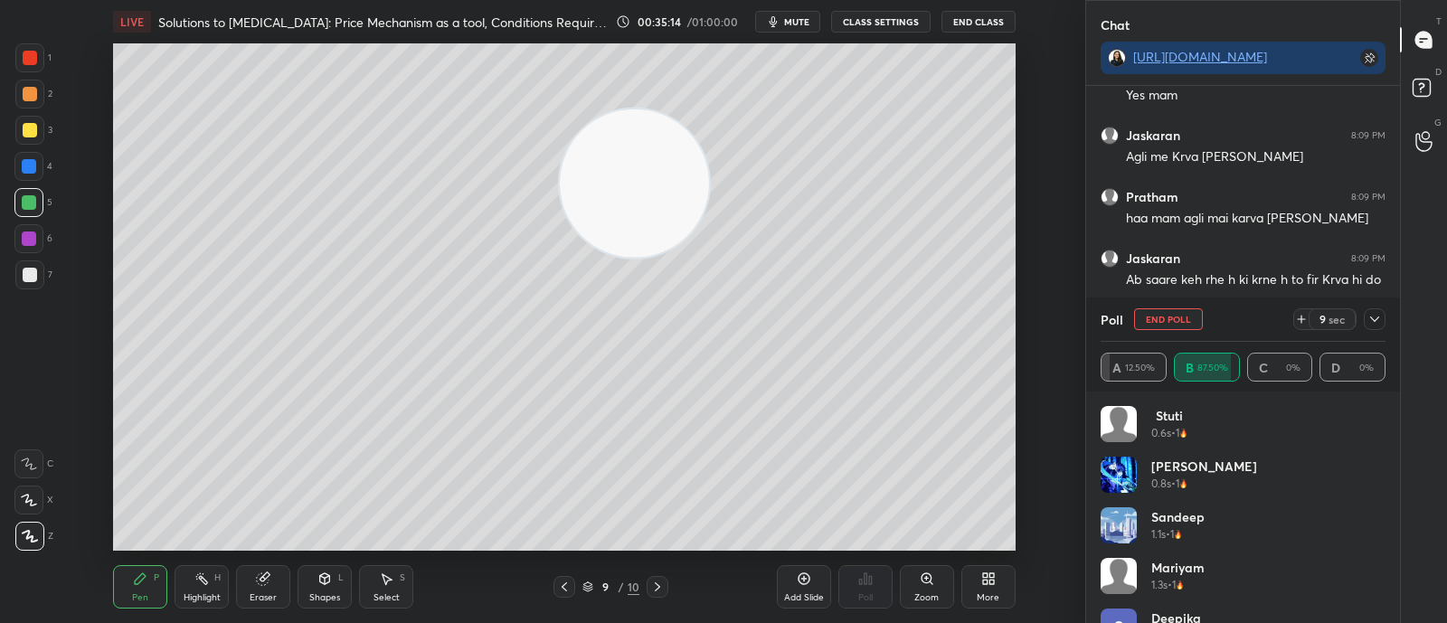
scroll to position [5, 5]
click at [1379, 319] on icon at bounding box center [1375, 319] width 14 height 14
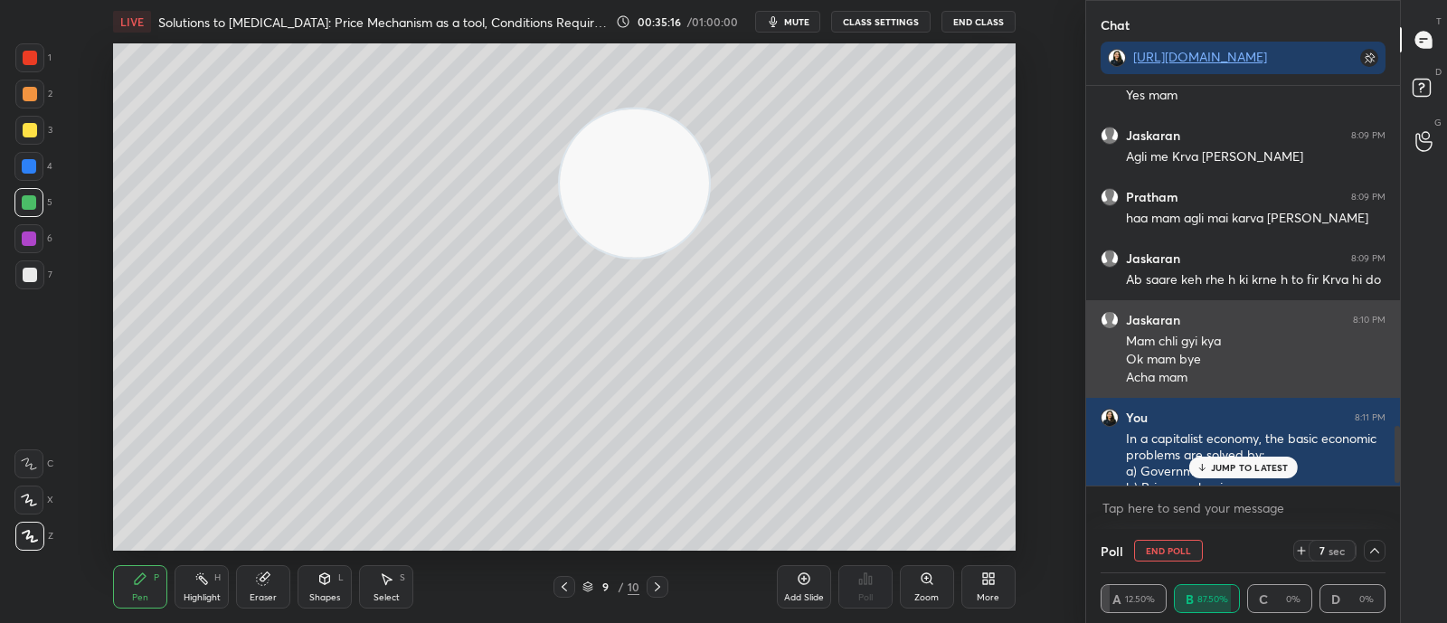
scroll to position [0, 0]
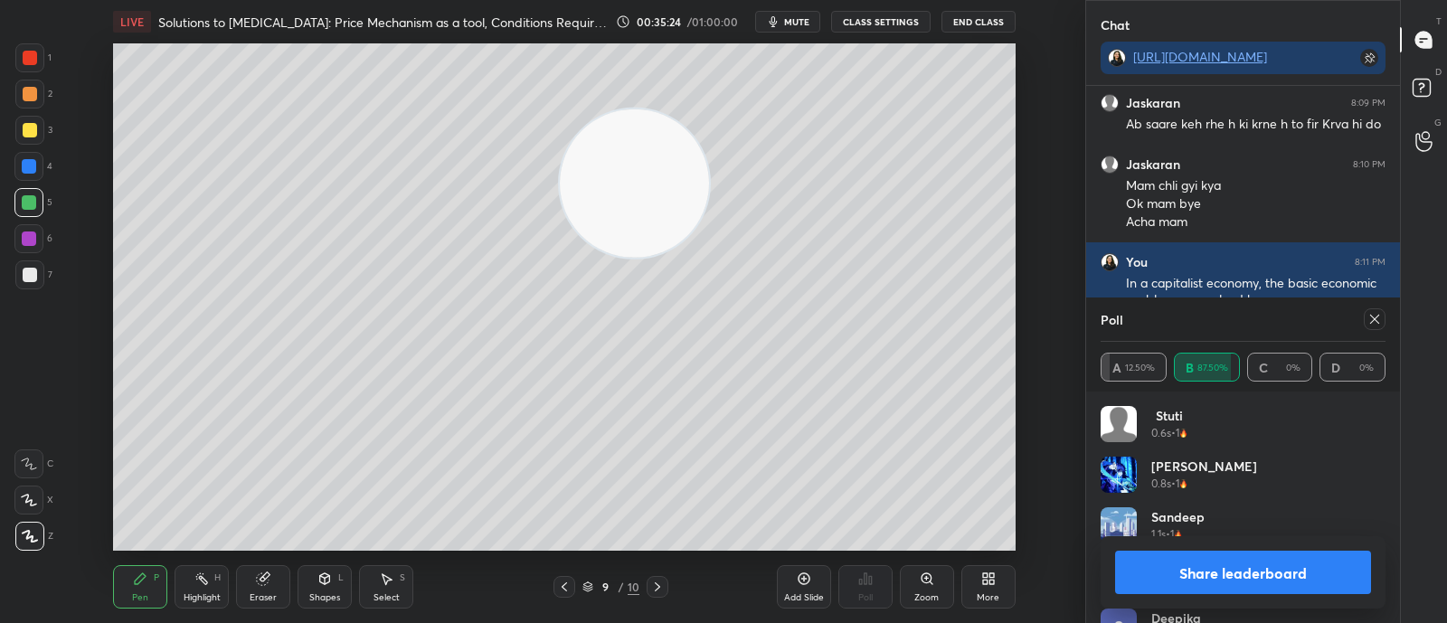
click at [1386, 326] on div "Poll A 12.50% B 87.50% C 0% D 0%" at bounding box center [1243, 345] width 314 height 94
click at [1374, 314] on icon at bounding box center [1375, 319] width 14 height 14
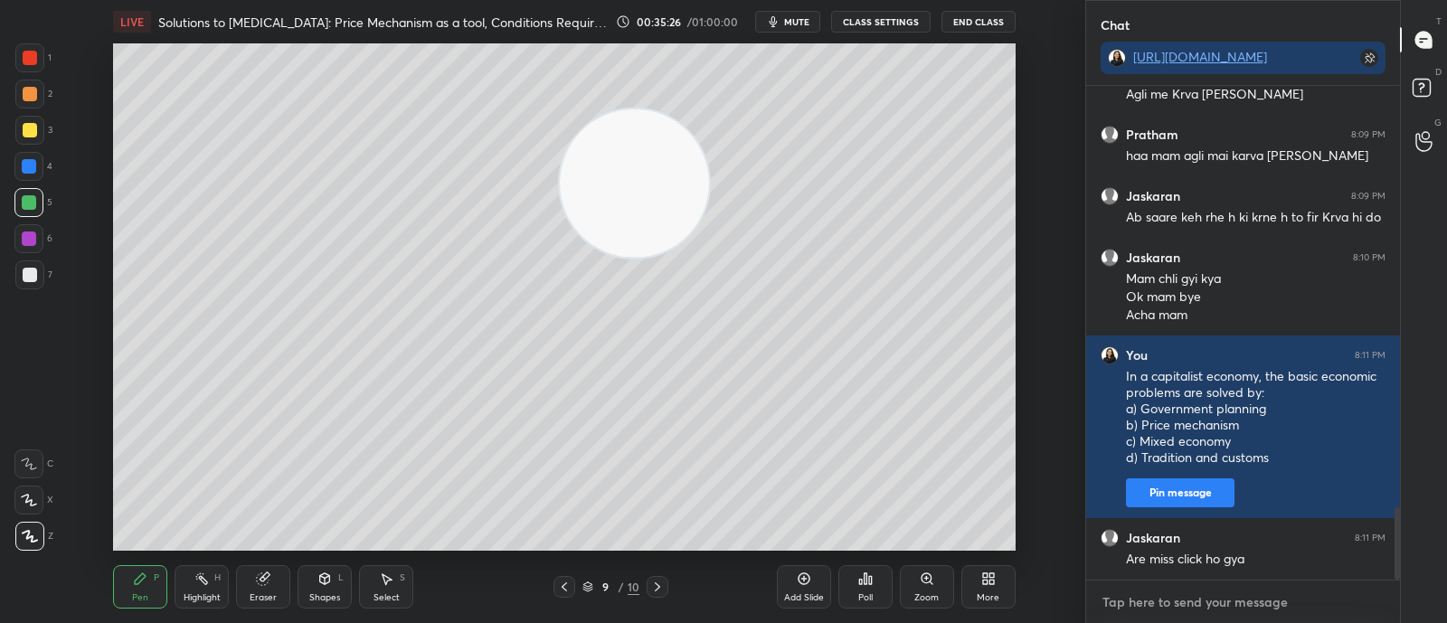
type textarea "x"
click at [1187, 603] on textarea at bounding box center [1243, 602] width 285 height 29
paste textarea "The price mechanism primarily operates through: a) Government intervention b) I…"
type textarea "The price mechanism primarily operates through: a) Government intervention b) I…"
type textarea "x"
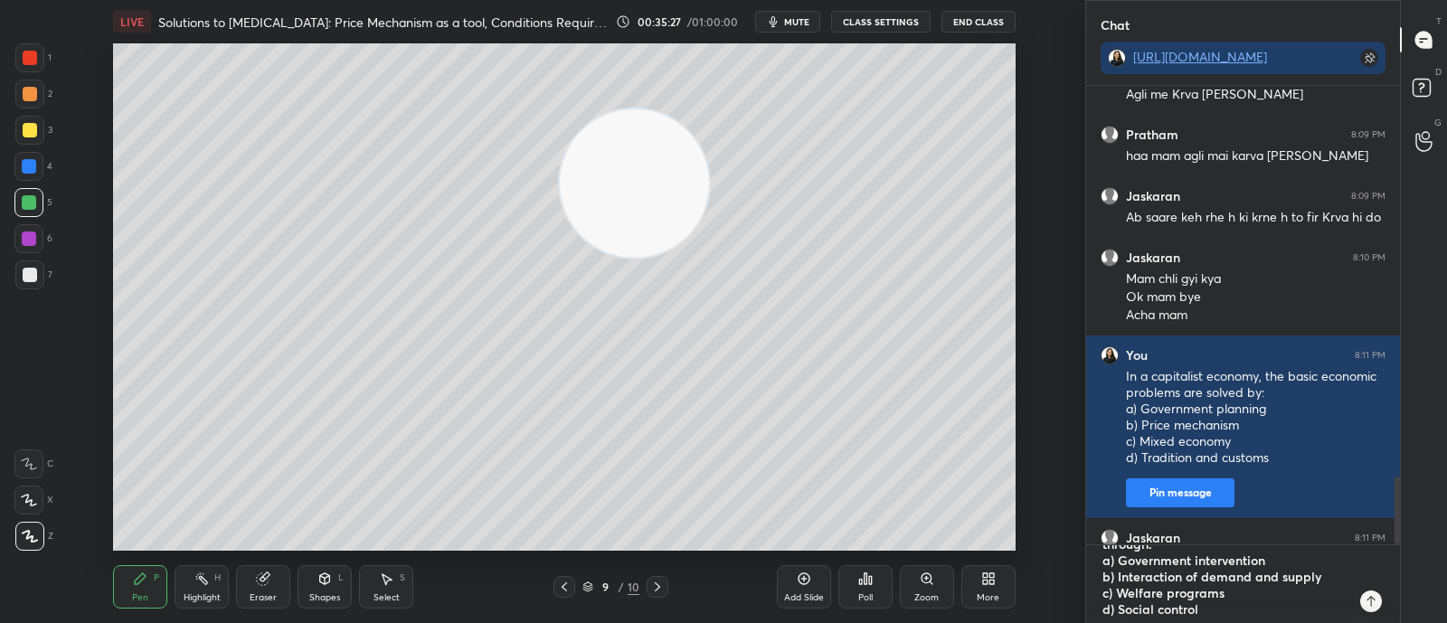
type textarea "The price mechanism primarily operates through: a) Government intervention b) I…"
type textarea "x"
click at [1373, 603] on icon at bounding box center [1371, 601] width 14 height 14
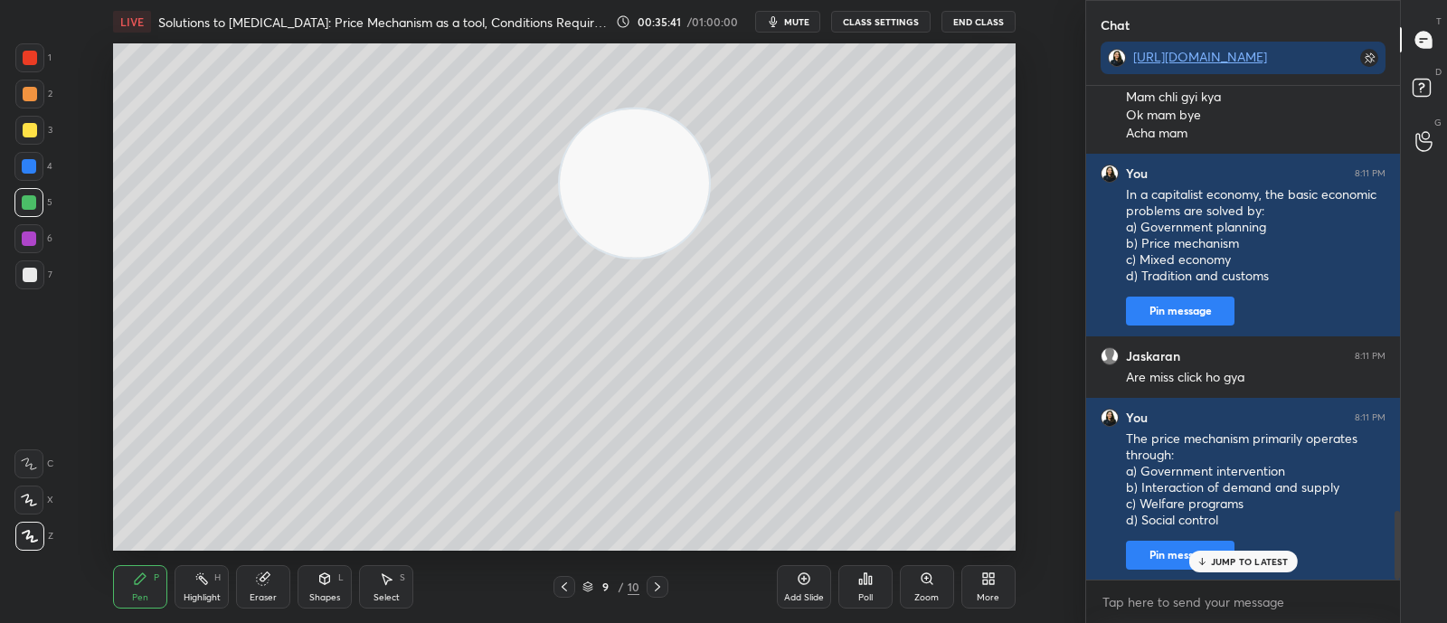
click at [880, 600] on div "Poll" at bounding box center [866, 586] width 54 height 43
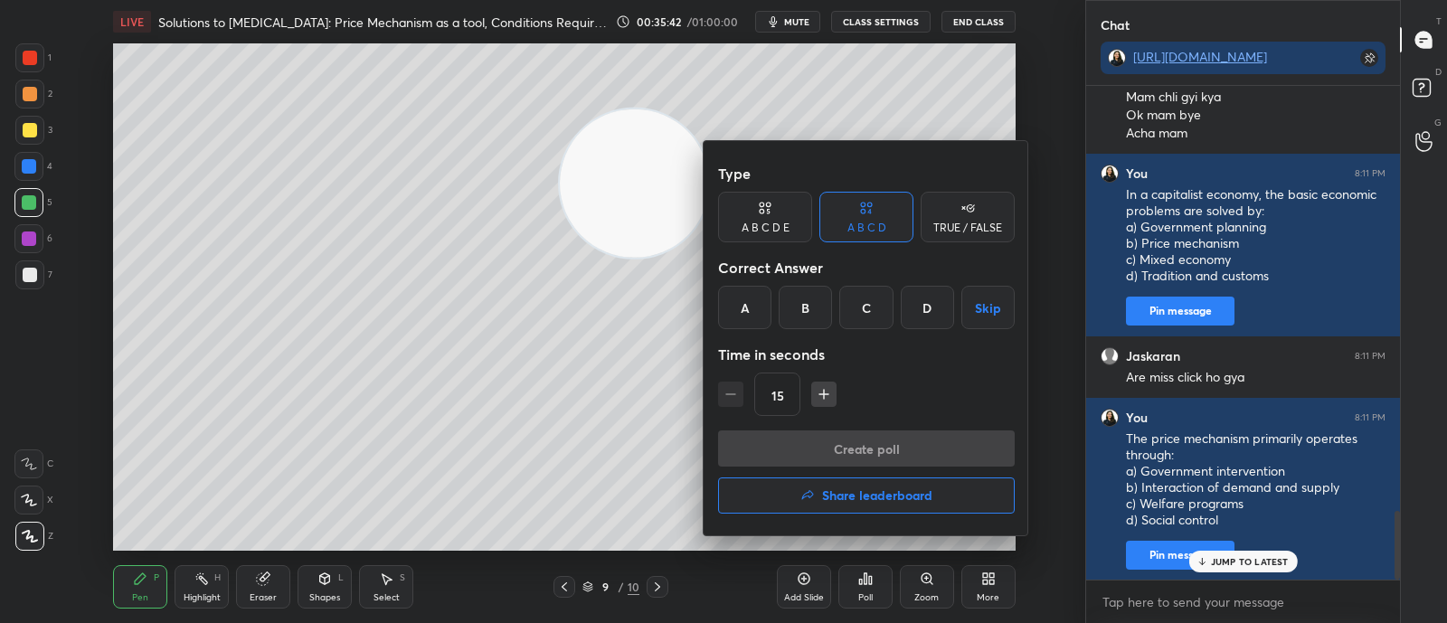
click at [801, 309] on div "B" at bounding box center [805, 307] width 53 height 43
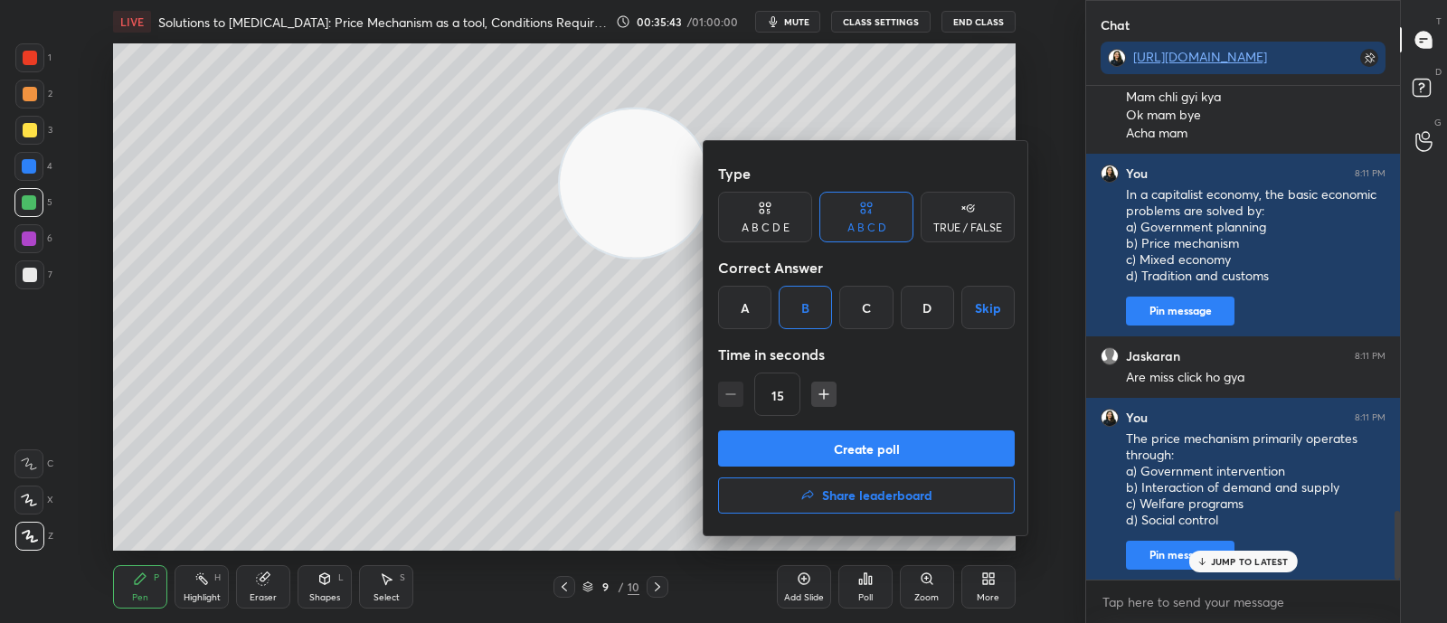
click at [792, 453] on button "Create poll" at bounding box center [866, 449] width 297 height 36
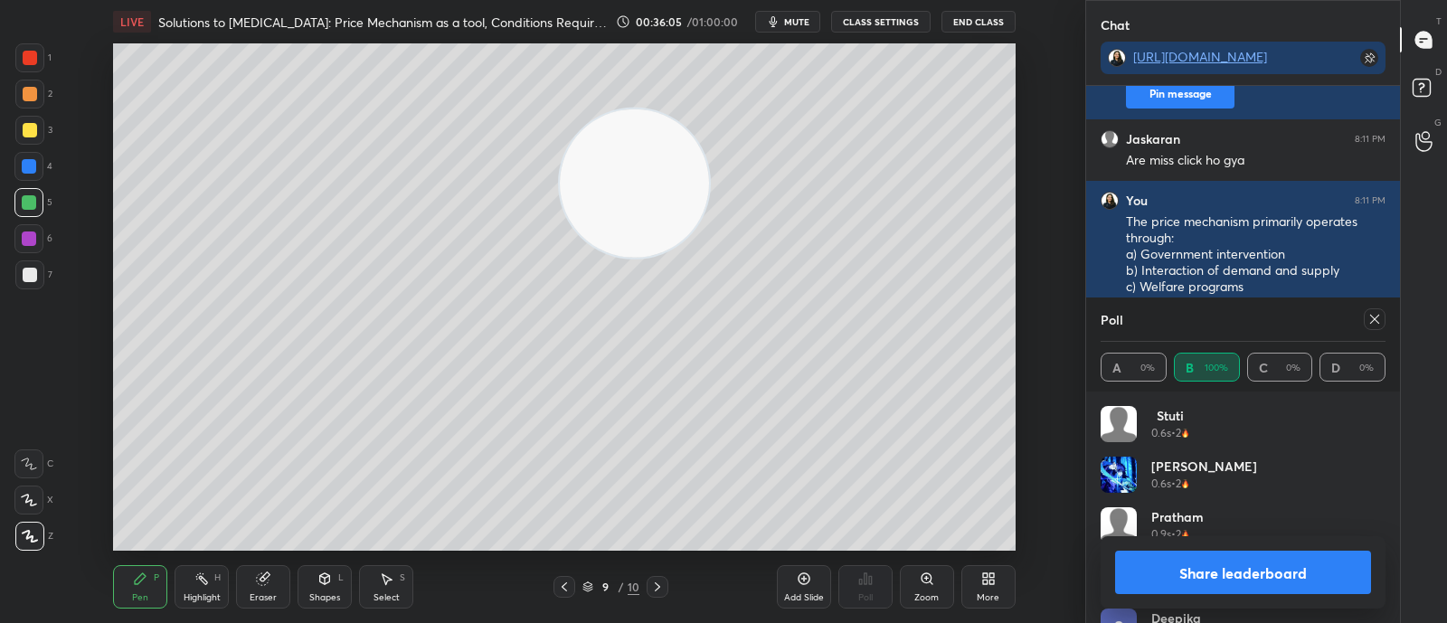
click at [1375, 318] on icon at bounding box center [1374, 319] width 9 height 9
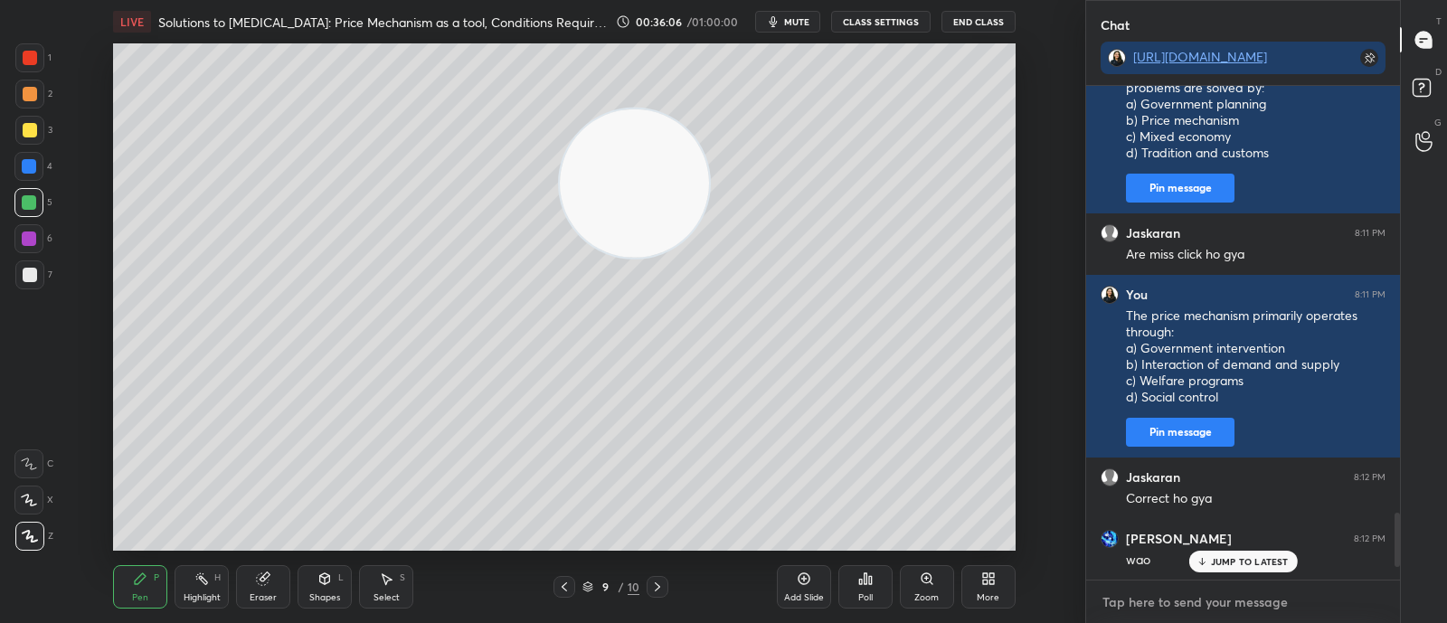
click at [1229, 608] on textarea at bounding box center [1243, 602] width 285 height 29
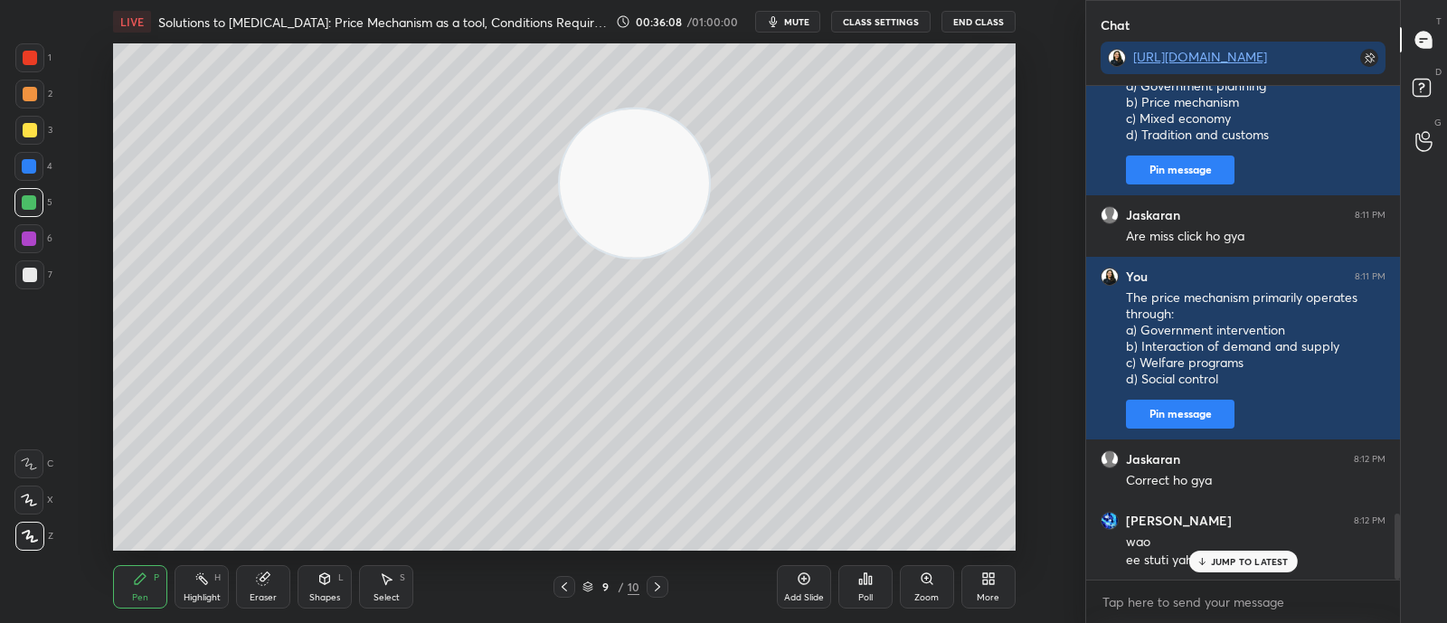
click at [1242, 563] on p "JUMP TO LATEST" at bounding box center [1250, 561] width 78 height 11
type textarea "x"
click at [1237, 607] on textarea at bounding box center [1243, 602] width 285 height 29
paste textarea "The condition for the effective working of price mechanism is: a) Absence of go…"
type textarea "The condition for the effective working of price mechanism is: a) Absence of go…"
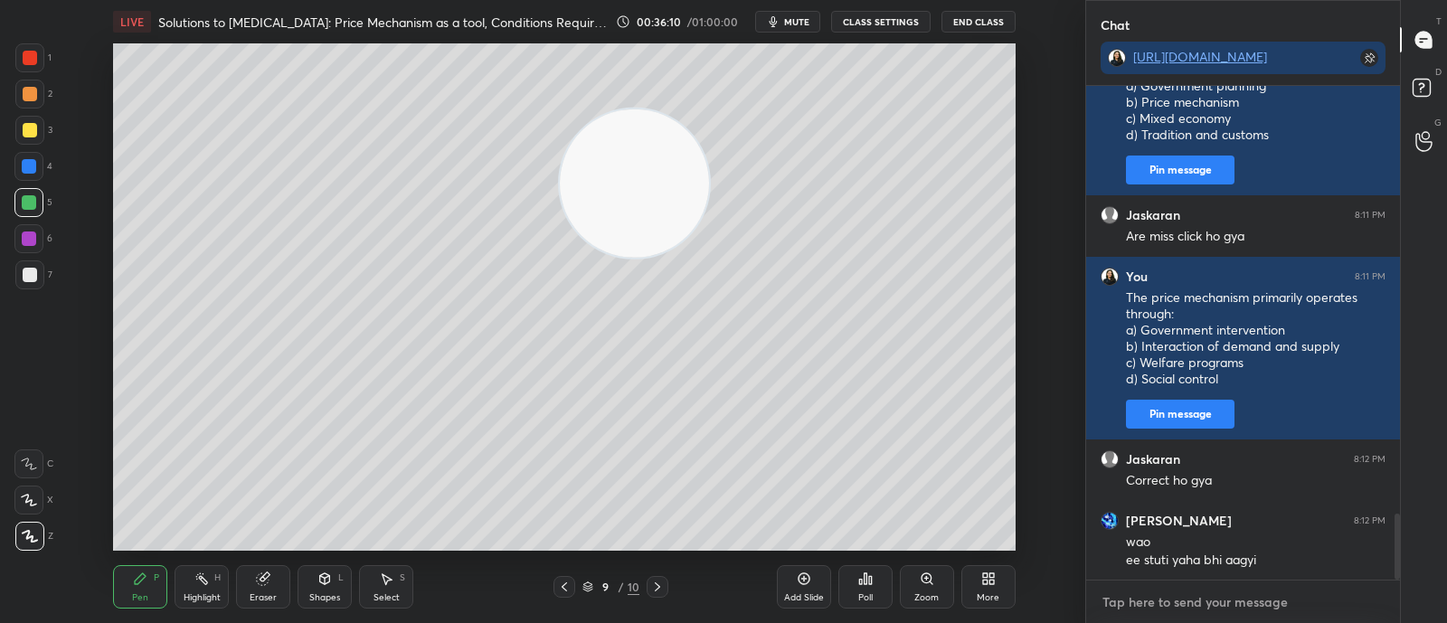
type textarea "x"
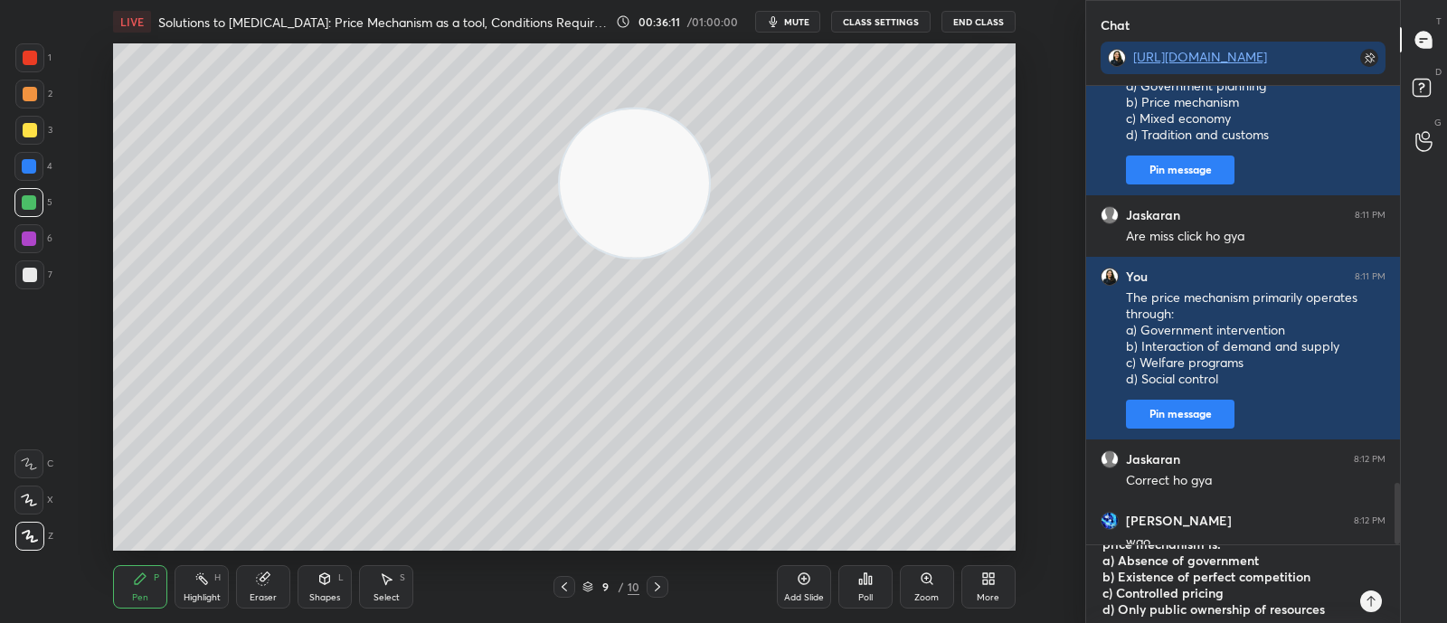
type textarea "The condition for the effective working of price mechanism is: a) Absence of go…"
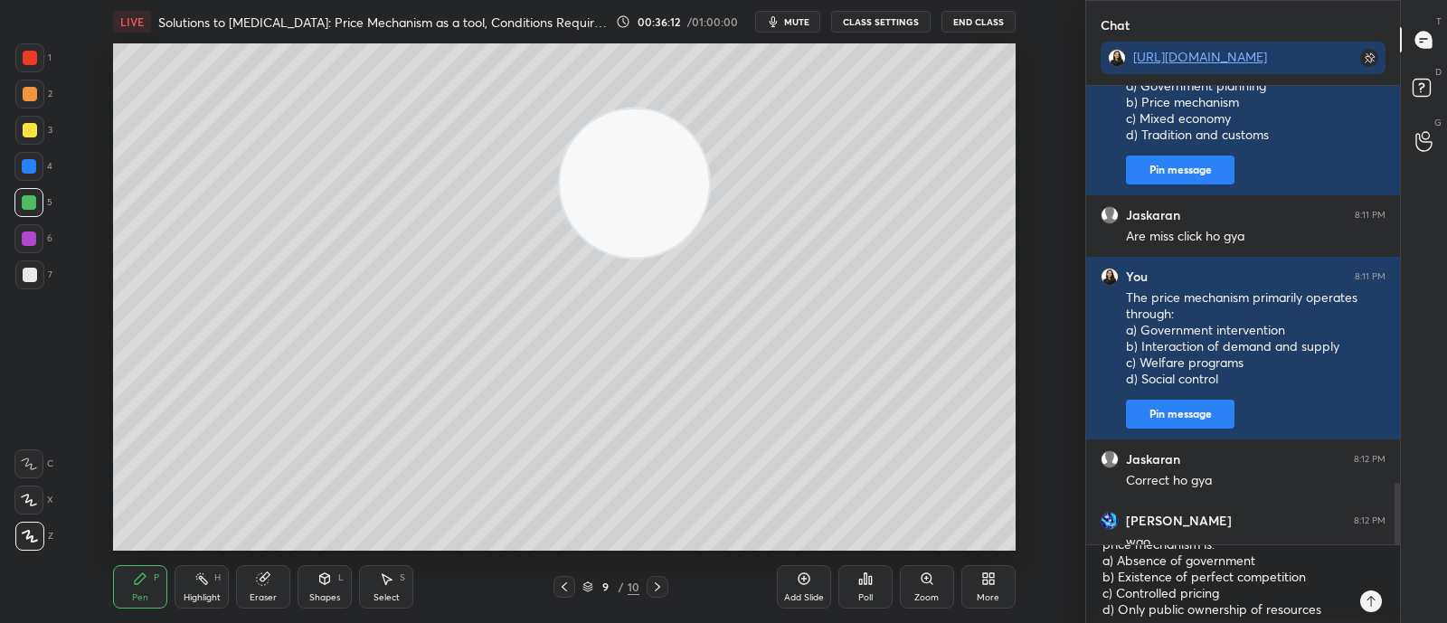
click at [1382, 605] on div "The condition for the effective working of price mechanism is: a) Absence of go…" at bounding box center [1243, 584] width 314 height 78
type textarea "x"
click at [1377, 603] on icon at bounding box center [1371, 601] width 14 height 14
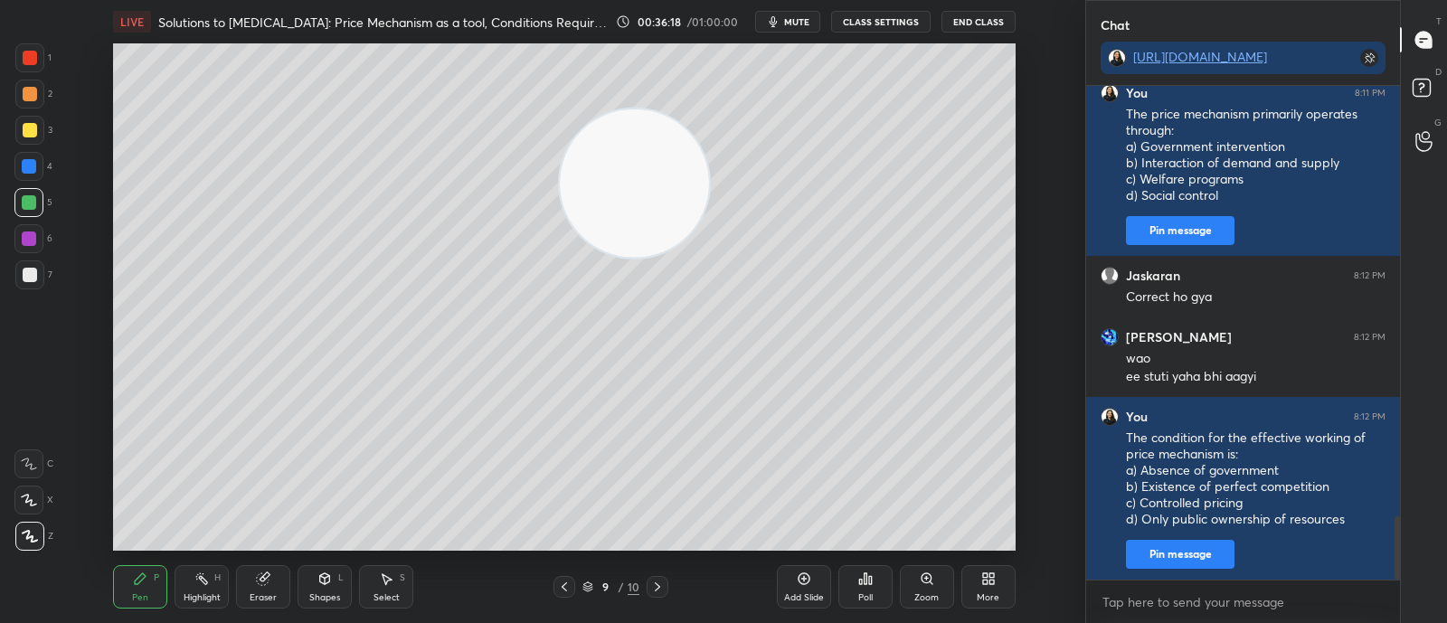
click at [848, 594] on div "Poll" at bounding box center [866, 586] width 54 height 43
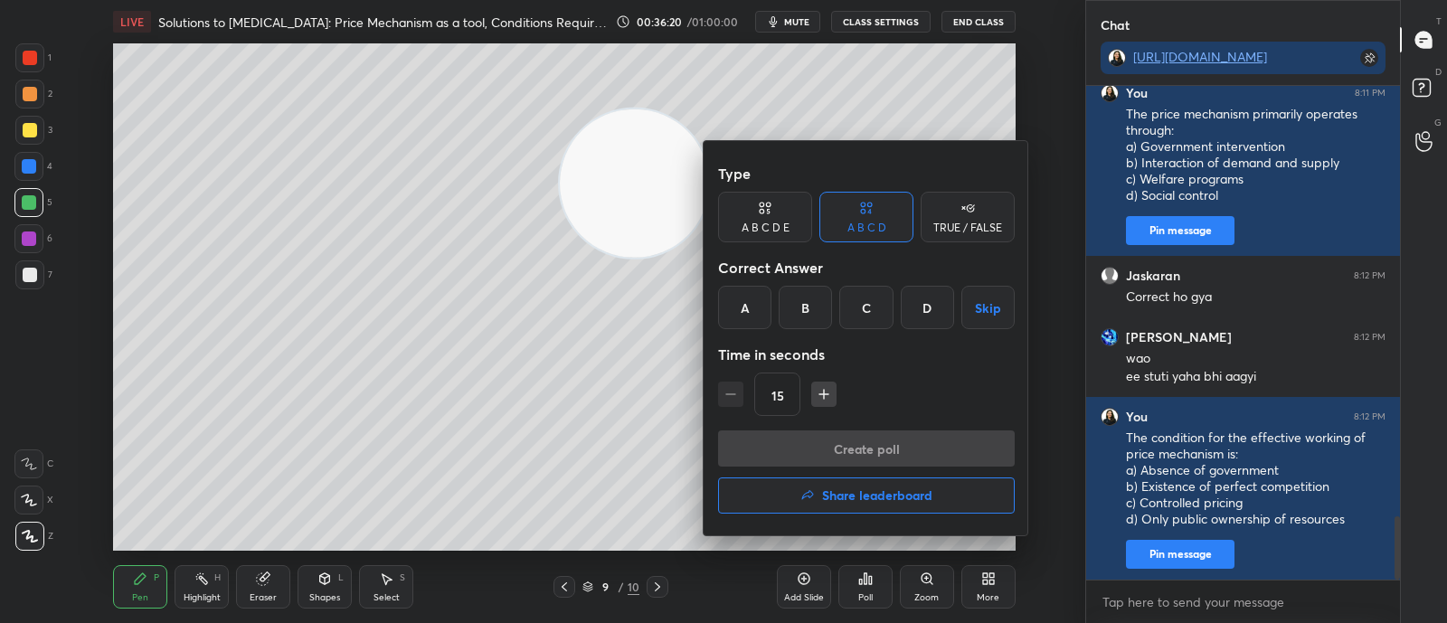
click at [810, 309] on div "B" at bounding box center [805, 307] width 53 height 43
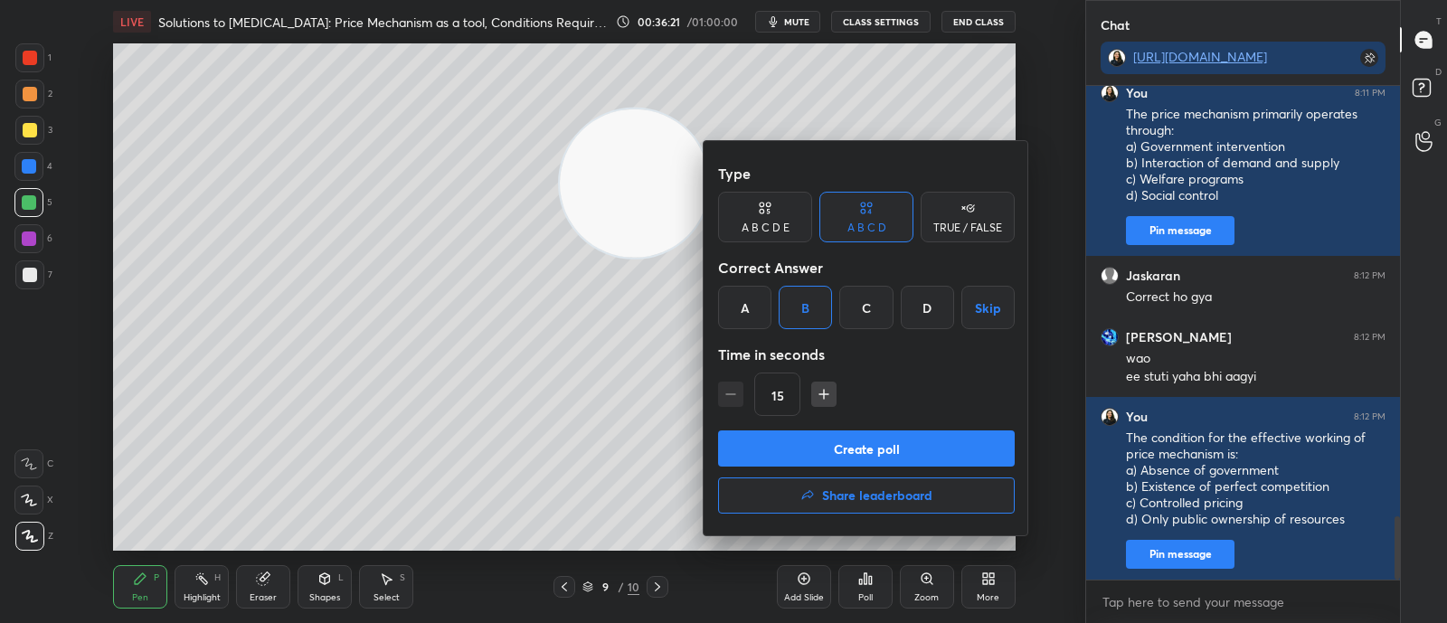
click at [843, 450] on button "Create poll" at bounding box center [866, 449] width 297 height 36
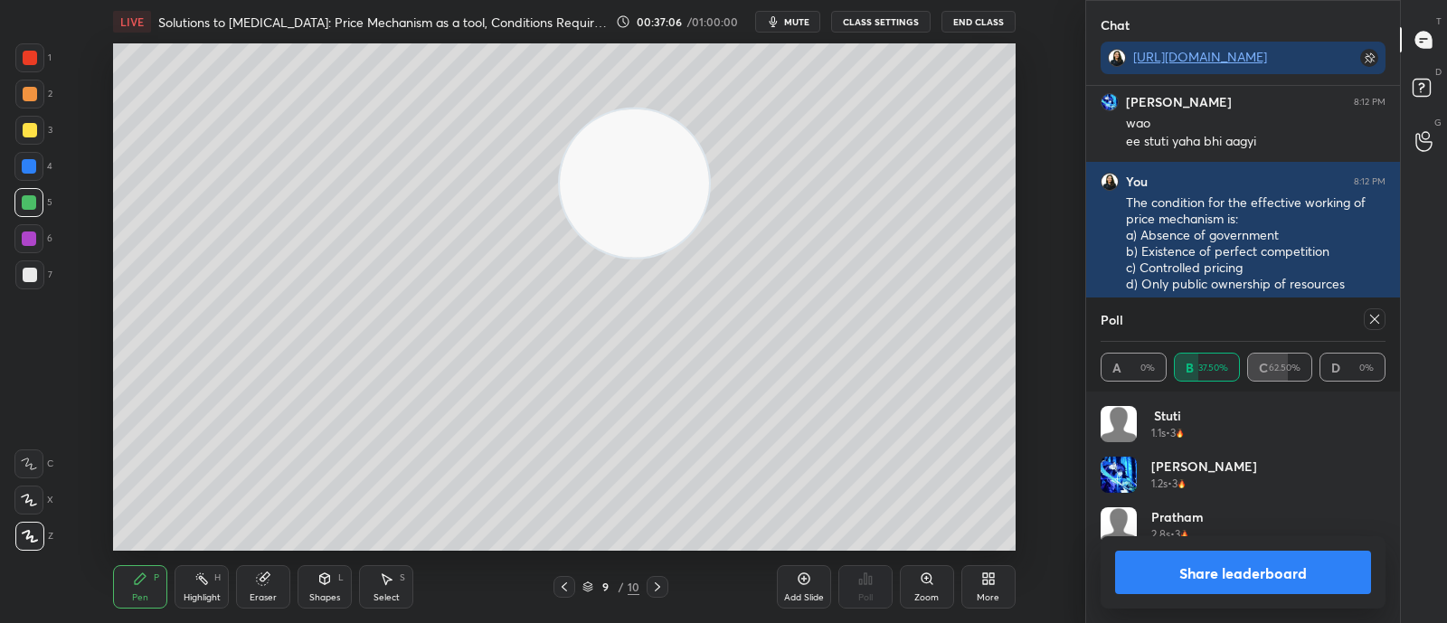
click at [1375, 323] on icon at bounding box center [1375, 319] width 14 height 14
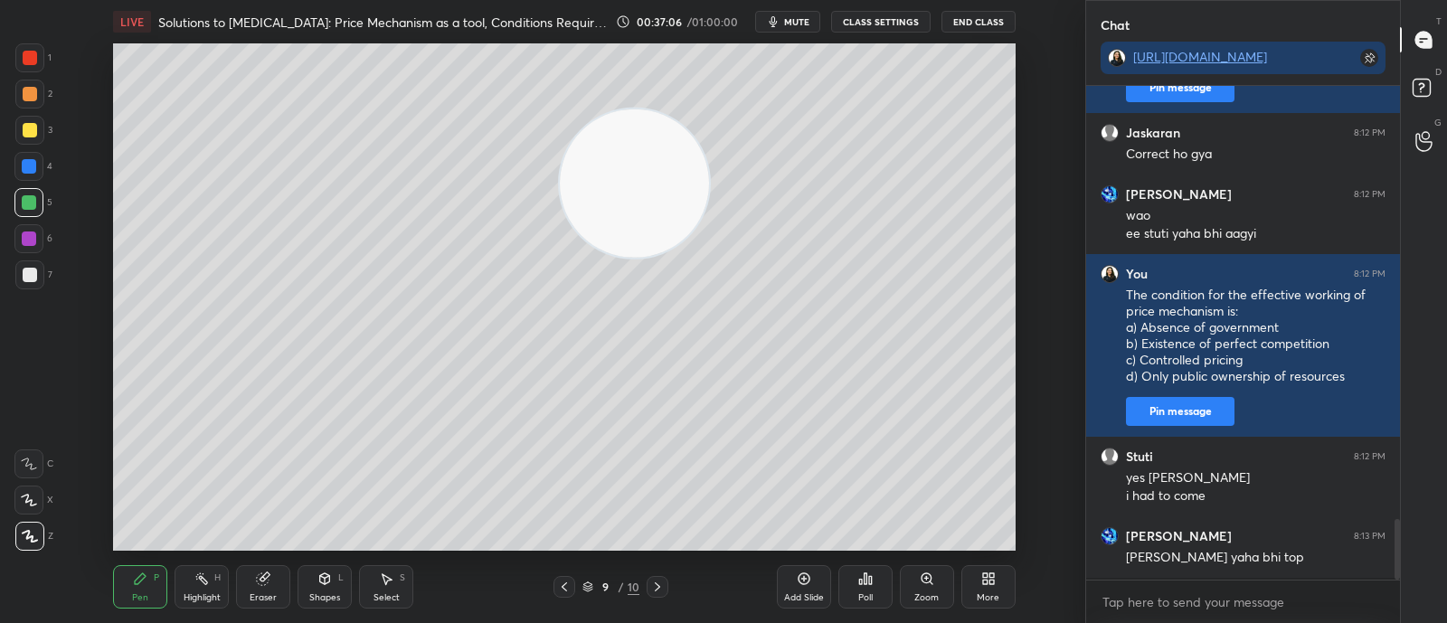
scroll to position [488, 308]
type textarea "x"
click at [1273, 603] on textarea at bounding box center [1243, 602] width 285 height 29
paste textarea "Which of the following is a limitation of price mechanism? a) It always ensures…"
type textarea "Which of the following is a limitation of price mechanism? a) It always ensures…"
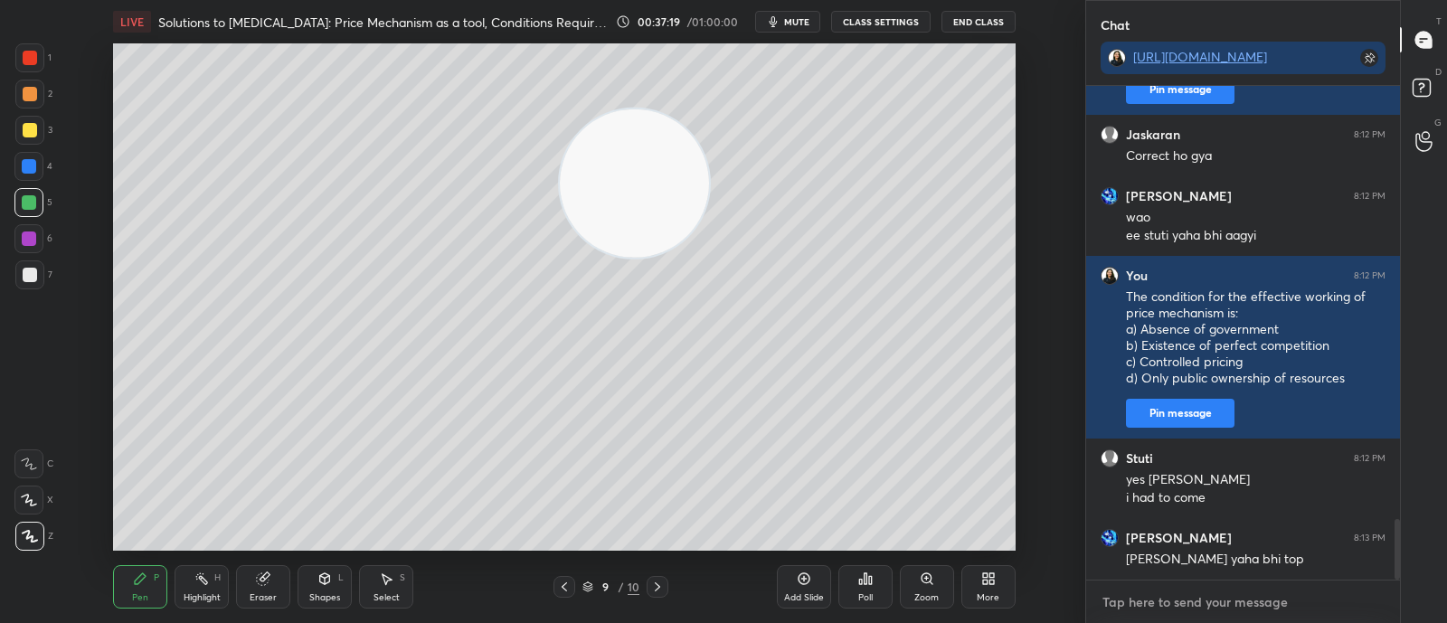
type textarea "x"
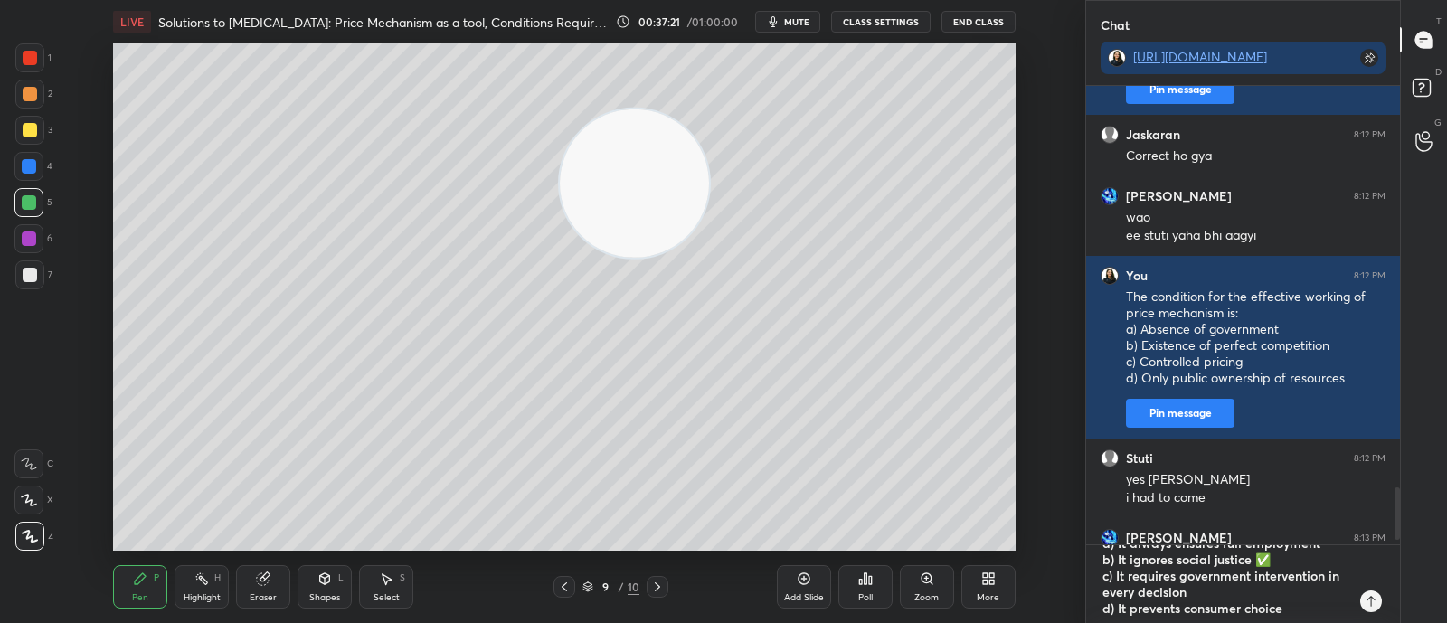
scroll to position [3605, 0]
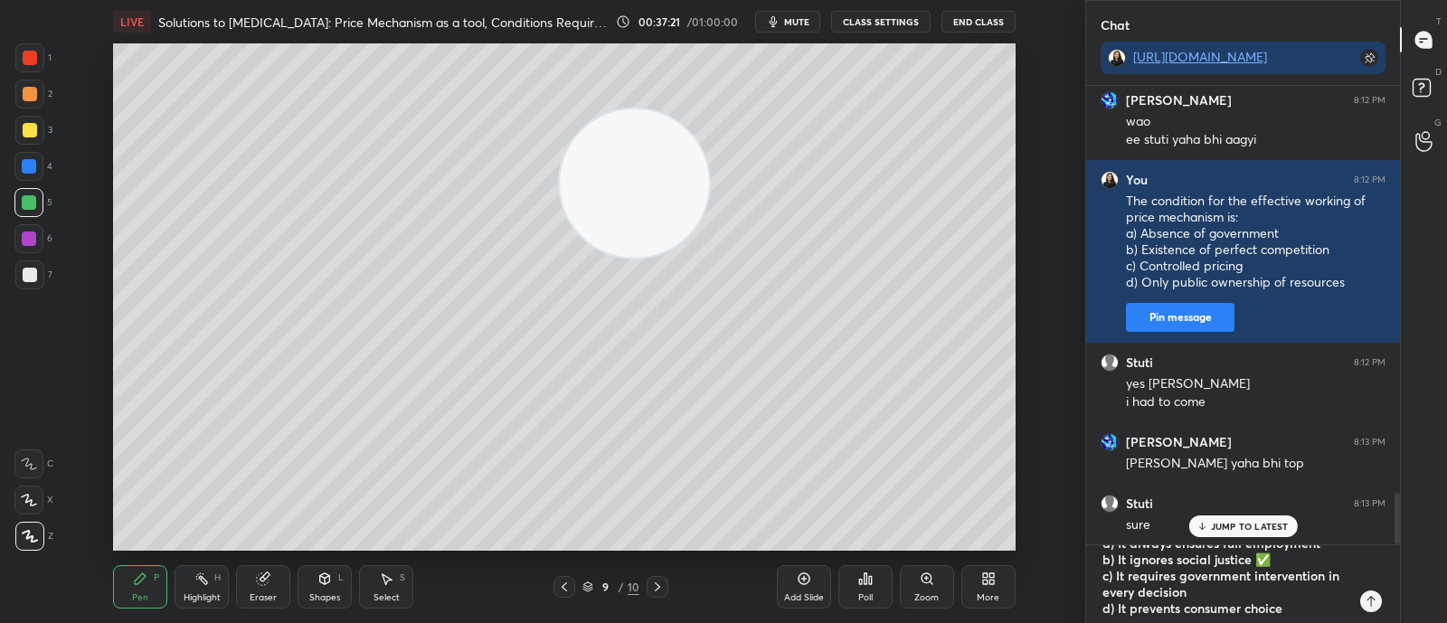
click at [1269, 558] on textarea "Which of the following is a limitation of price mechanism? a) It always ensures…" at bounding box center [1225, 584] width 249 height 78
type textarea "Which of the following is a limitation of price mechanism? a) It always ensures…"
type textarea "x"
type textarea "Which of the following is a limitation of price mechanism? a) It always ensures…"
type textarea "x"
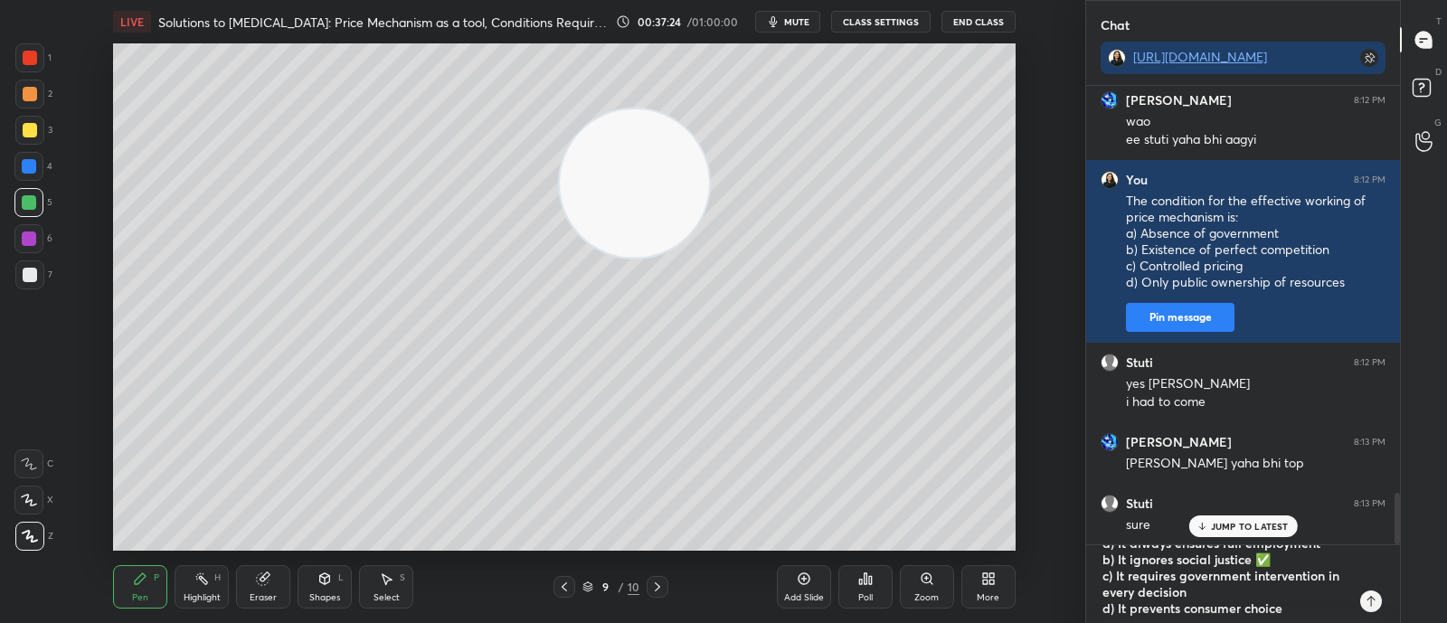
type textarea "Which of the following is a limitation of price mechanism? a) It always ensures…"
type textarea "x"
drag, startPoint x: 1121, startPoint y: 570, endPoint x: 1135, endPoint y: 565, distance: 15.2
click at [1135, 565] on textarea "Which of the following is a limitation of price mechanism? a) It always ensures…" at bounding box center [1225, 584] width 249 height 78
click at [1128, 577] on textarea "Which of the following is a limitation of price mechanism? a) It always ensures…" at bounding box center [1225, 584] width 249 height 78
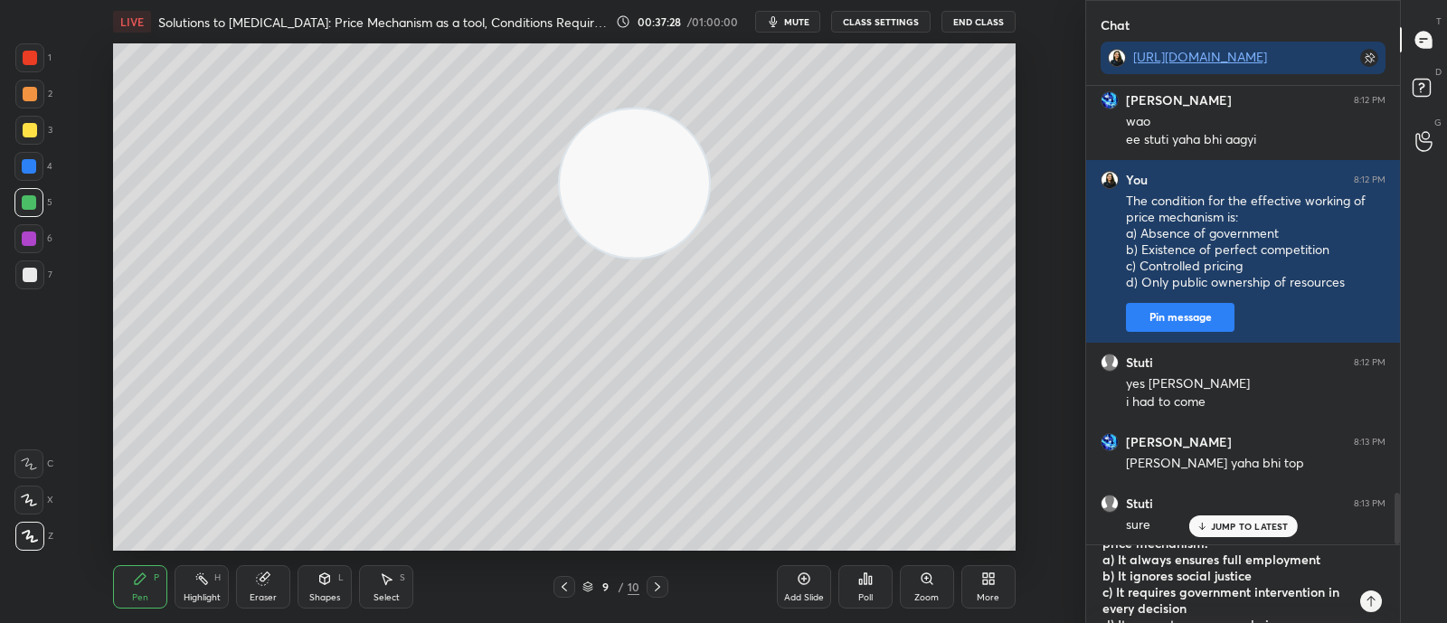
scroll to position [31, 0]
drag, startPoint x: 1119, startPoint y: 560, endPoint x: 1253, endPoint y: 583, distance: 135.8
click at [1253, 583] on textarea "Which of the following is a limitation of price mechanism? a) It always ensures…" at bounding box center [1225, 584] width 249 height 78
type textarea "Which of the following is a limitation of price mechanism? a) It always ensures…"
type textarea "x"
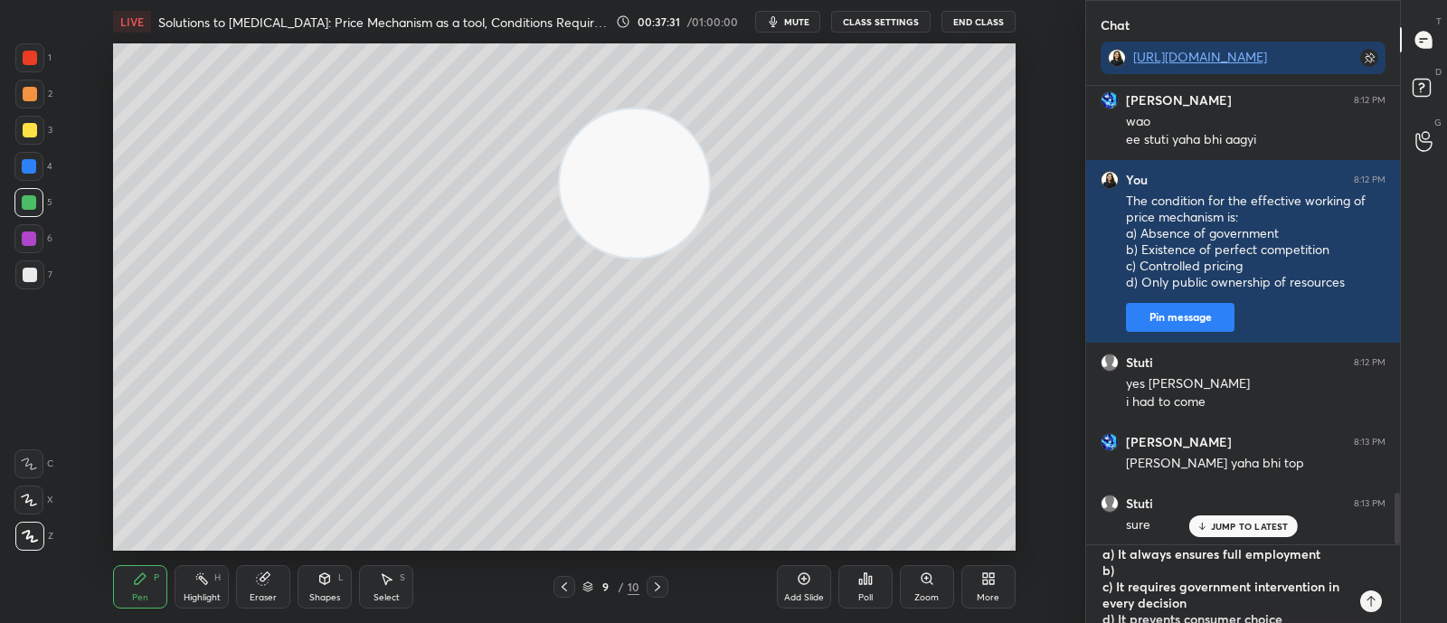
scroll to position [49, 0]
type textarea "Which of the following is a limitation of price mechanism? a) It always ensures…"
type textarea "x"
type textarea "Which of the following is a limitation of price mechanism? a) It always ensures…"
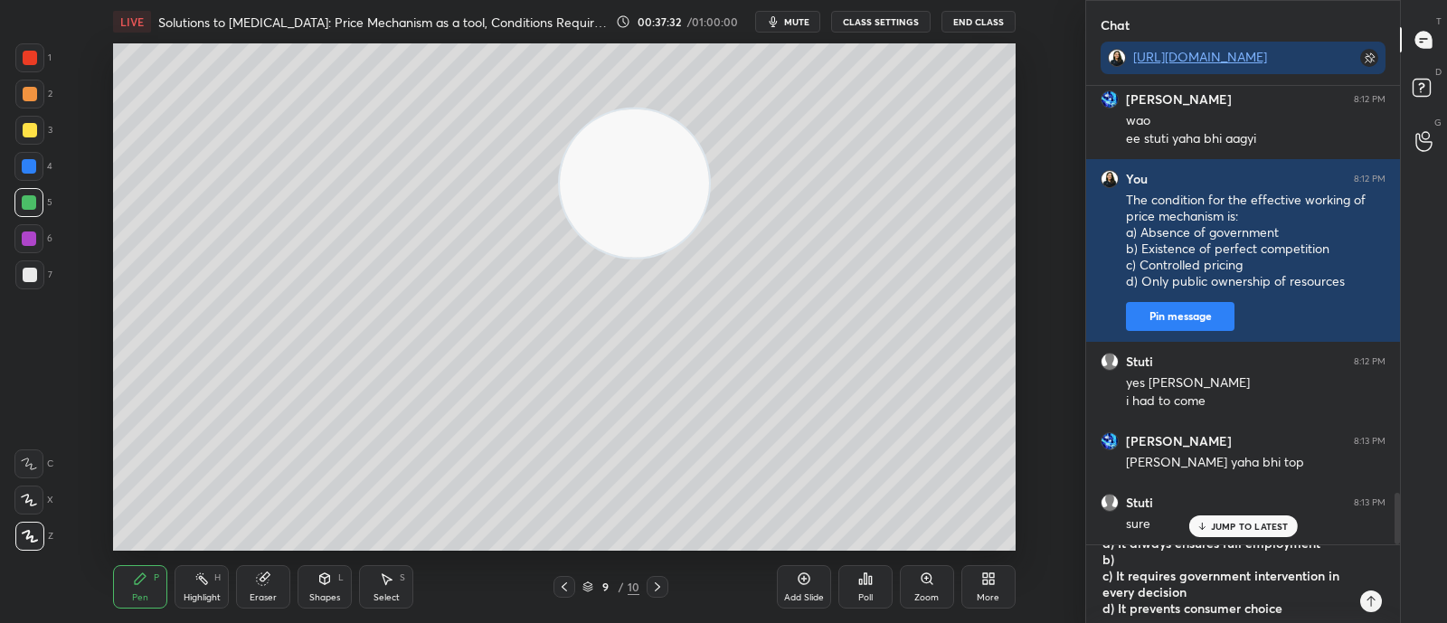
type textarea "x"
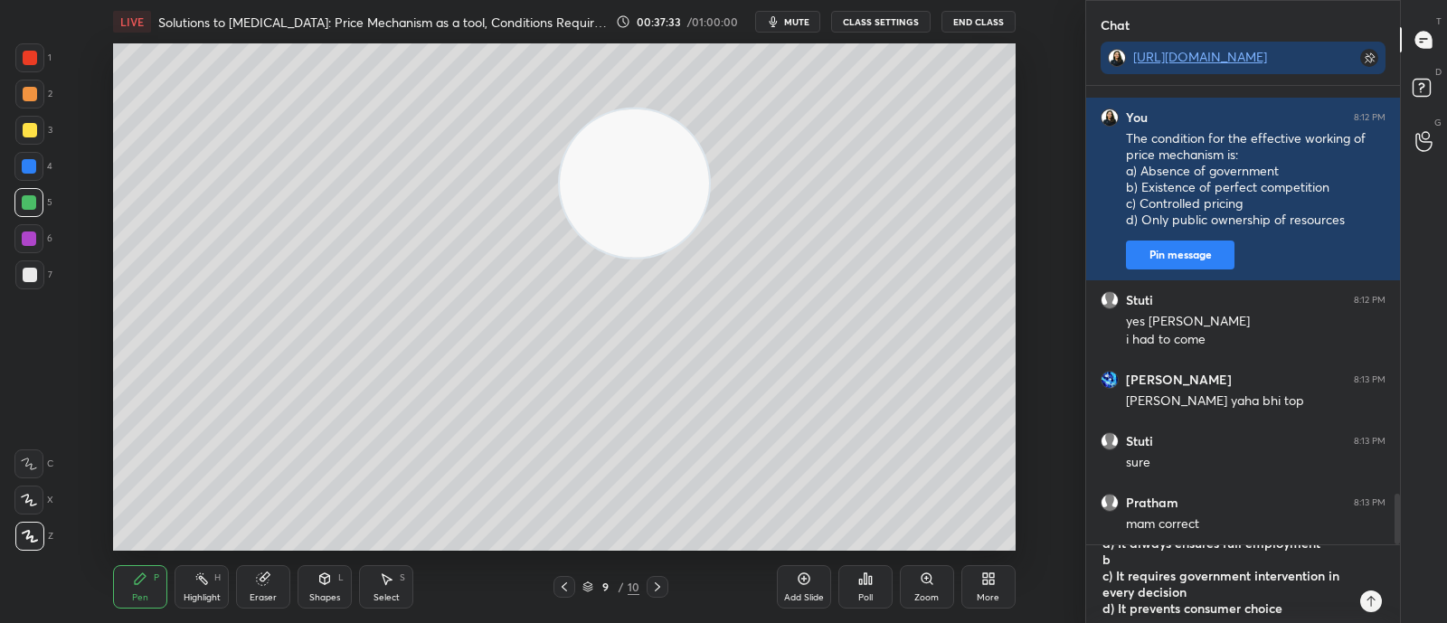
type textarea "Which of the following is a limitation of price mechanism? a) It always ensures…"
type textarea "x"
type textarea "Which of the following is a limitation of price mechanism? a) It always ensures…"
type textarea "x"
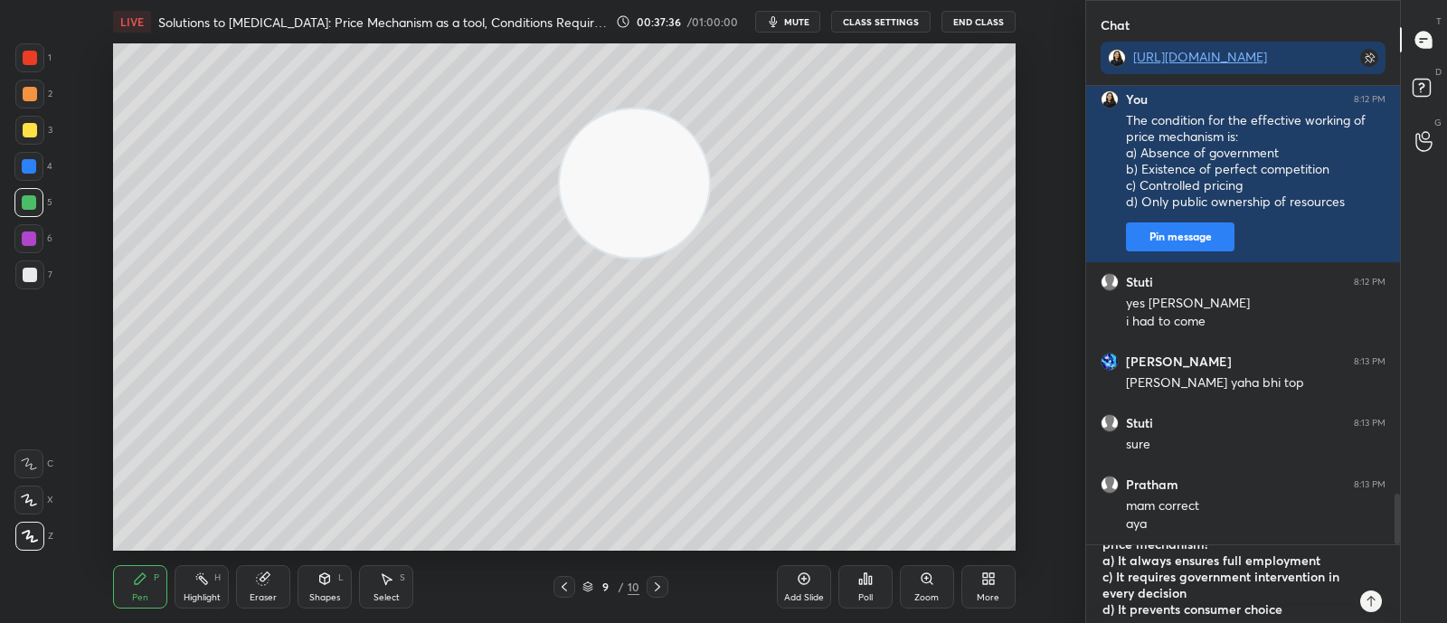
click at [1108, 578] on textarea "Which of the following is a limitation of price mechanism? a) It always ensures…" at bounding box center [1225, 584] width 249 height 78
type textarea "Which of the following is a limitation of price mechanism? a) It always ensures…"
type textarea "x"
type textarea "Which of the following is a limitation of price mechanism? a) It always ensures…"
type textarea "x"
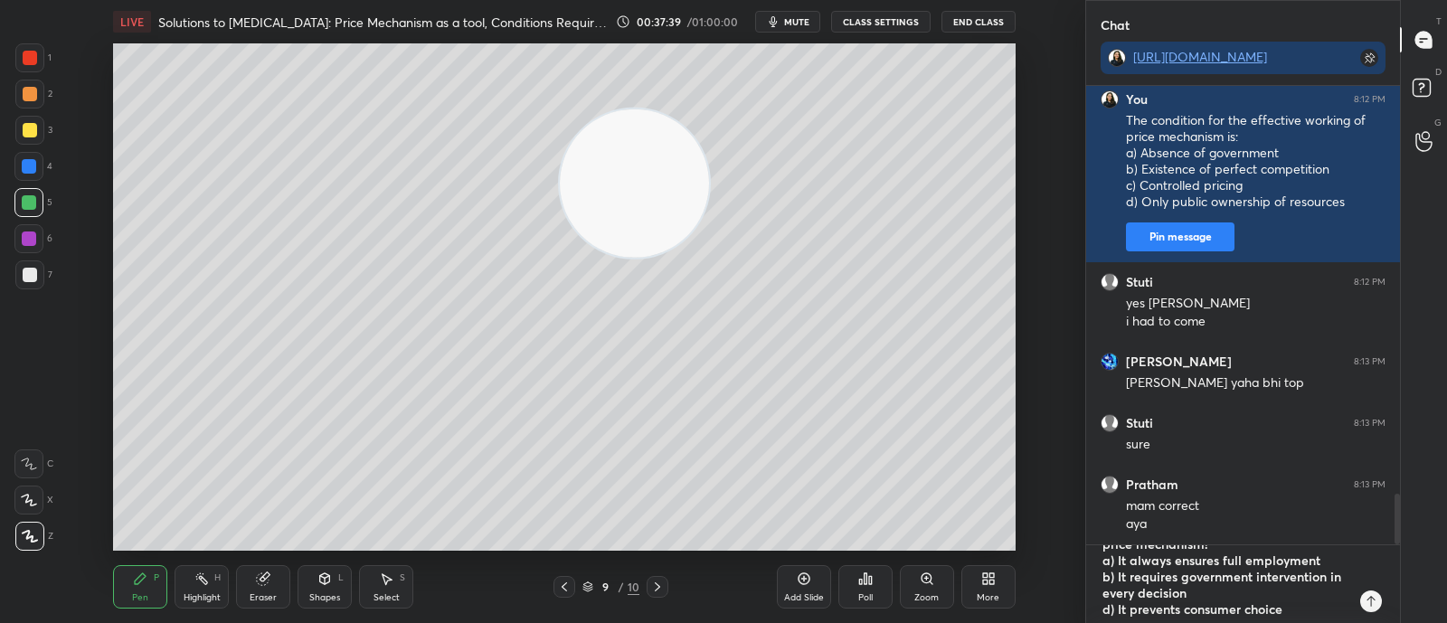
click at [1108, 614] on textarea "Which of the following is a limitation of price mechanism? a) It always ensures…" at bounding box center [1225, 584] width 249 height 78
type textarea "Which of the following is a limitation of price mechanism? a) It always ensures…"
type textarea "x"
type textarea "Which of the following is a limitation of price mechanism? a) It always ensures…"
type textarea "x"
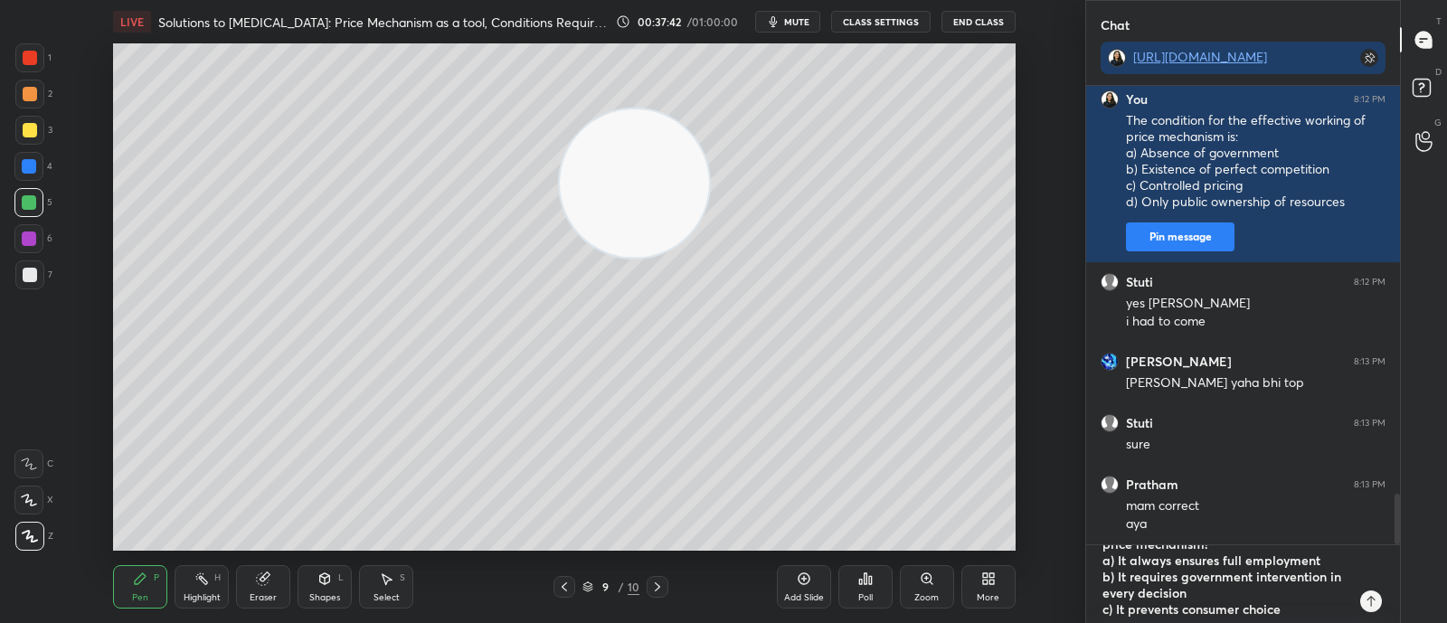
scroll to position [3746, 0]
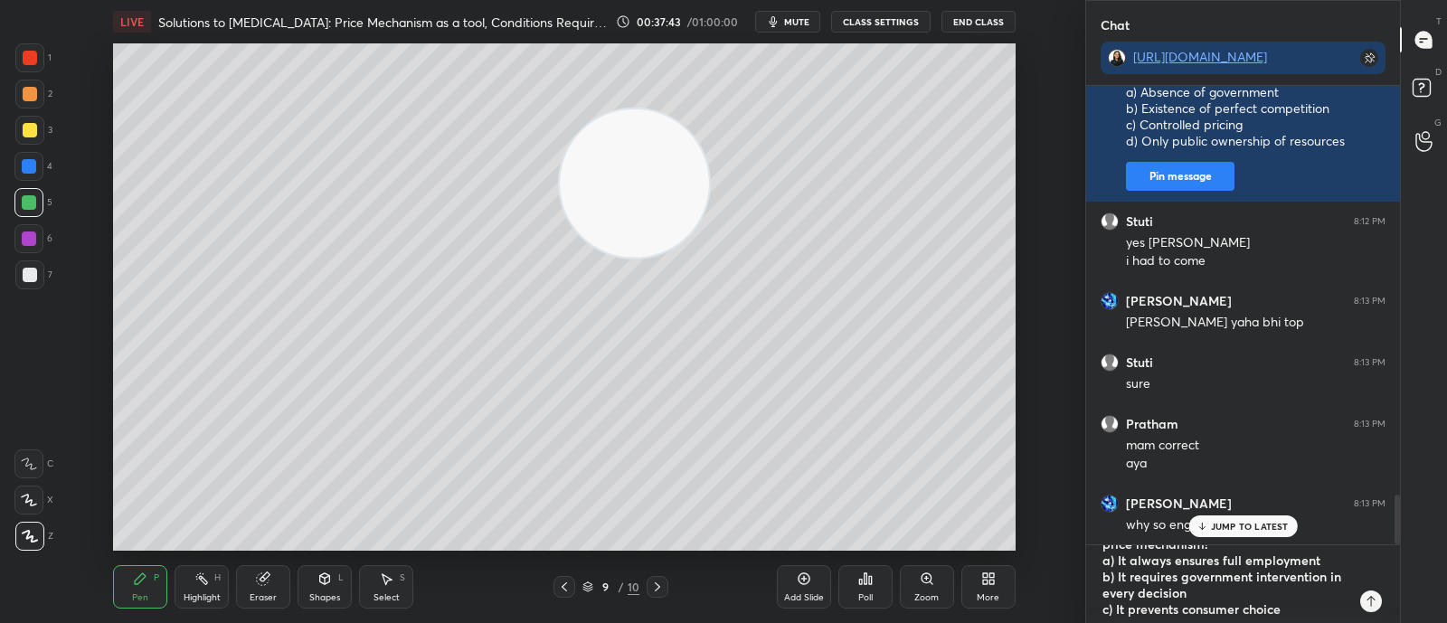
type textarea "Which of the following is a limitation of price mechanism? a) It always ensures…"
type textarea "x"
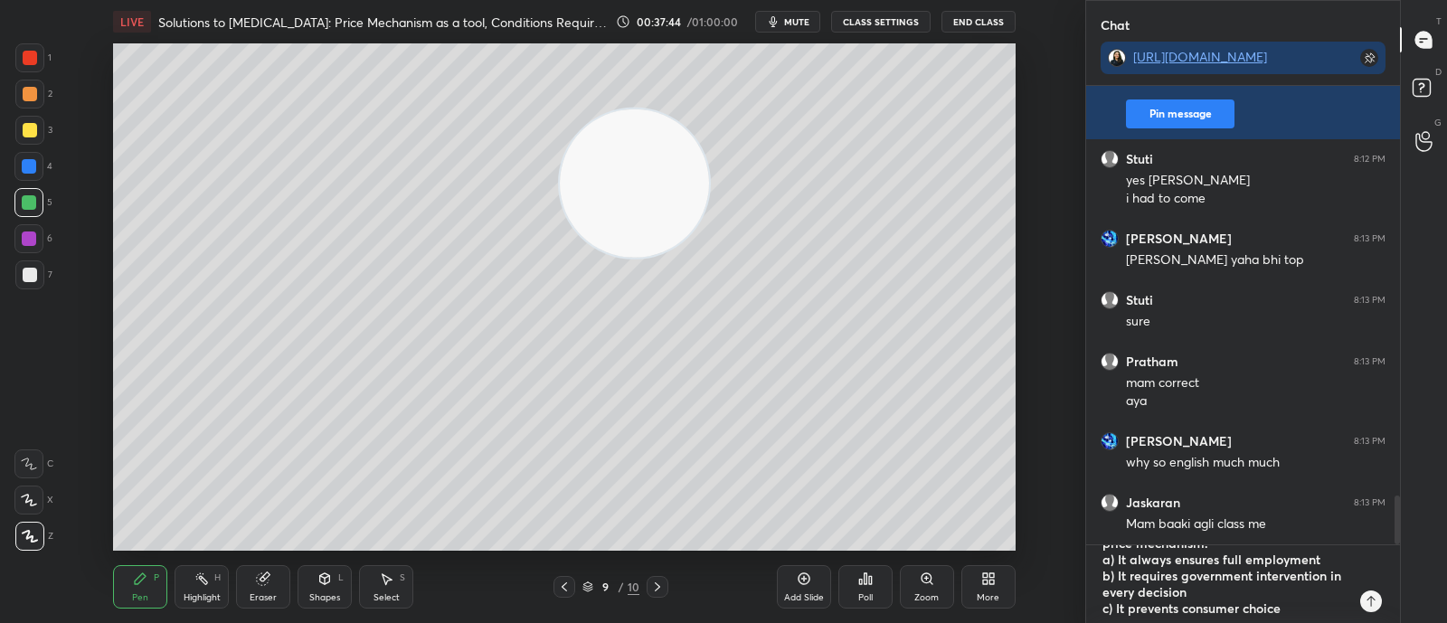
type textarea "Which of the following is a limitation of price mechanism? a) It always ensures…"
type textarea "x"
type textarea "Which of the following is a limitation of price mechanism? a) It always ensures…"
type textarea "x"
type textarea "Which of the following is a limitation of price mechanism? a) It always ensures…"
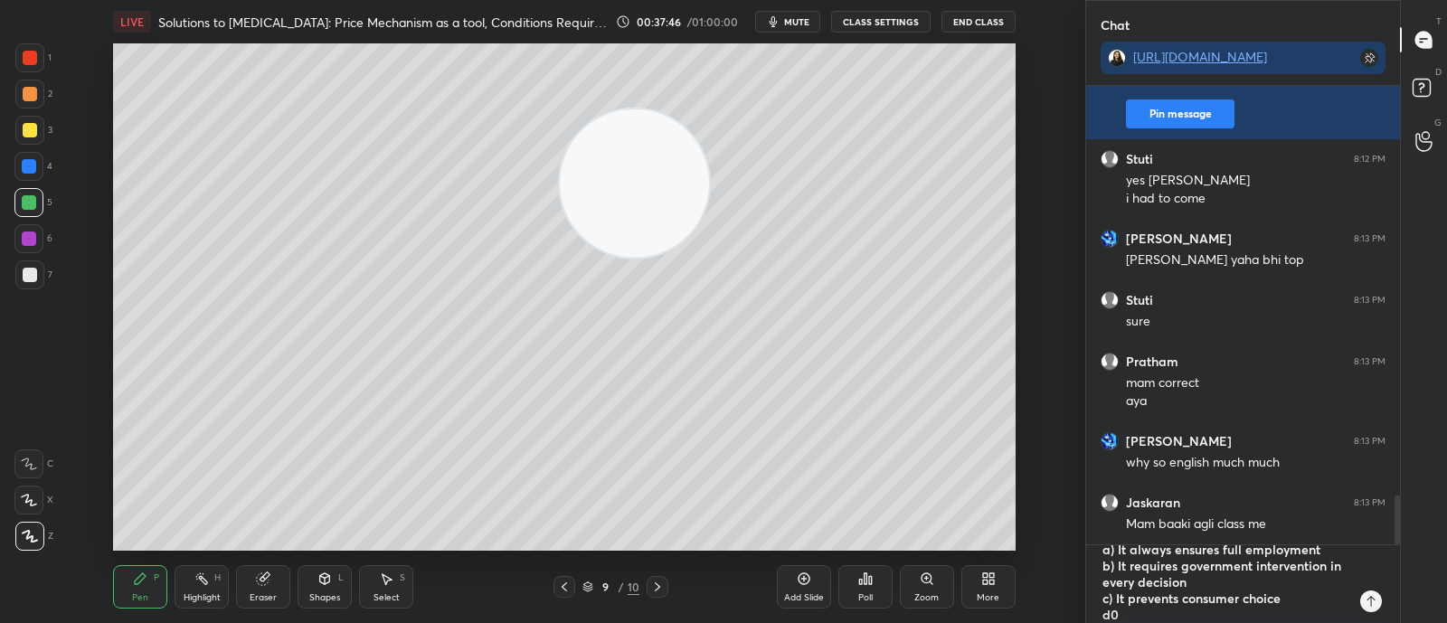
type textarea "x"
type textarea "Which of the following is a limitation of price mechanism? a) It always ensures…"
type textarea "x"
paste textarea "It ignores social justice"
type textarea "Which of the following is a limitation of price mechanism? a) It always ensures…"
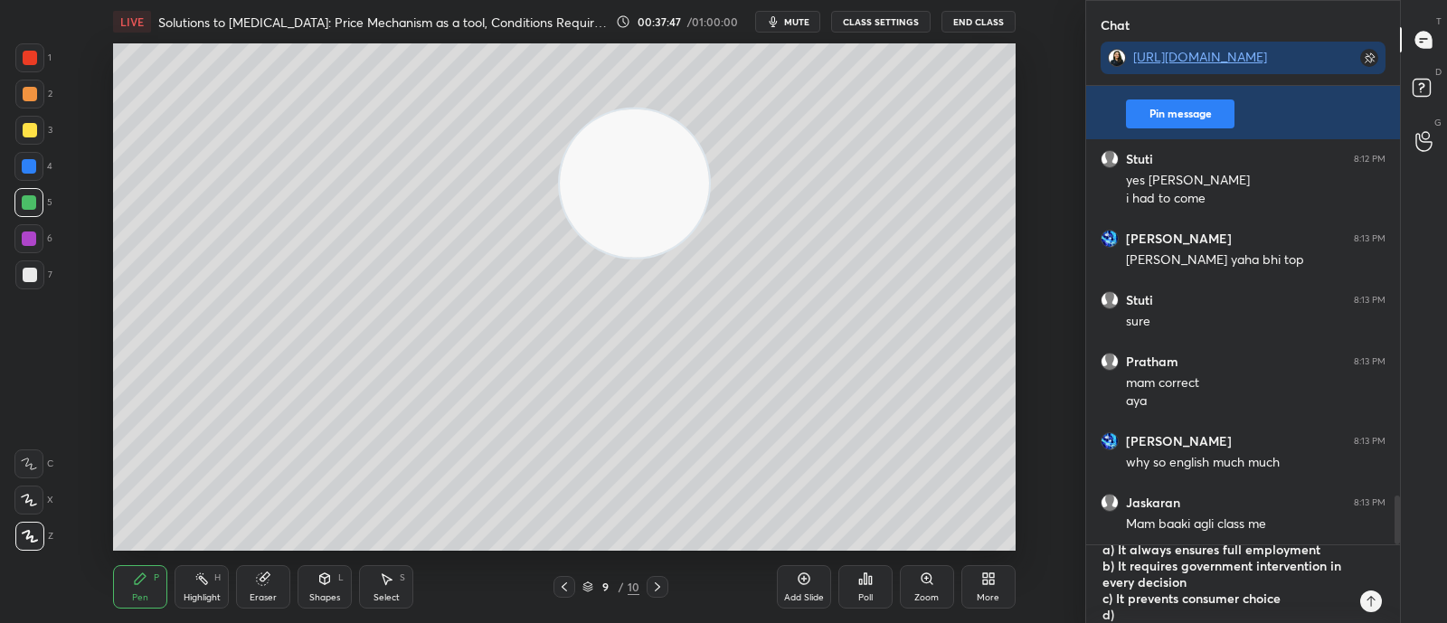
type textarea "x"
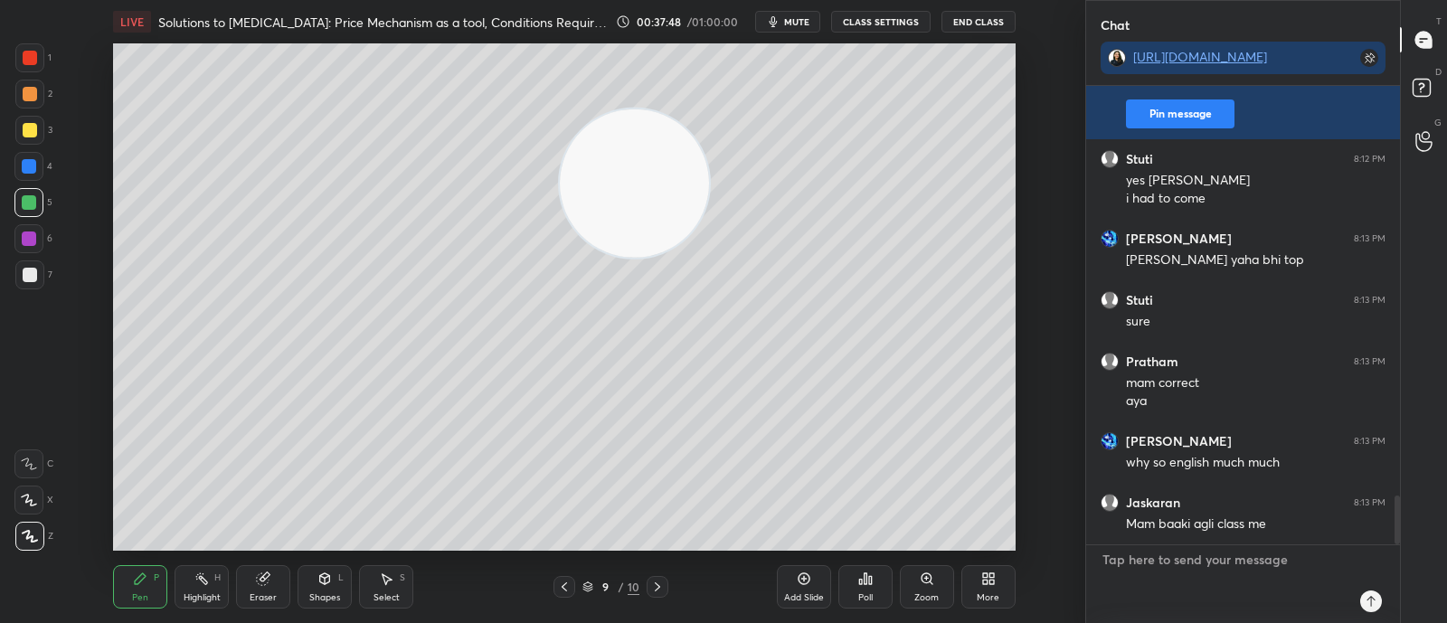
scroll to position [0, 0]
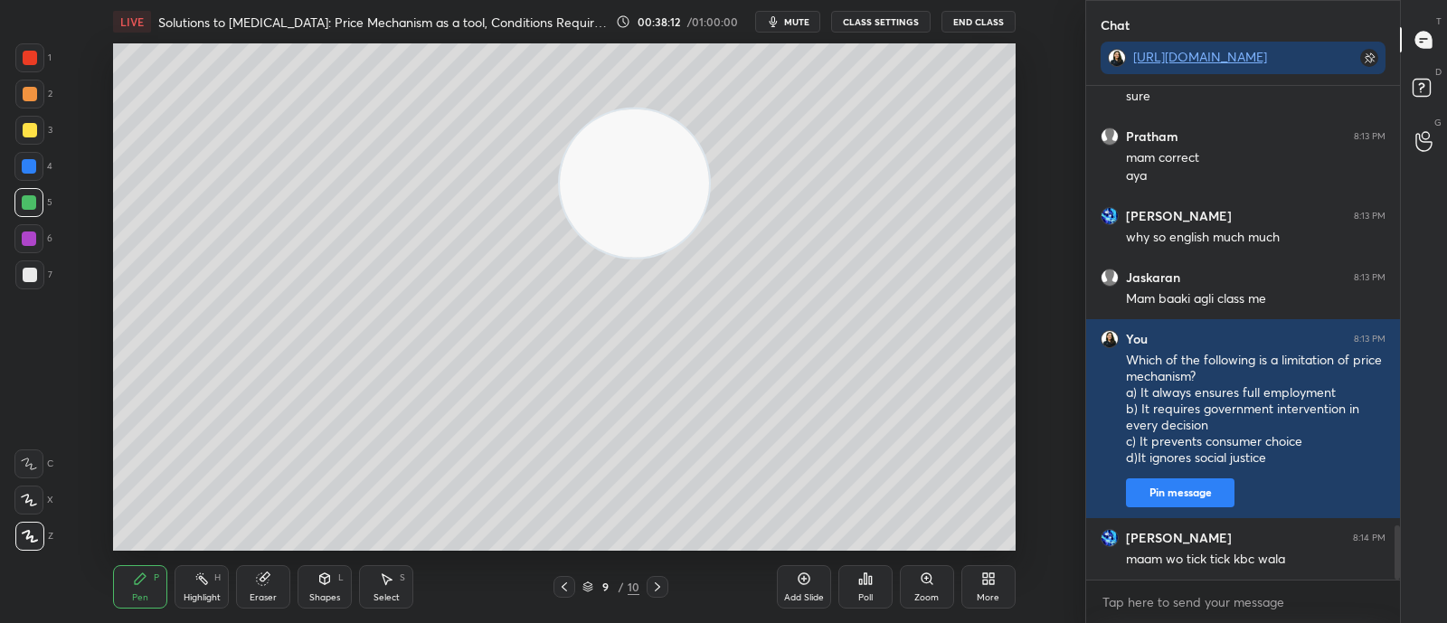
click at [877, 594] on div "Poll" at bounding box center [866, 586] width 54 height 43
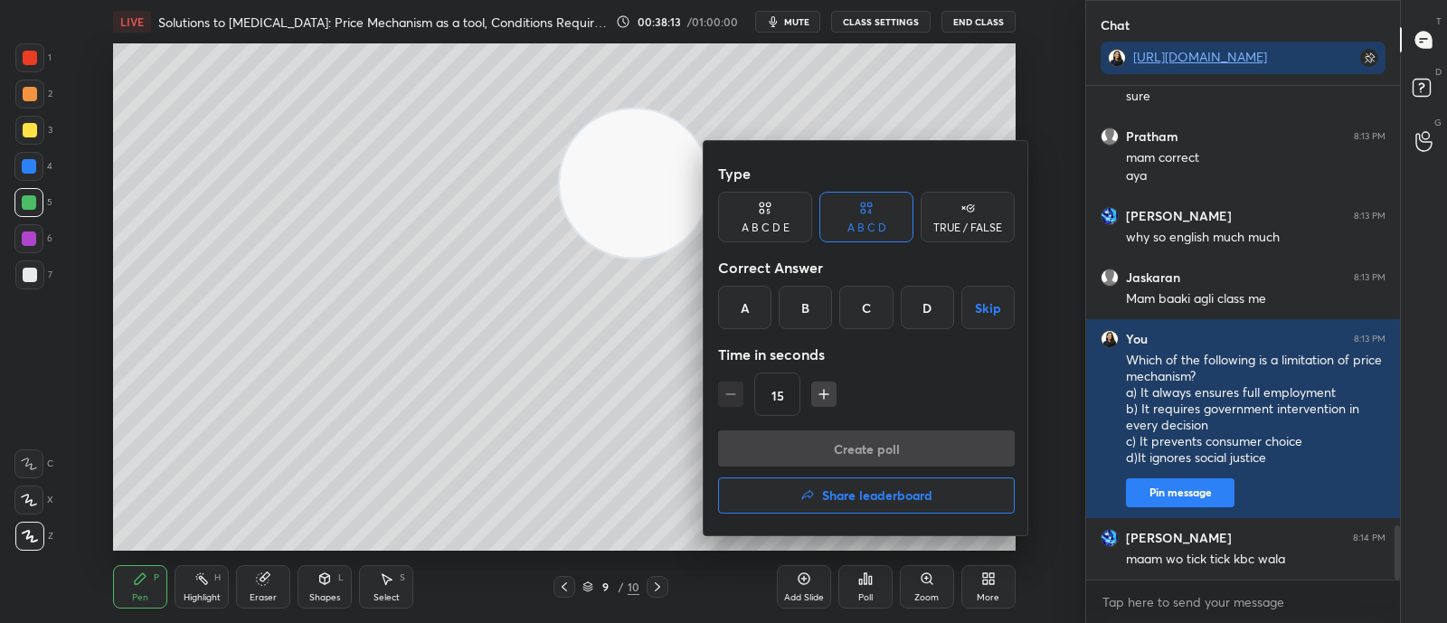
click at [918, 318] on div "D" at bounding box center [927, 307] width 53 height 43
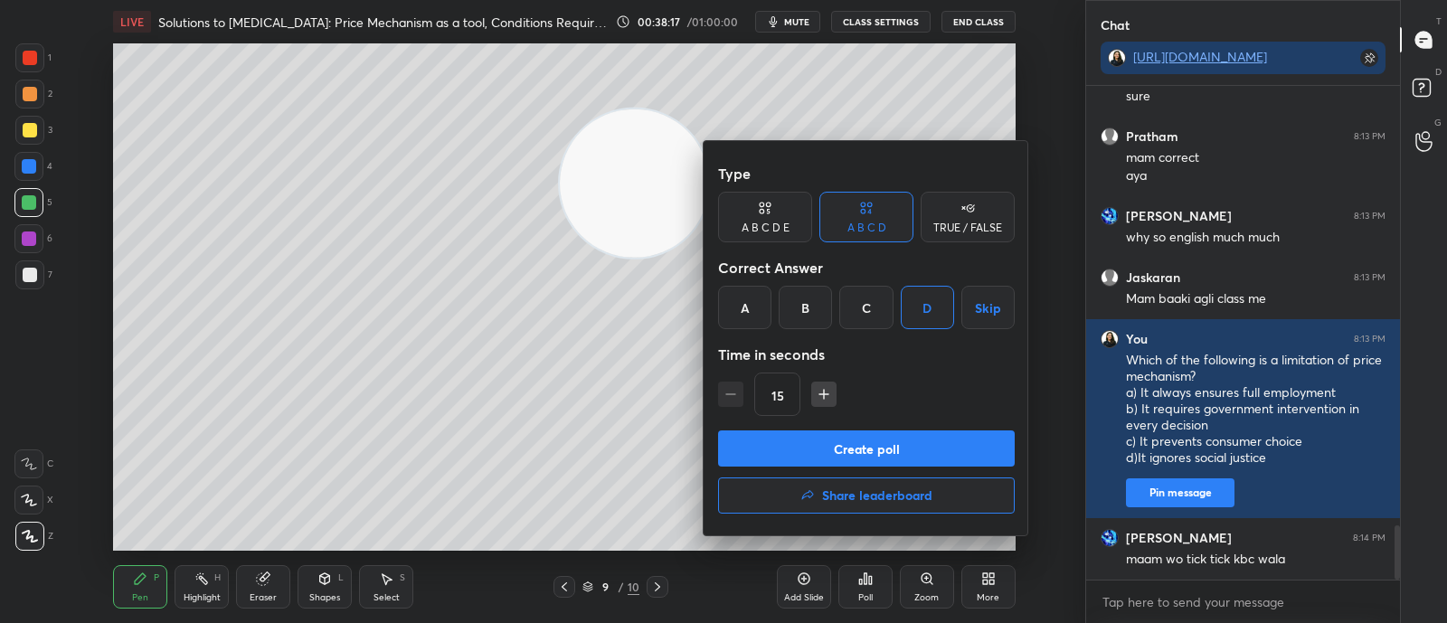
click at [898, 450] on button "Create poll" at bounding box center [866, 449] width 297 height 36
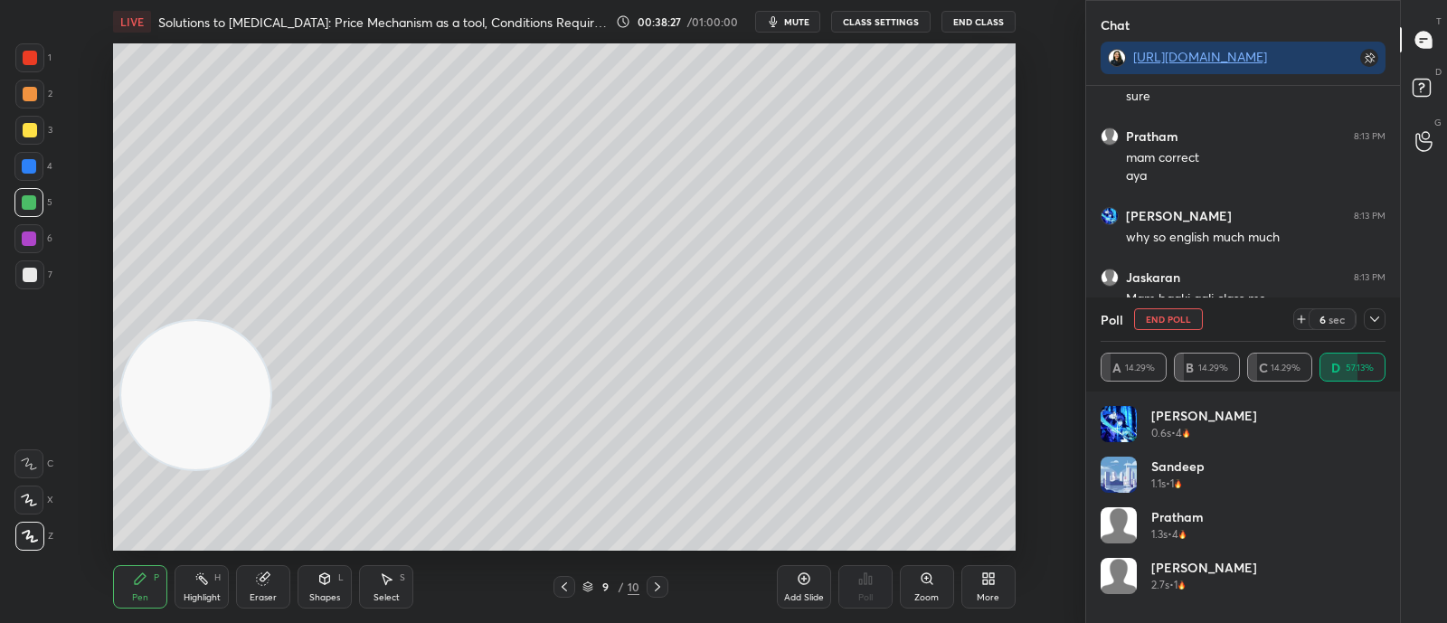
scroll to position [4144, 0]
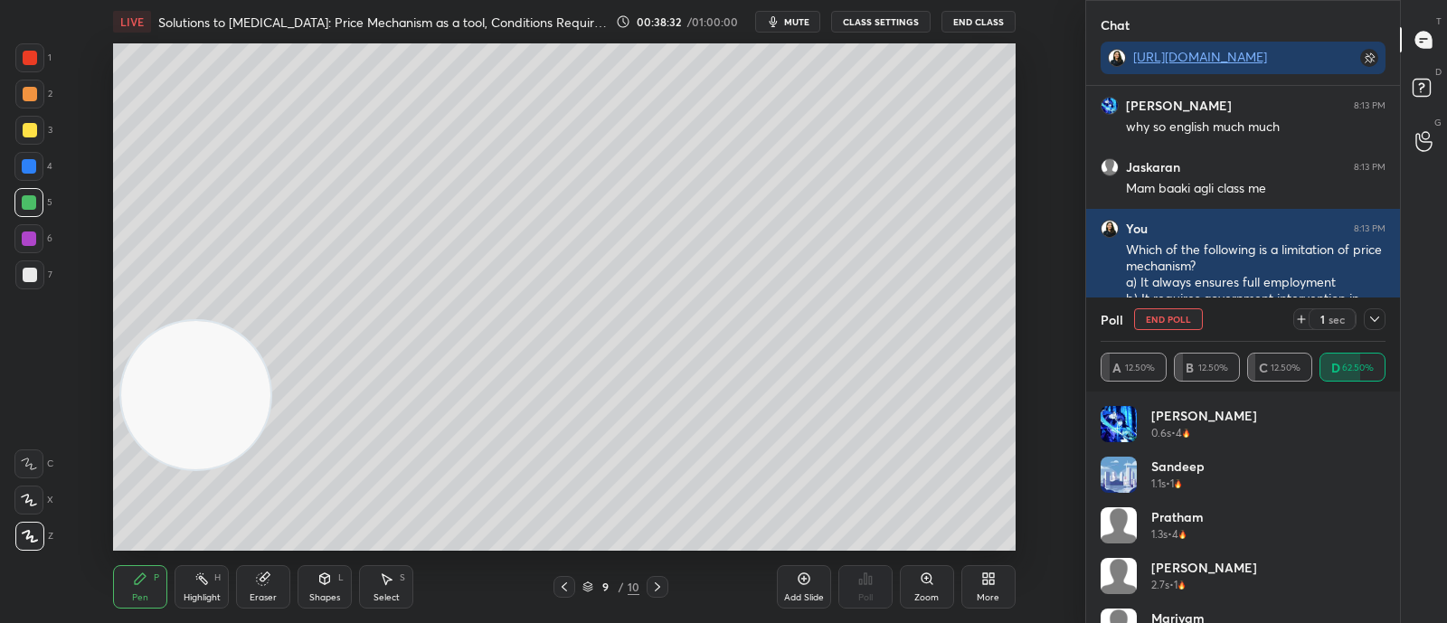
click at [1377, 317] on icon at bounding box center [1375, 319] width 14 height 14
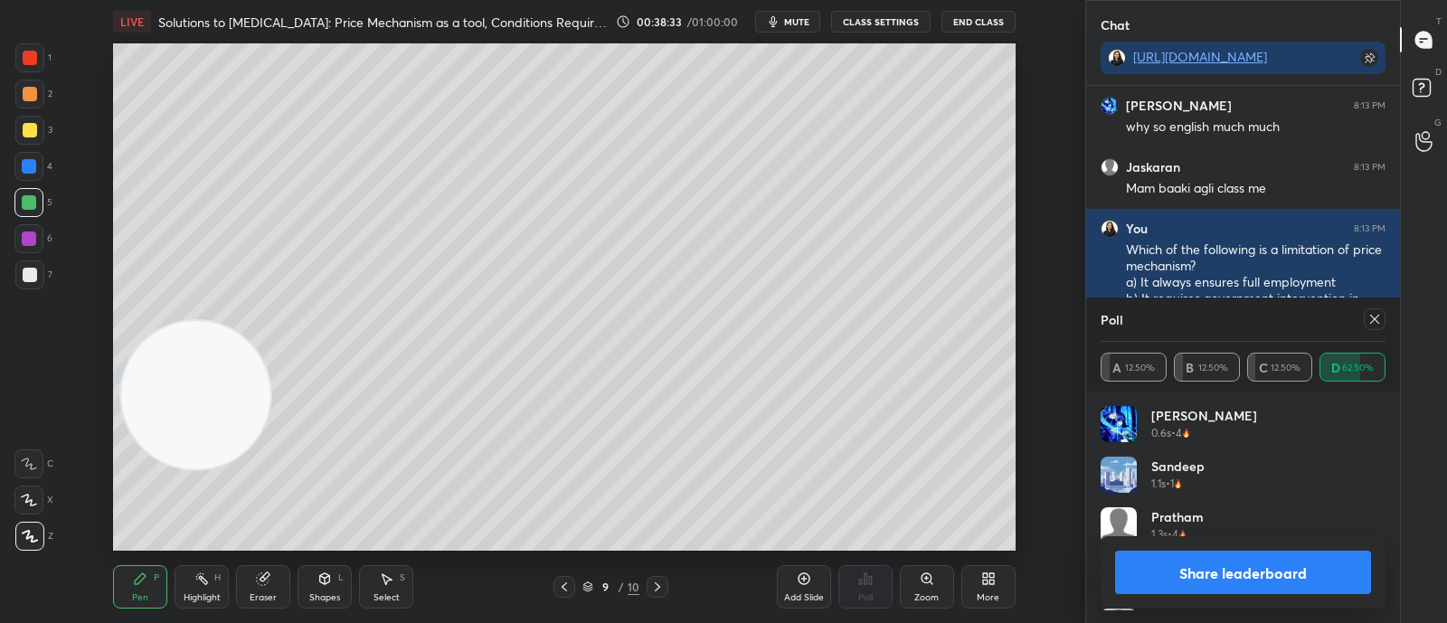
scroll to position [5, 5]
click at [1375, 318] on icon at bounding box center [1374, 319] width 9 height 9
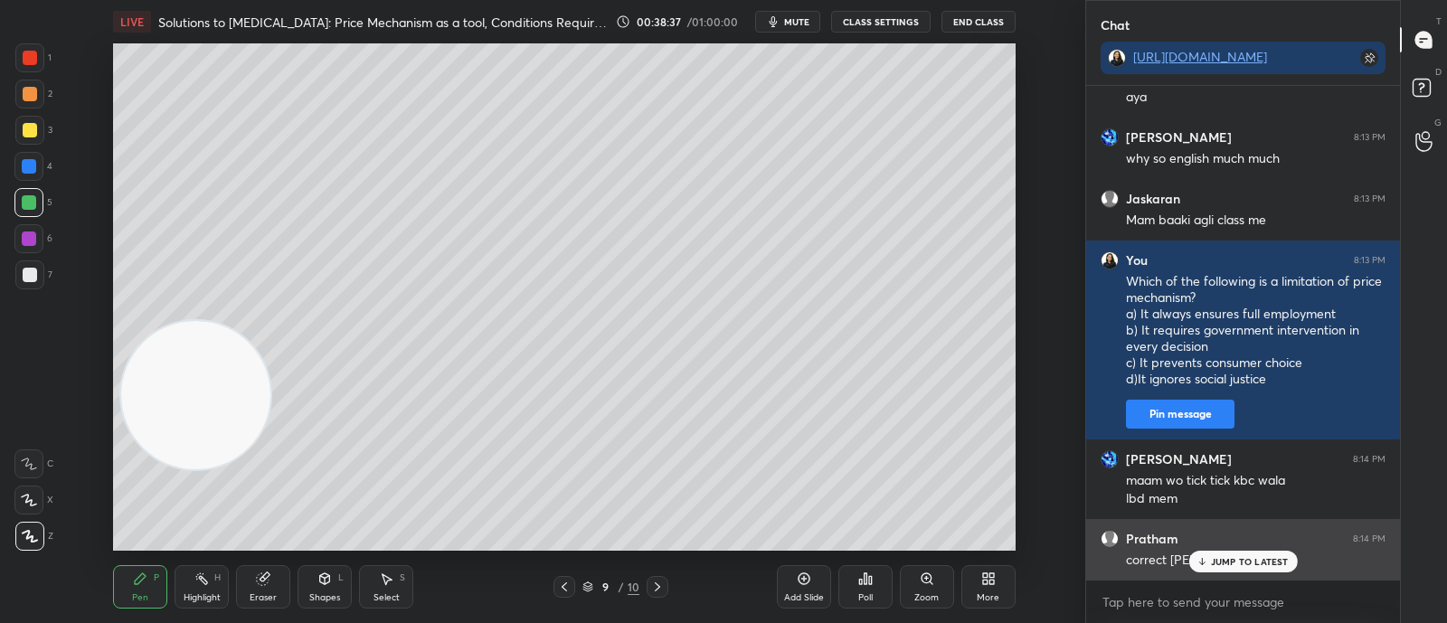
click at [1238, 574] on div "Pratham 8:14 PM correct aya" at bounding box center [1243, 550] width 314 height 62
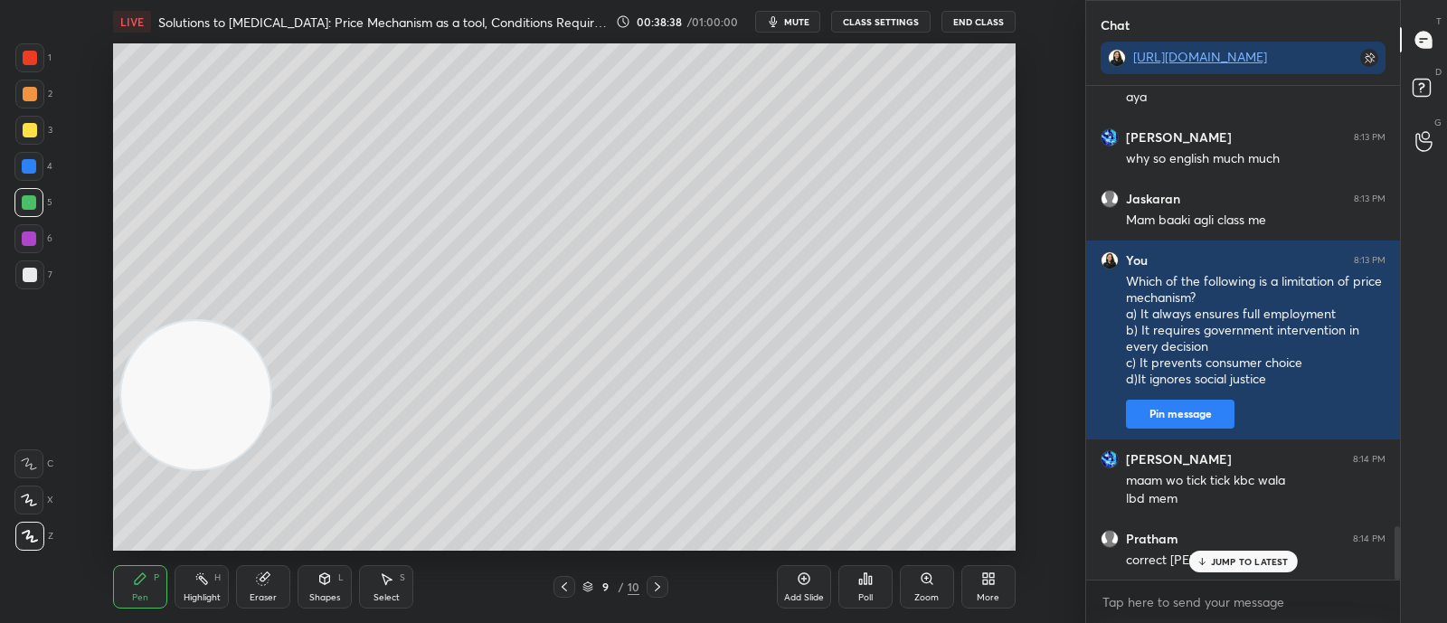
click at [871, 573] on icon at bounding box center [865, 579] width 14 height 14
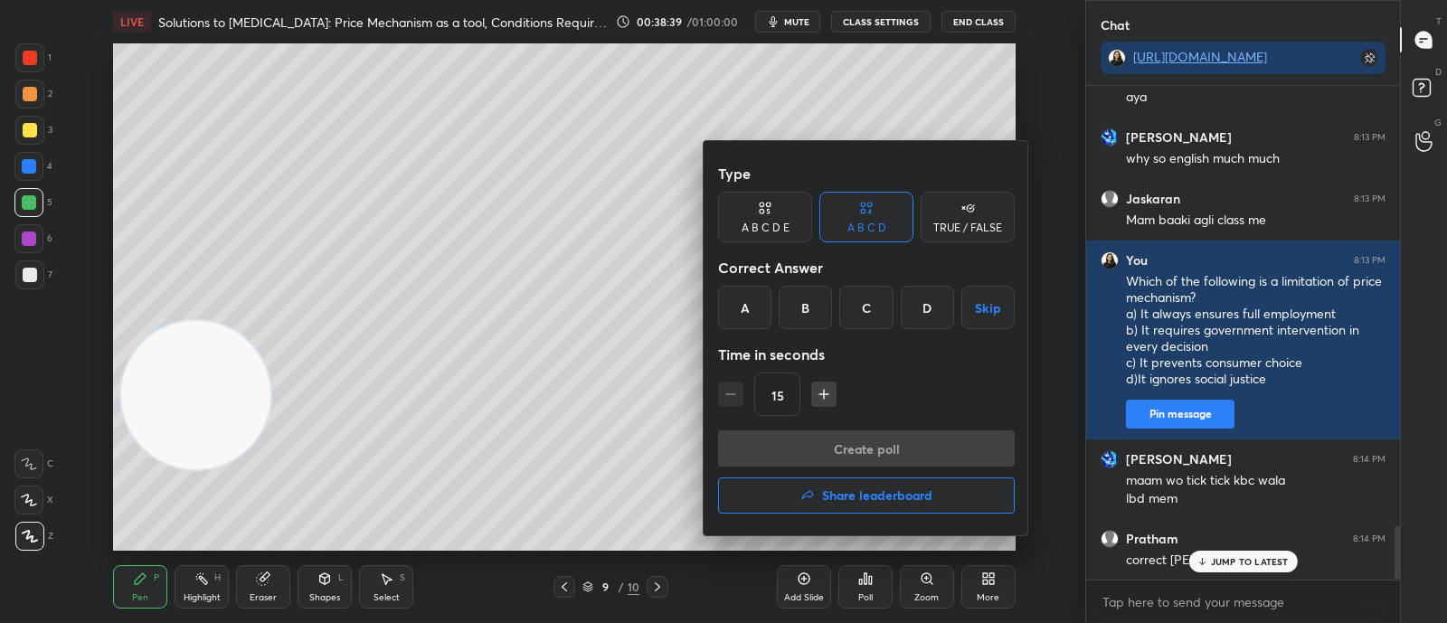
click at [850, 498] on h4 "Share leaderboard" at bounding box center [877, 495] width 110 height 13
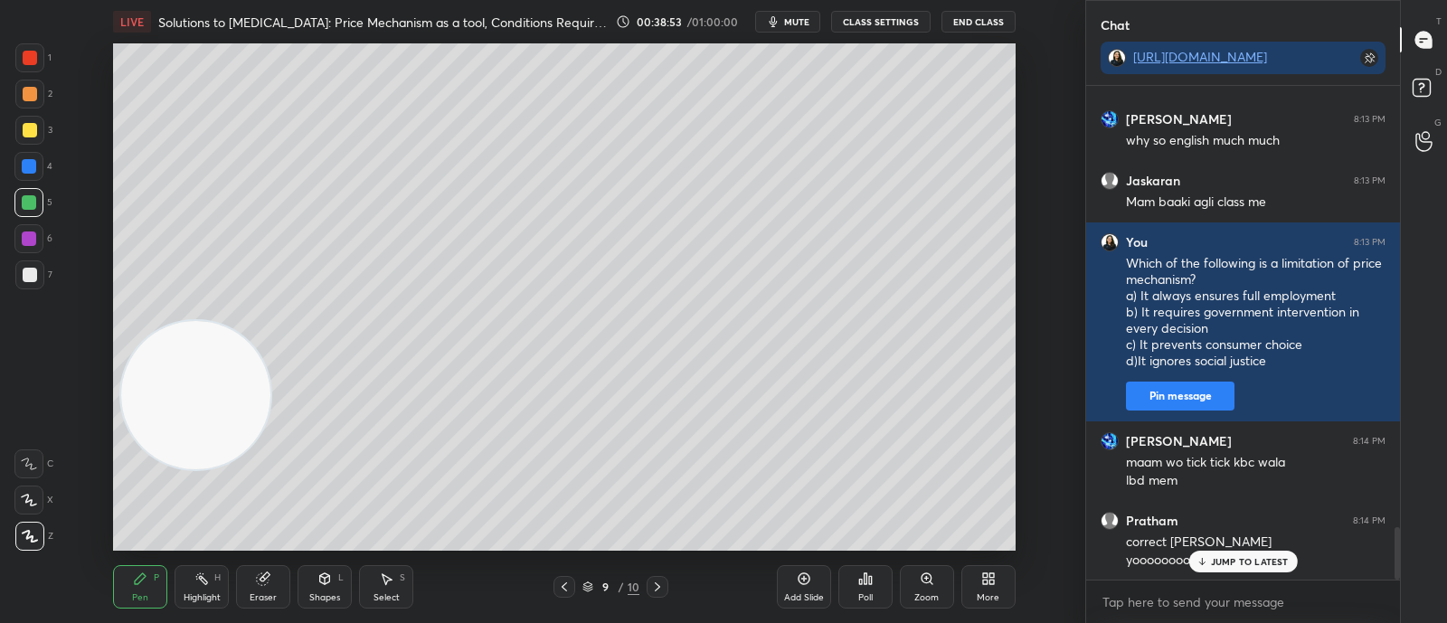
click at [33, 450] on div at bounding box center [28, 464] width 29 height 29
click at [282, 598] on div "Eraser" at bounding box center [263, 586] width 54 height 43
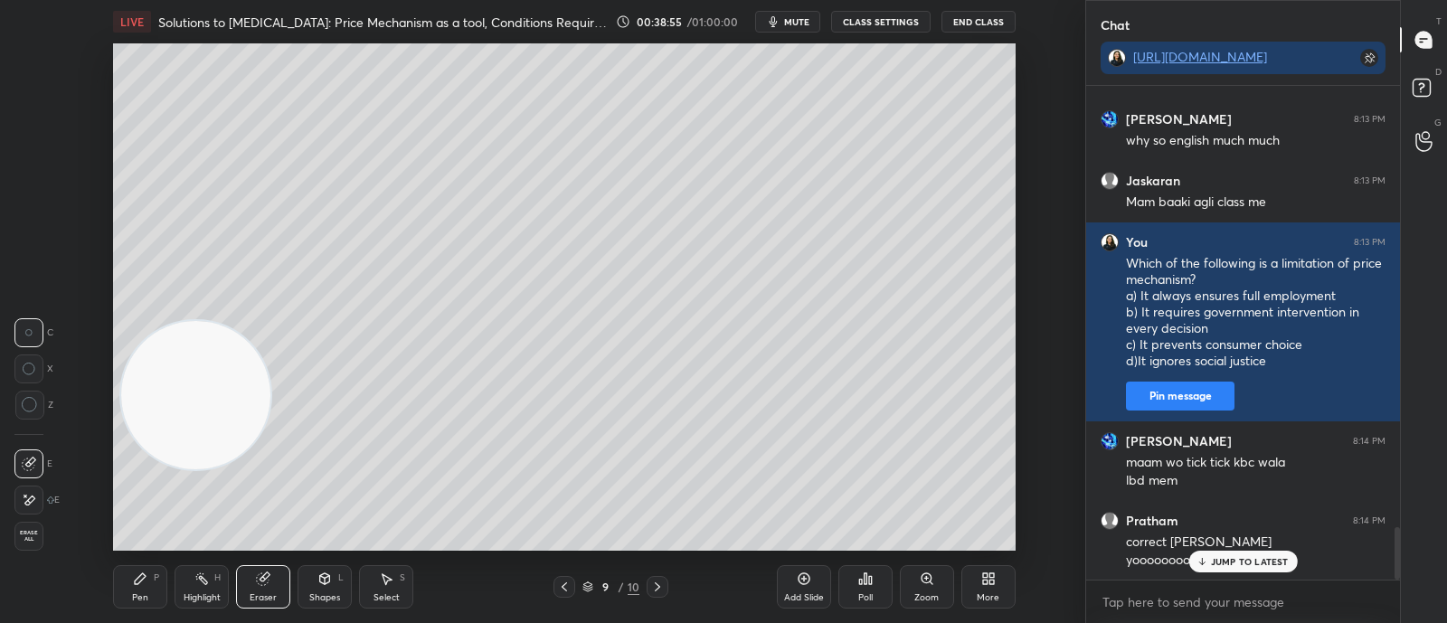
click at [26, 533] on span "Erase all" at bounding box center [28, 536] width 27 height 13
click at [140, 591] on div "Pen P" at bounding box center [140, 586] width 54 height 43
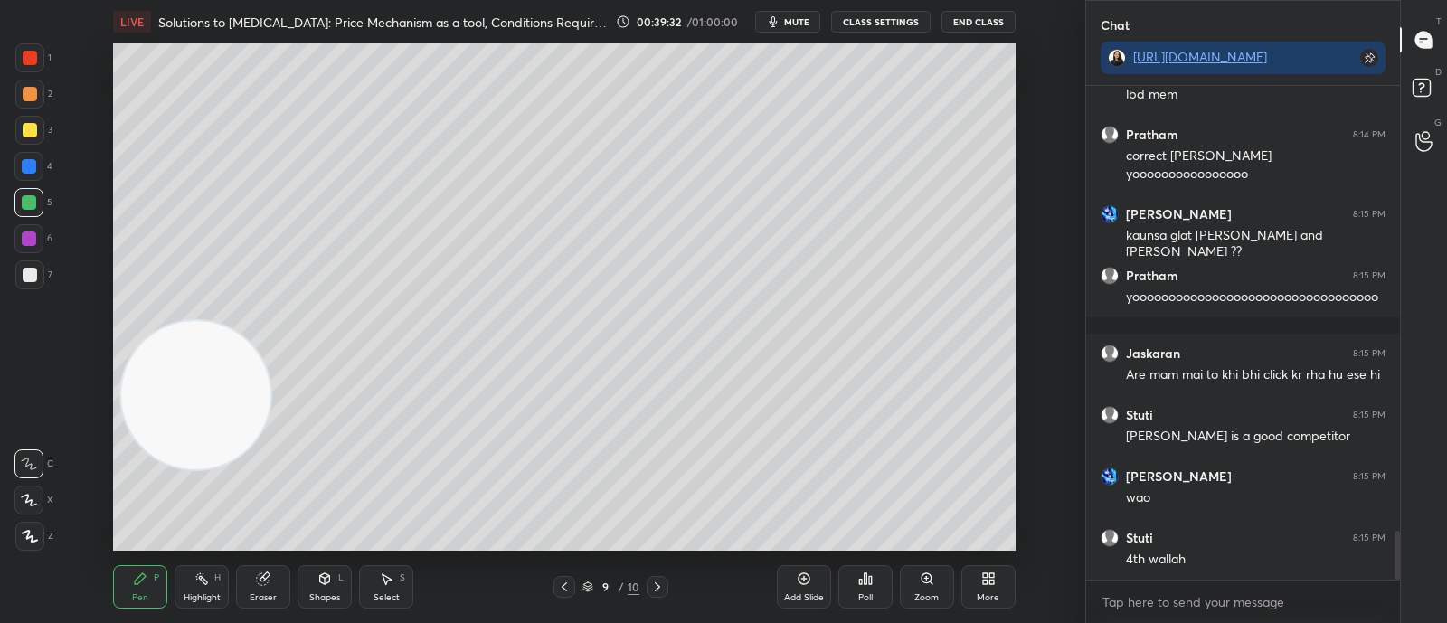
click at [660, 593] on icon at bounding box center [657, 587] width 14 height 14
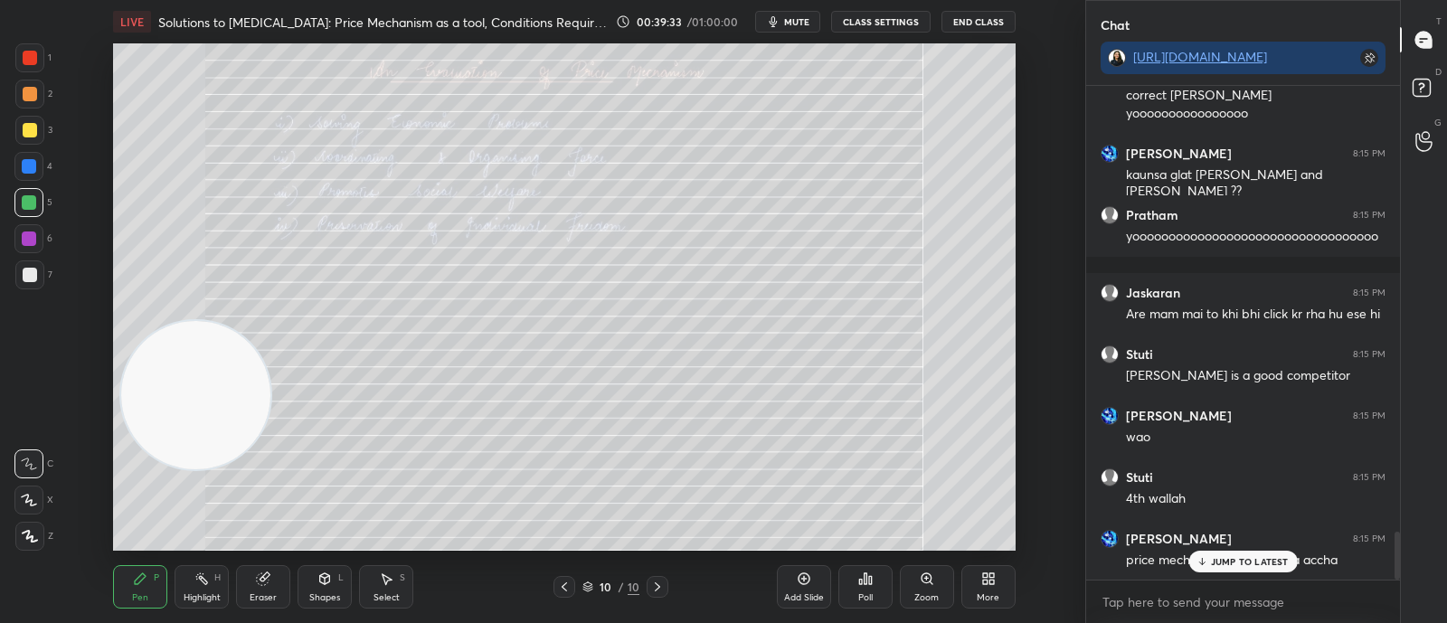
click at [565, 589] on icon at bounding box center [564, 587] width 5 height 9
click at [1215, 565] on p "JUMP TO LATEST" at bounding box center [1250, 561] width 78 height 11
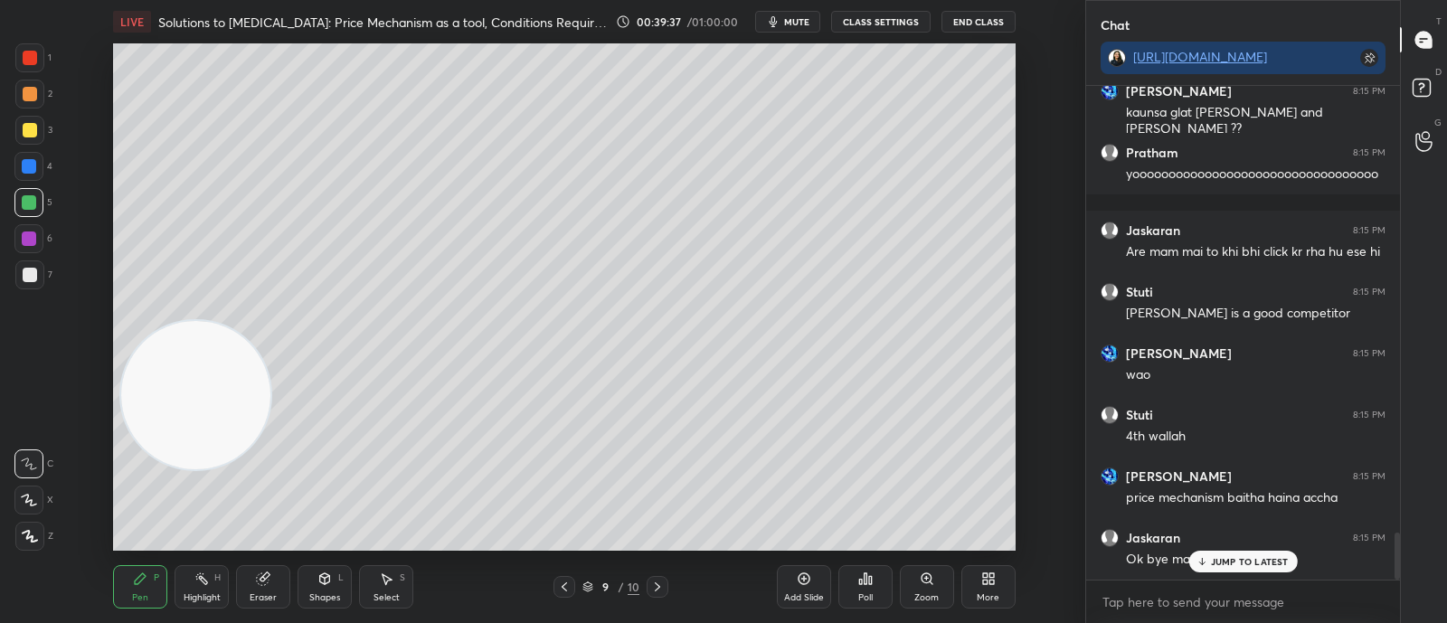
scroll to position [4700, 0]
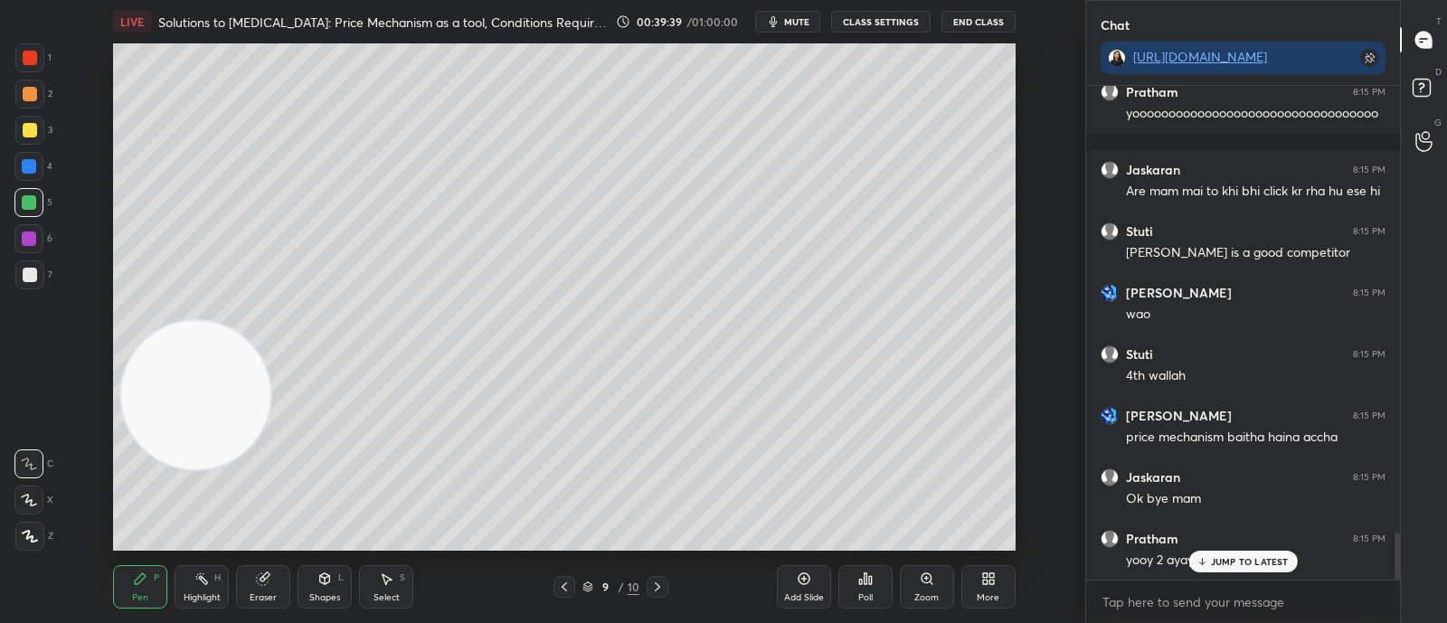
click at [791, 24] on span "mute" at bounding box center [796, 21] width 25 height 13
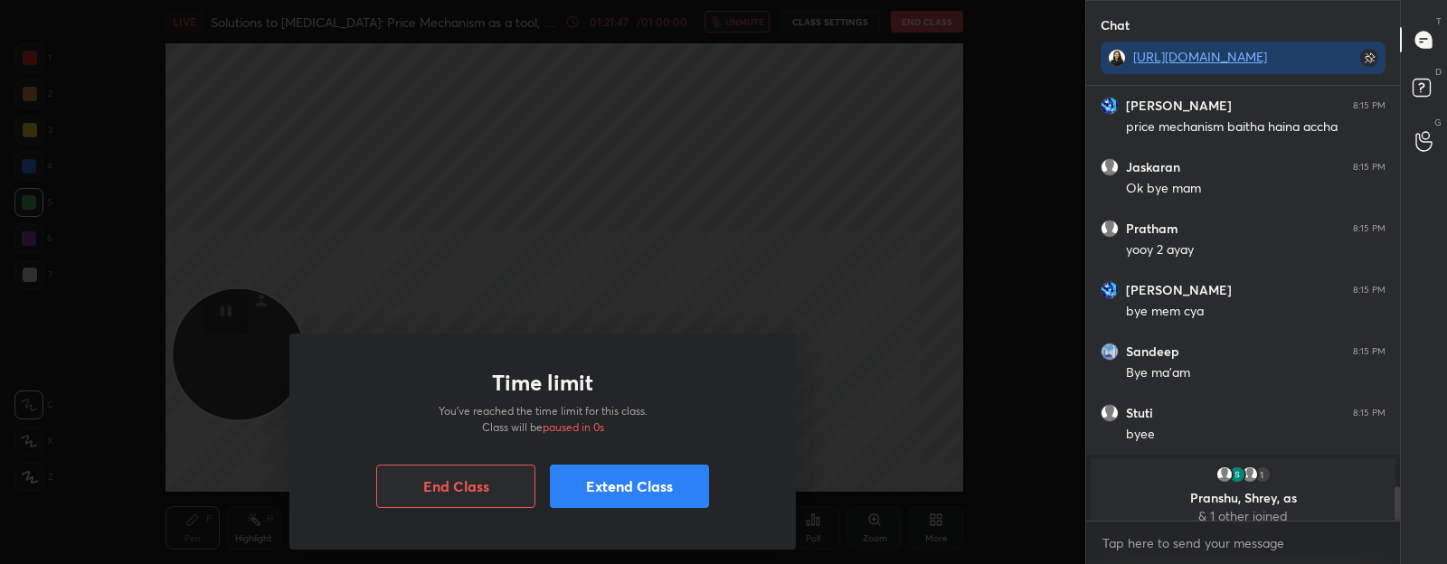
scroll to position [5024, 0]
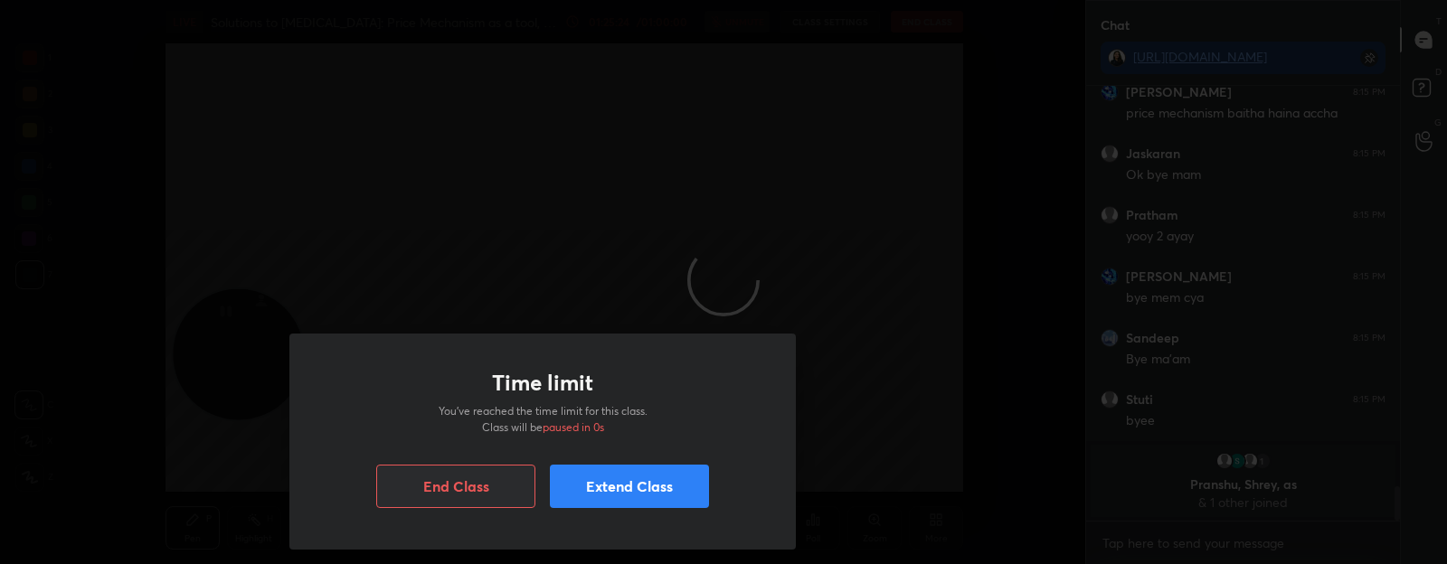
click at [606, 486] on button "Extend Class" at bounding box center [629, 486] width 159 height 43
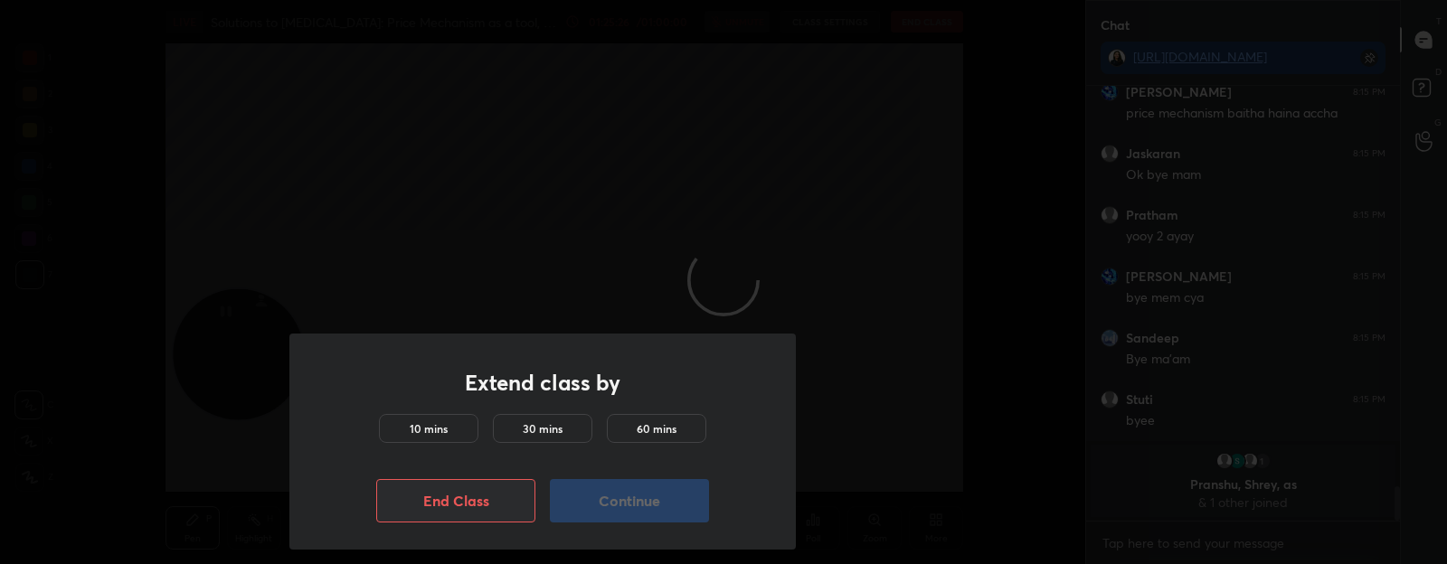
click at [447, 423] on h5 "10 mins" at bounding box center [429, 429] width 38 height 16
click at [607, 507] on button "Continue" at bounding box center [629, 500] width 159 height 43
click at [606, 507] on button "Continue" at bounding box center [629, 500] width 159 height 43
click at [609, 509] on button "Continue" at bounding box center [629, 500] width 159 height 43
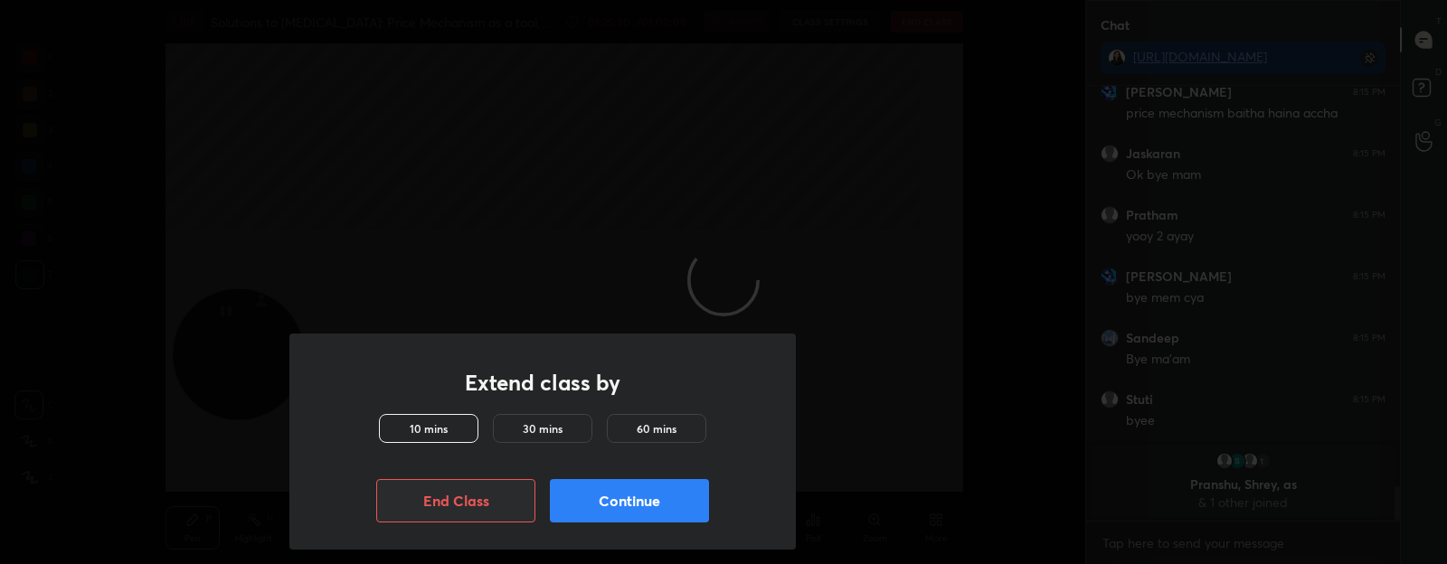
click at [609, 509] on button "Continue" at bounding box center [629, 500] width 159 height 43
click at [606, 507] on button "Continue" at bounding box center [629, 500] width 159 height 43
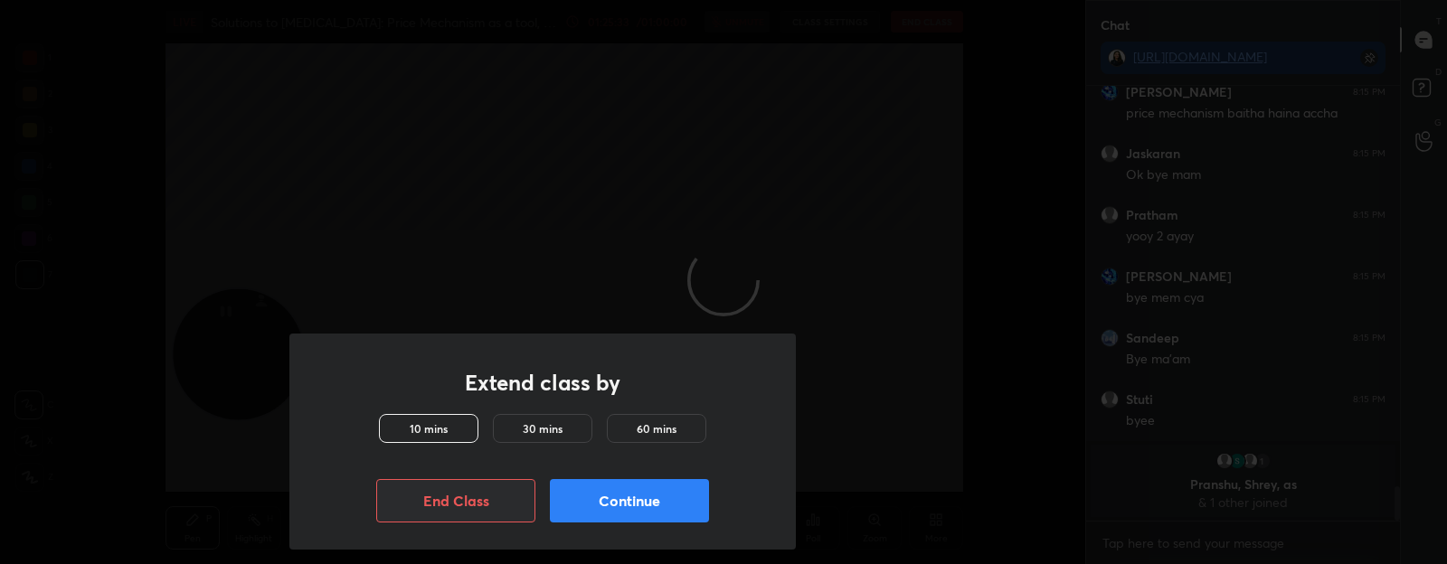
click at [662, 431] on h5 "60 mins" at bounding box center [657, 429] width 40 height 16
click at [635, 511] on button "Continue" at bounding box center [629, 500] width 159 height 43
click at [633, 508] on button "Continue" at bounding box center [629, 500] width 159 height 43
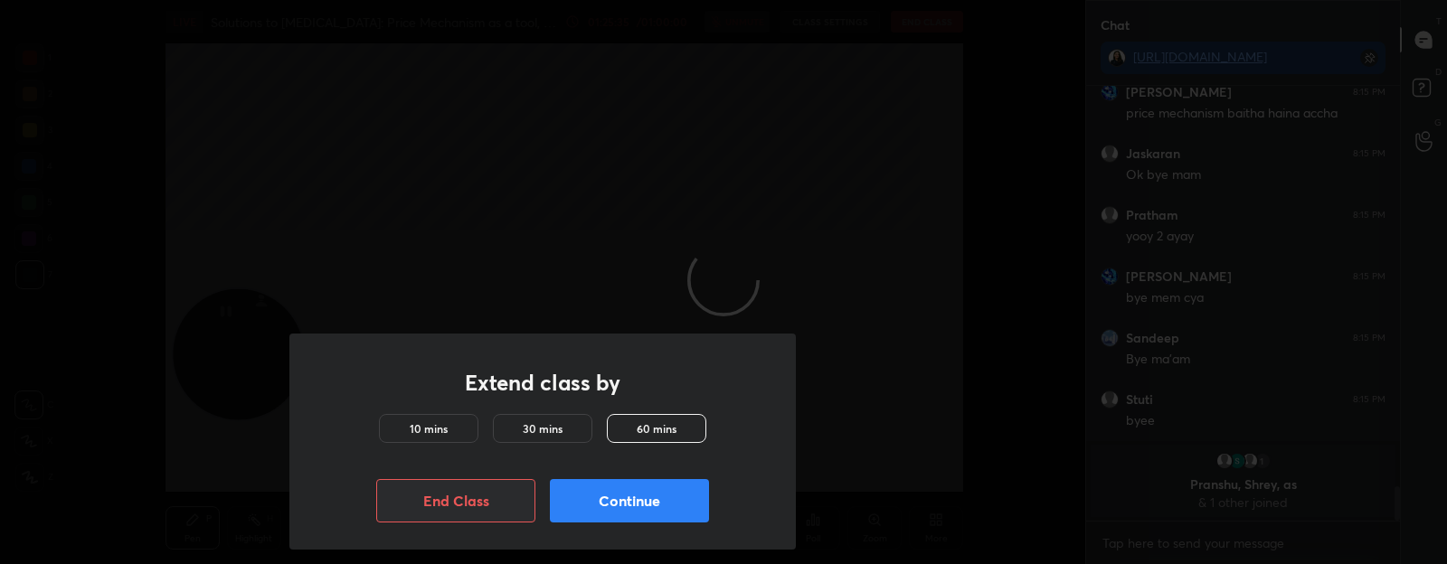
click at [633, 508] on button "Continue" at bounding box center [629, 500] width 159 height 43
click at [498, 483] on button "End Class" at bounding box center [455, 500] width 159 height 43
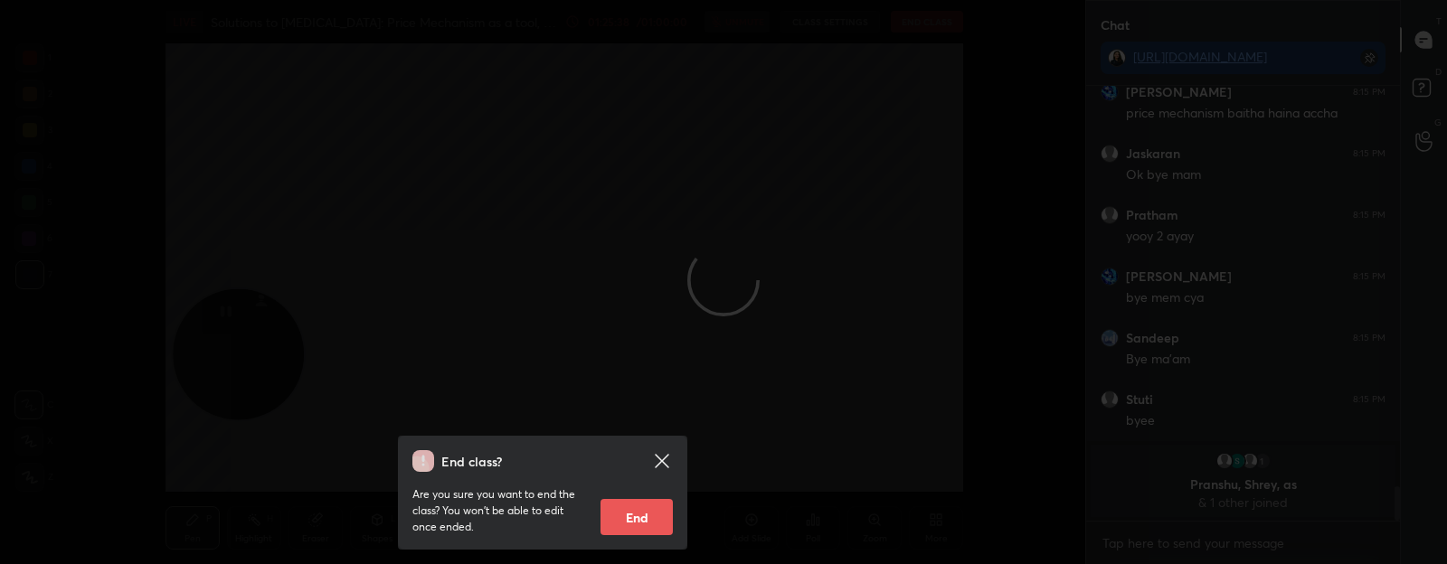
click at [663, 527] on button "End" at bounding box center [637, 517] width 72 height 36
type textarea "x"
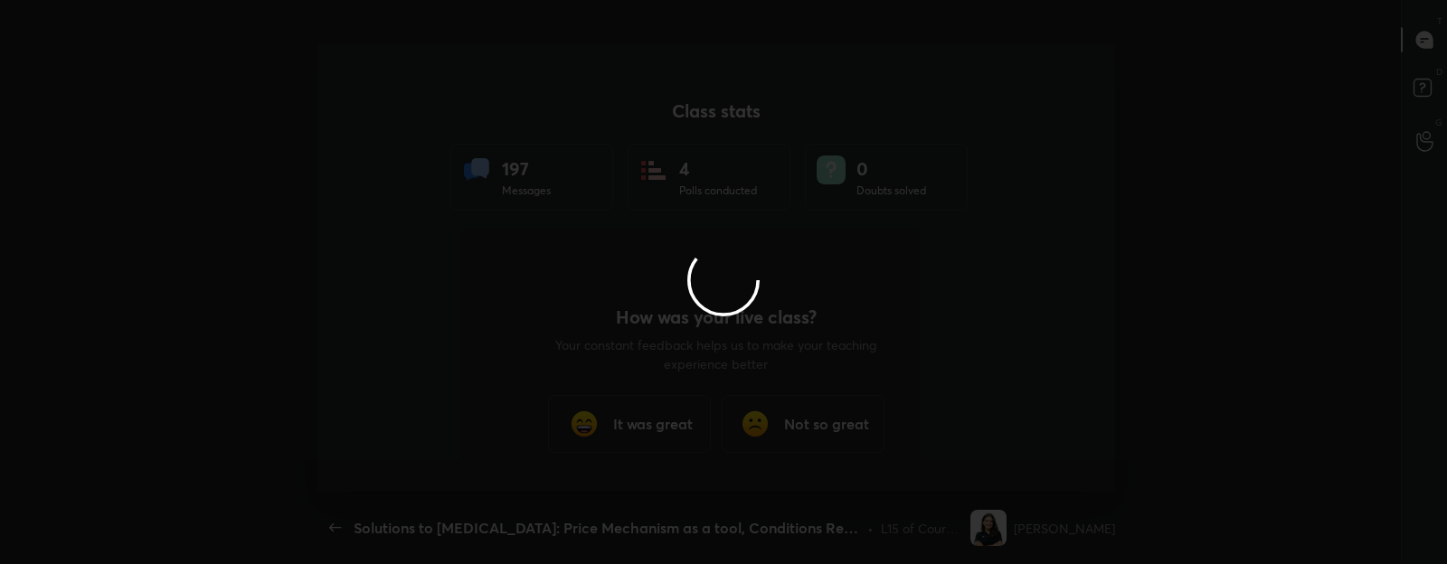
scroll to position [0, 0]
